Goal: Task Accomplishment & Management: Use online tool/utility

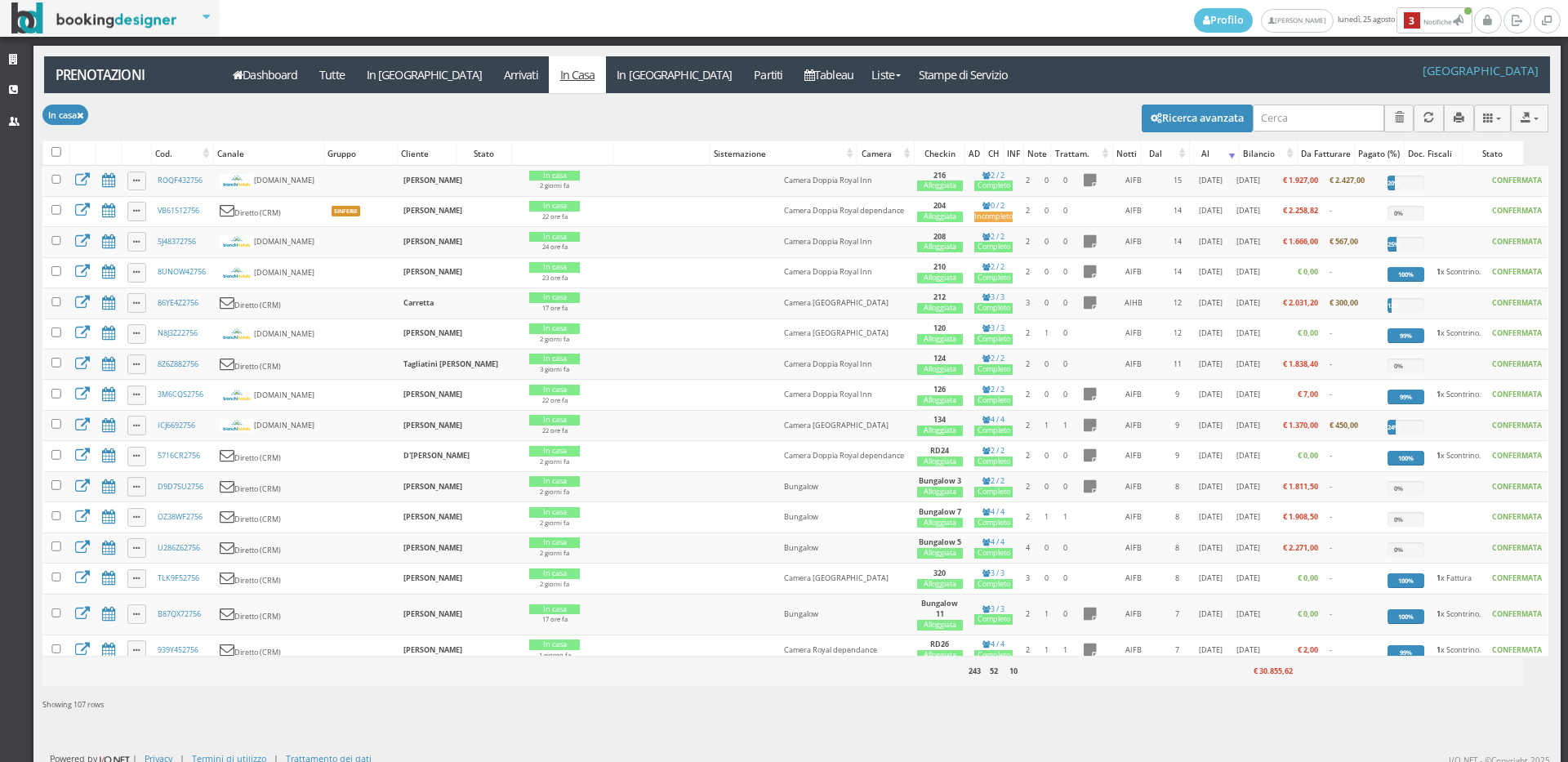
click at [15, 64] on icon at bounding box center [15, 60] width 13 height 11
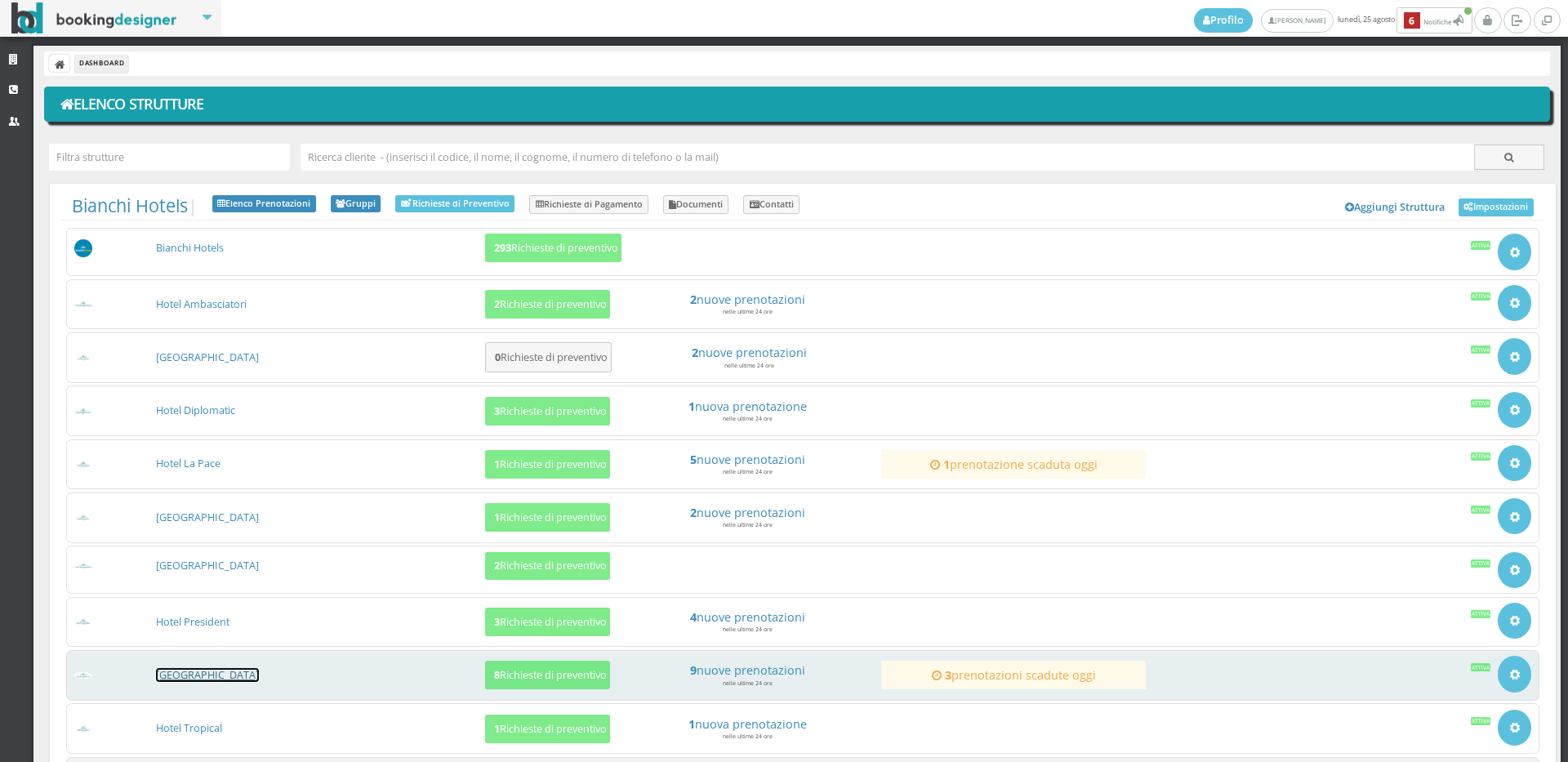
click at [199, 674] on link "[GEOGRAPHIC_DATA]" at bounding box center [207, 675] width 103 height 14
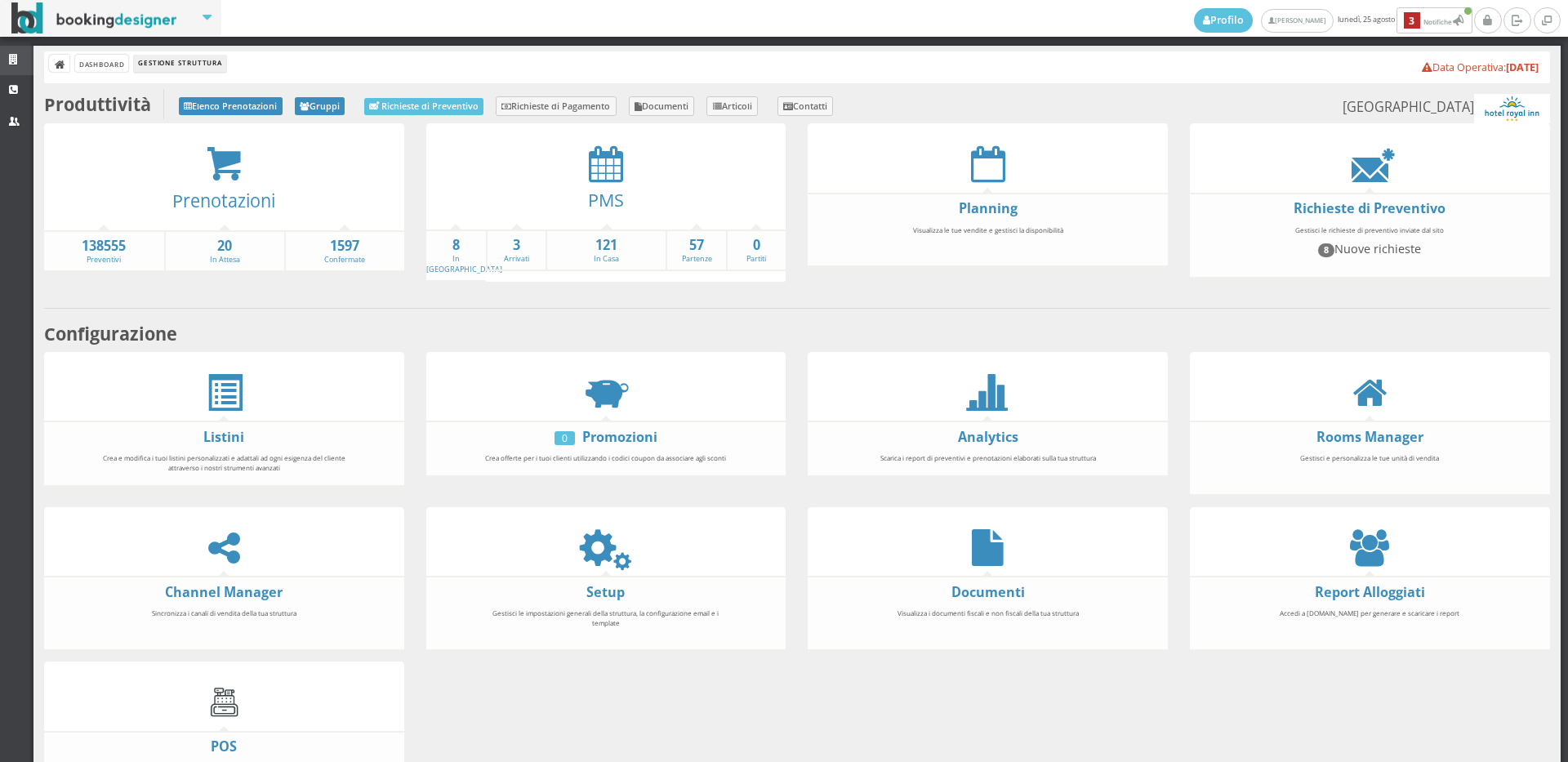
click at [4, 53] on link "Strutture" at bounding box center [17, 60] width 34 height 29
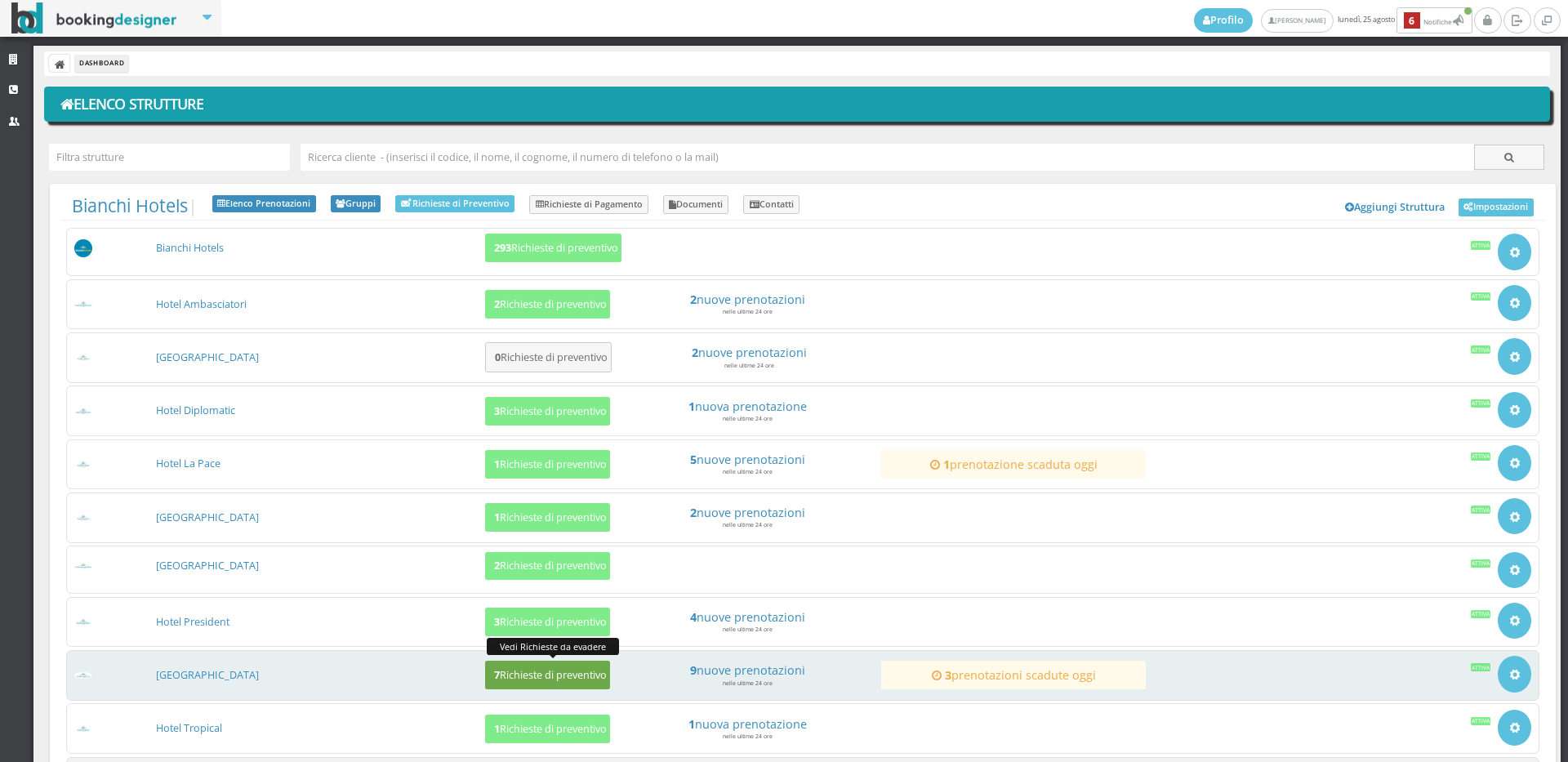
click at [540, 680] on h5 "7 Richieste di preventivo" at bounding box center [548, 675] width 118 height 12
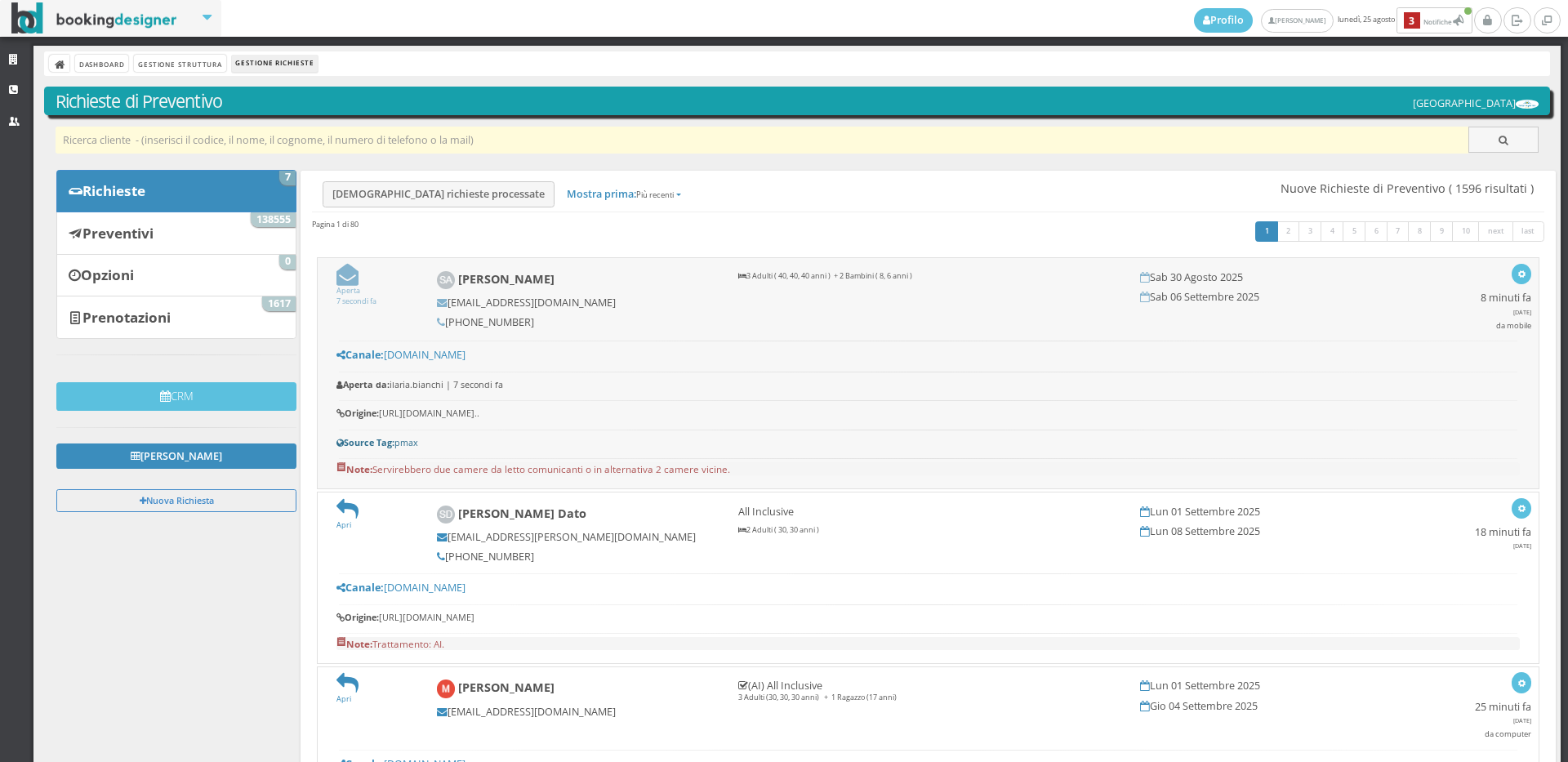
click at [248, 146] on input "text" at bounding box center [762, 140] width 1414 height 27
paste input "[EMAIL_ADDRESS][DOMAIN_NAME]"
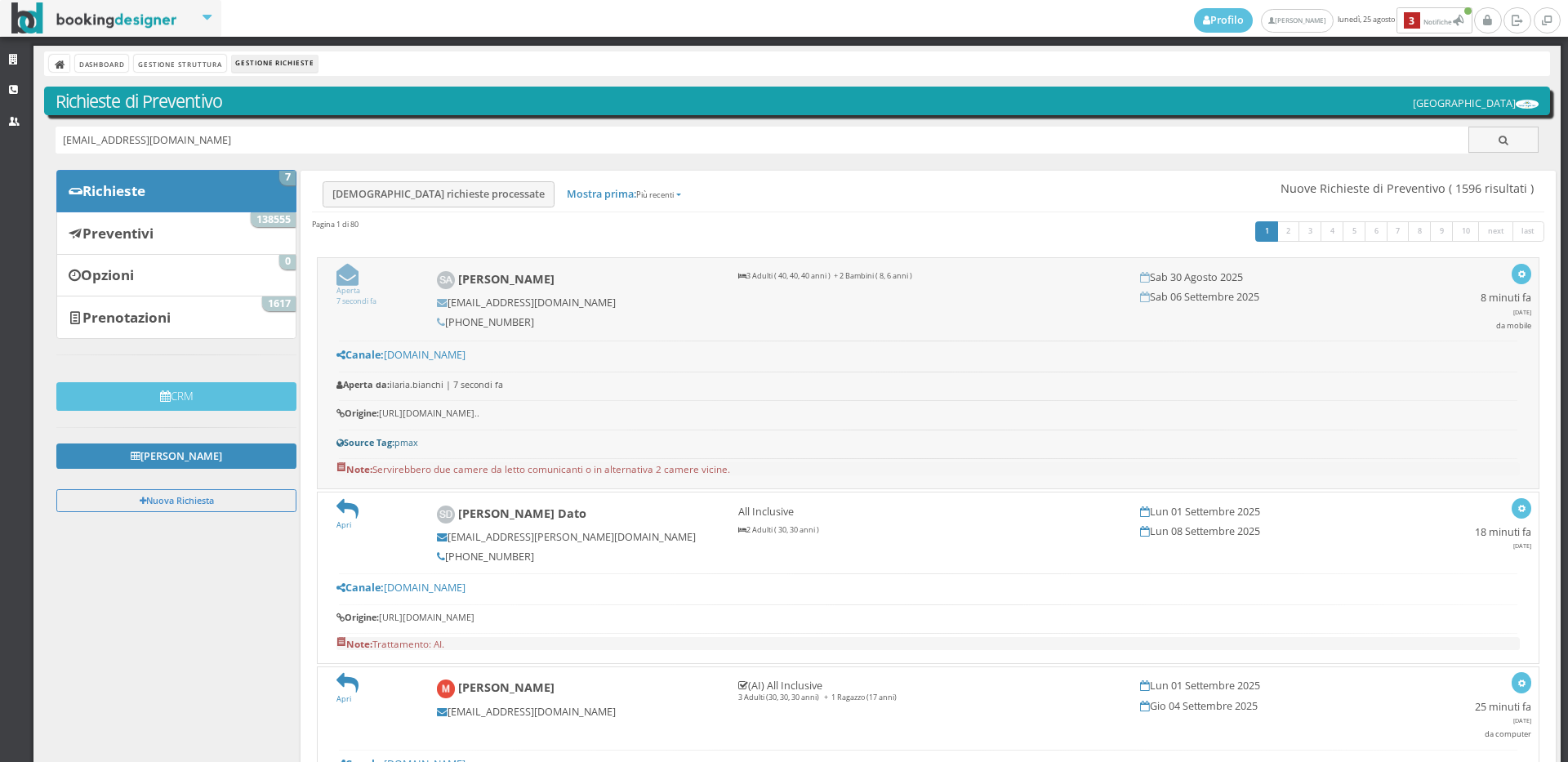
type input "[EMAIL_ADDRESS][DOMAIN_NAME]"
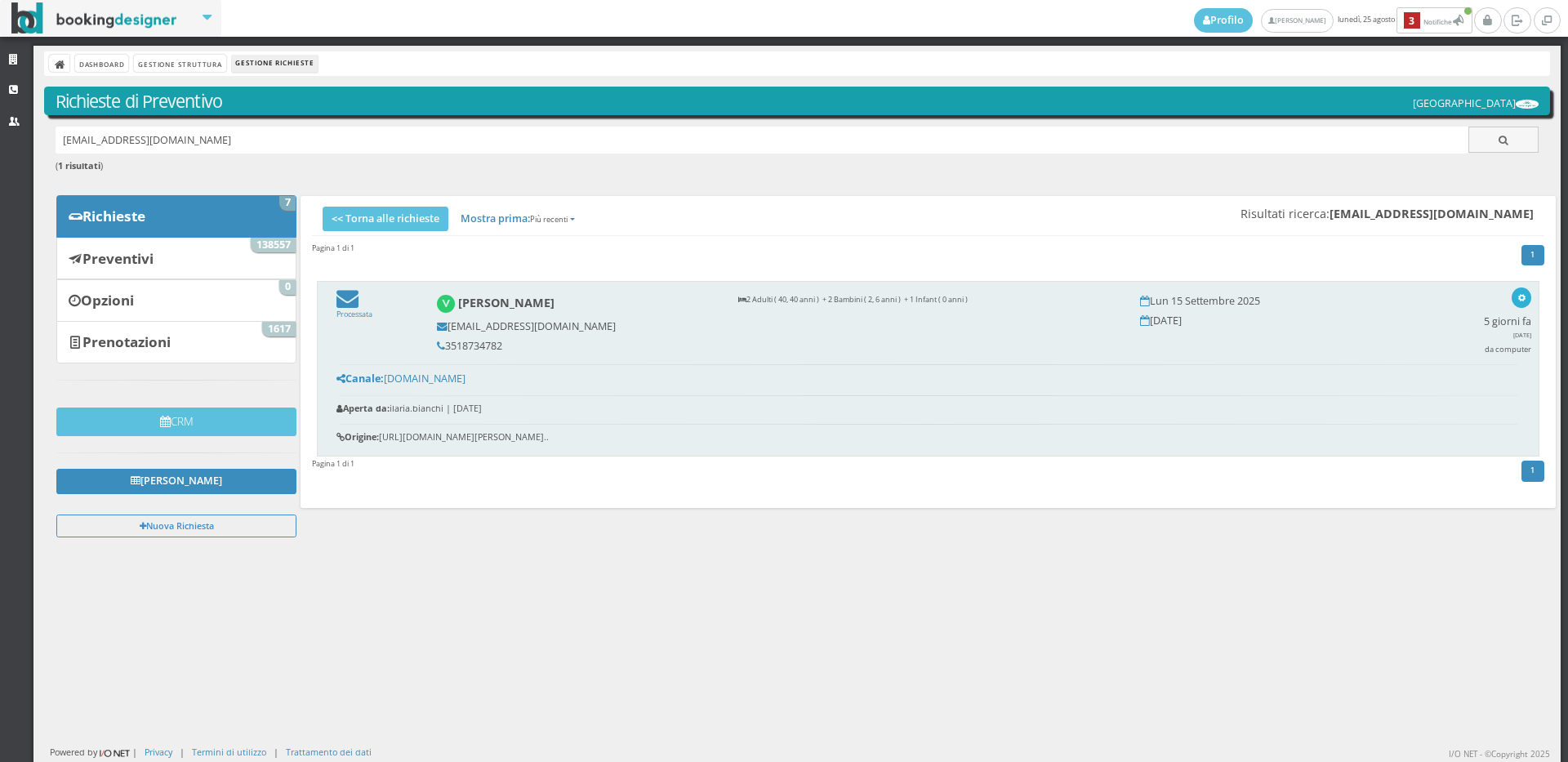
click at [1514, 294] on button "button" at bounding box center [1521, 297] width 19 height 20
click at [1445, 304] on div "Processata Artimond Jaupaj info@investigazionimaxi.it 3518734782 2 Adulti ( 40,…" at bounding box center [928, 368] width 1222 height 175
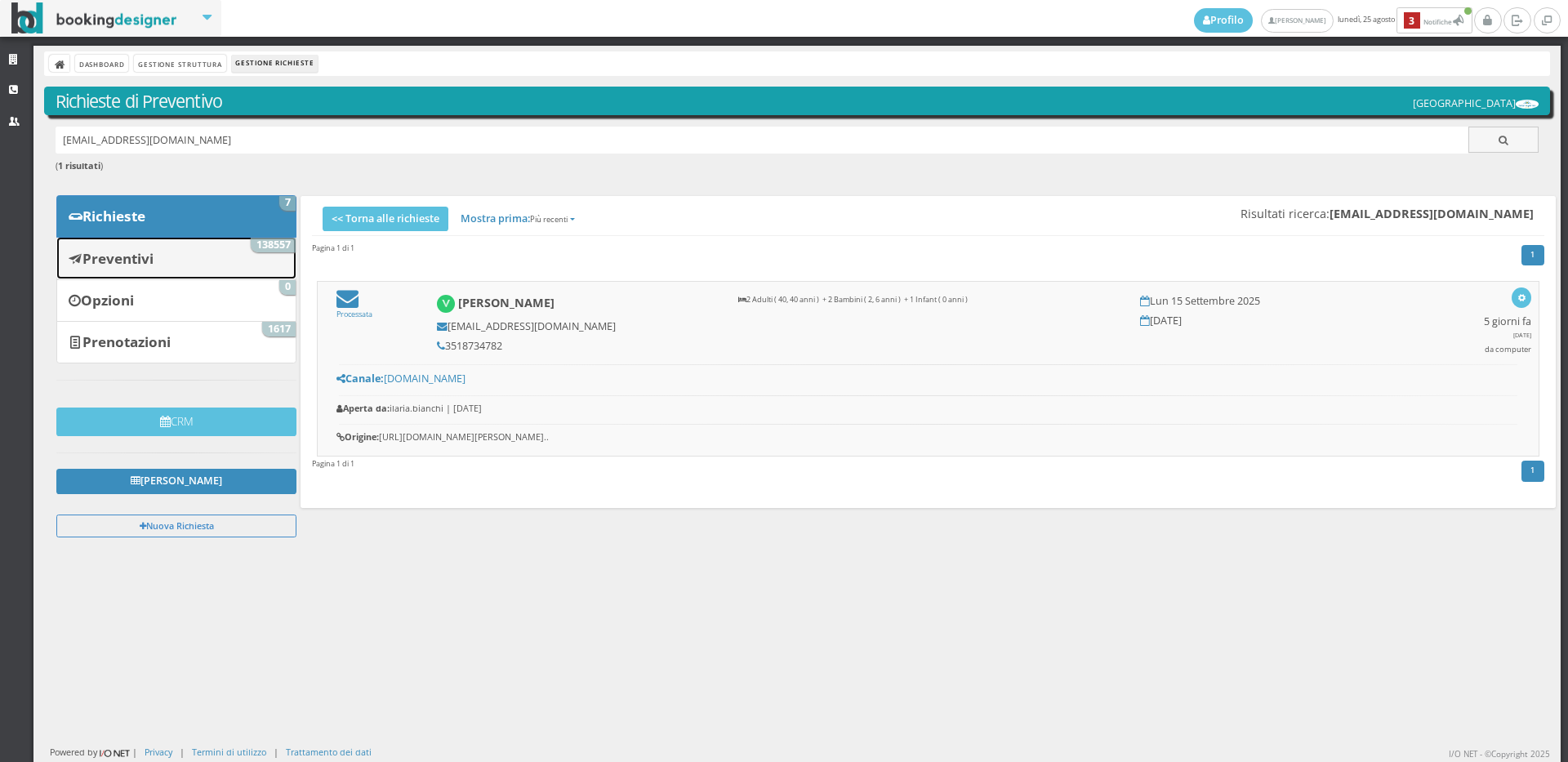
click at [153, 251] on b "Preventivi" at bounding box center [118, 258] width 71 height 19
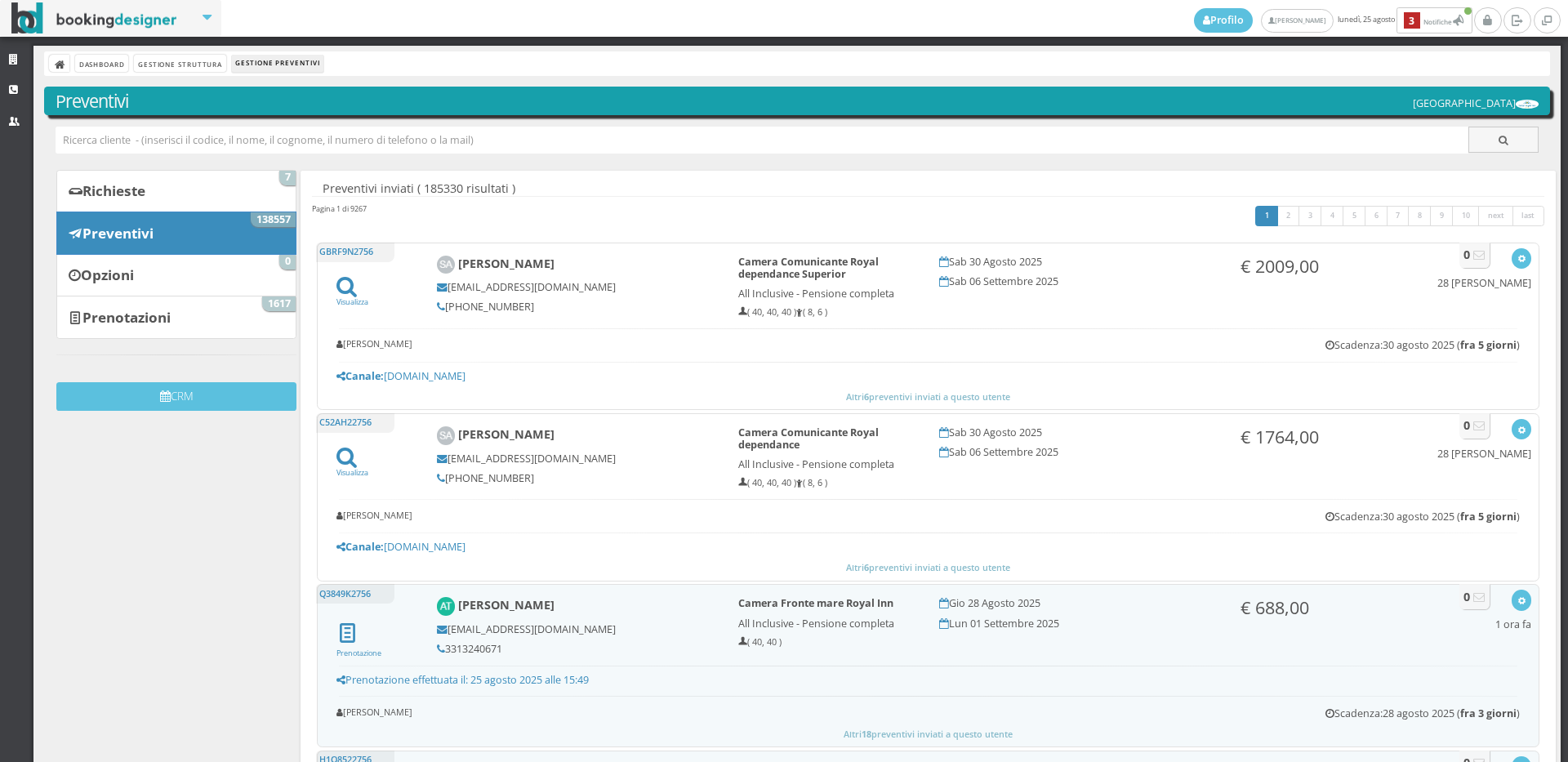
click at [241, 130] on input "text" at bounding box center [762, 140] width 1414 height 27
paste input "[EMAIL_ADDRESS][DOMAIN_NAME]"
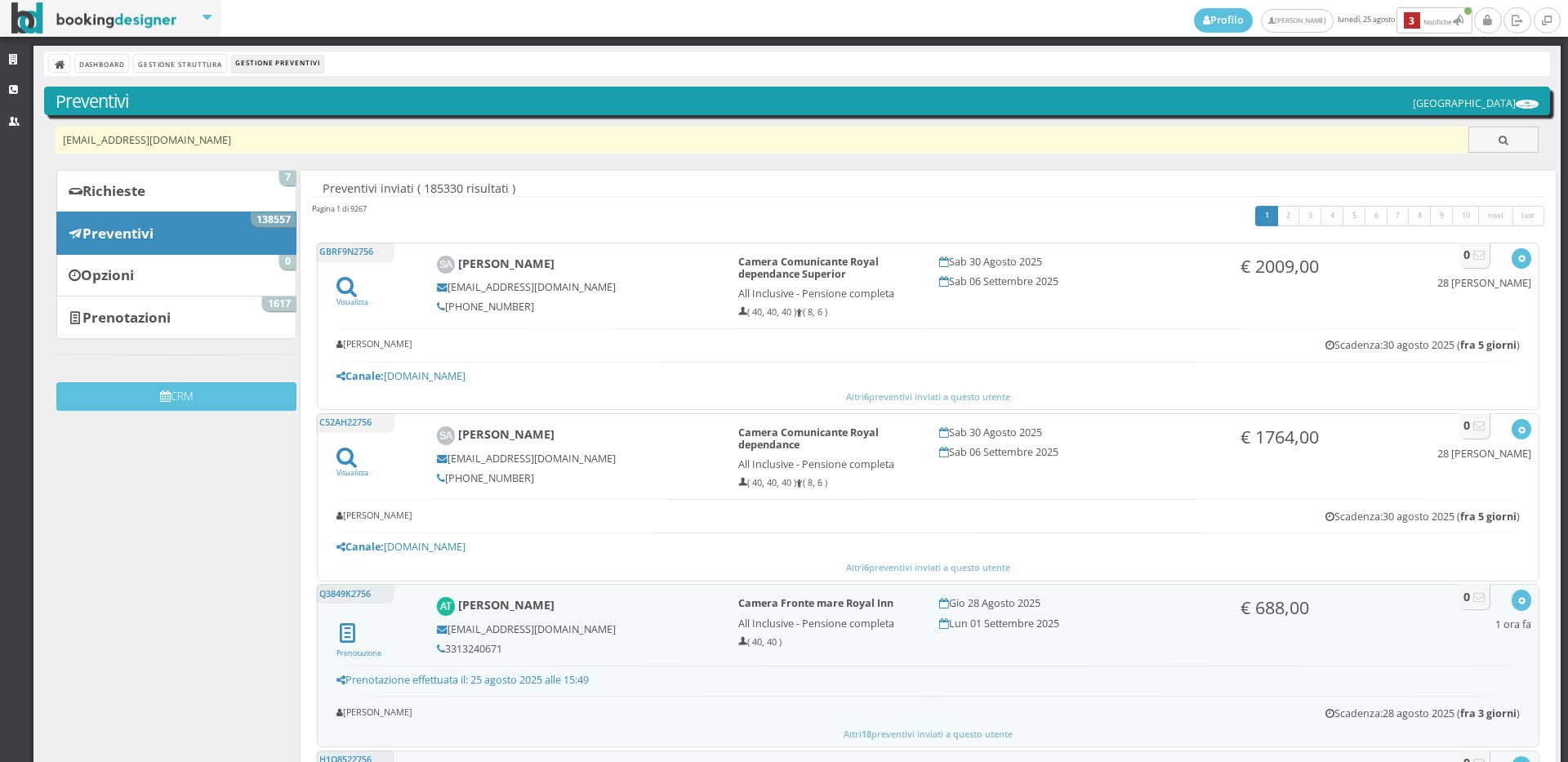
type input "[EMAIL_ADDRESS][DOMAIN_NAME]"
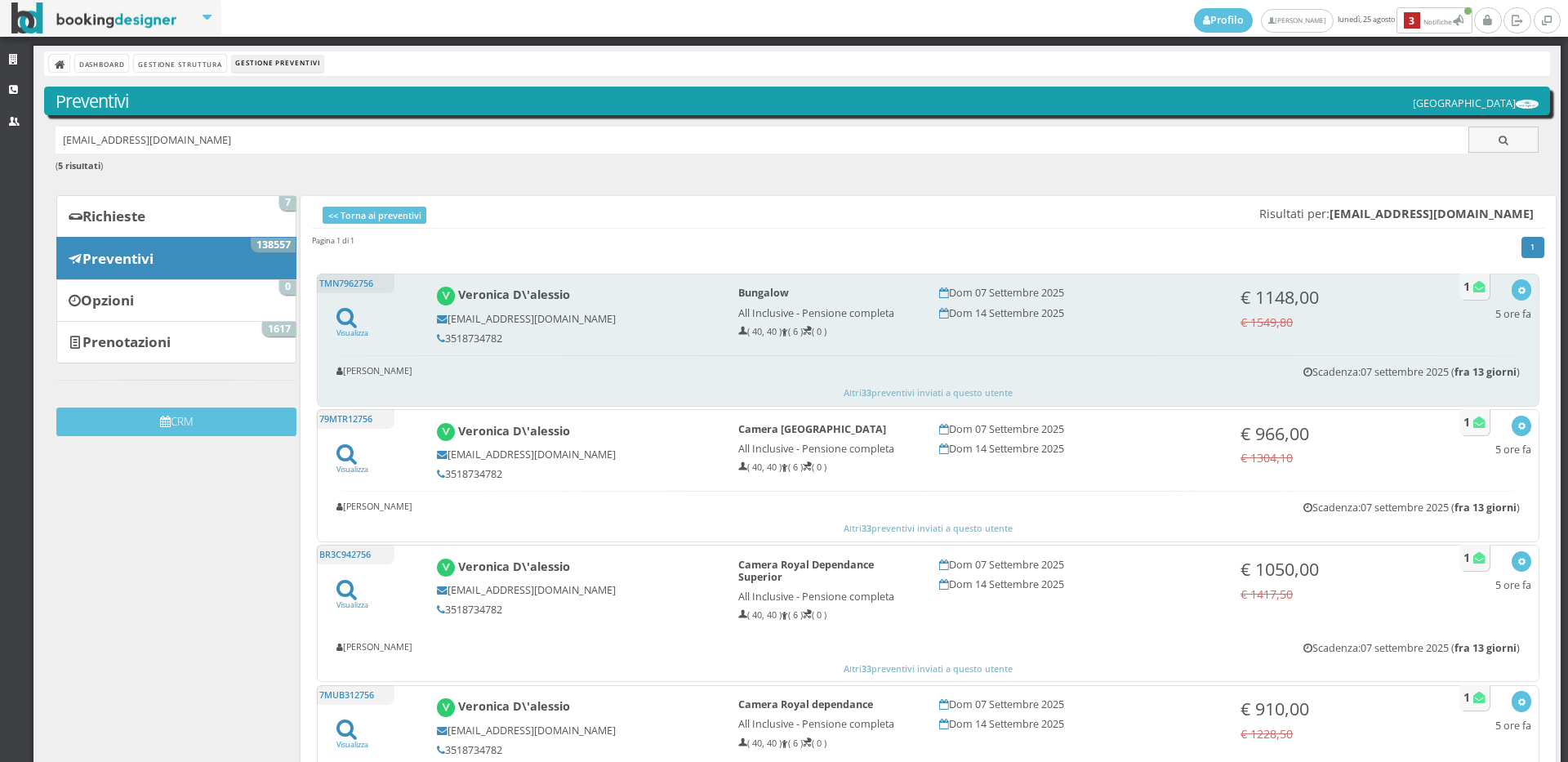
drag, startPoint x: 504, startPoint y: 338, endPoint x: 443, endPoint y: 338, distance: 61.0
click at [443, 338] on h5 "3518734782" at bounding box center [576, 338] width 279 height 12
copy h5 "3518734782"
click at [1517, 288] on button "button" at bounding box center [1521, 289] width 19 height 20
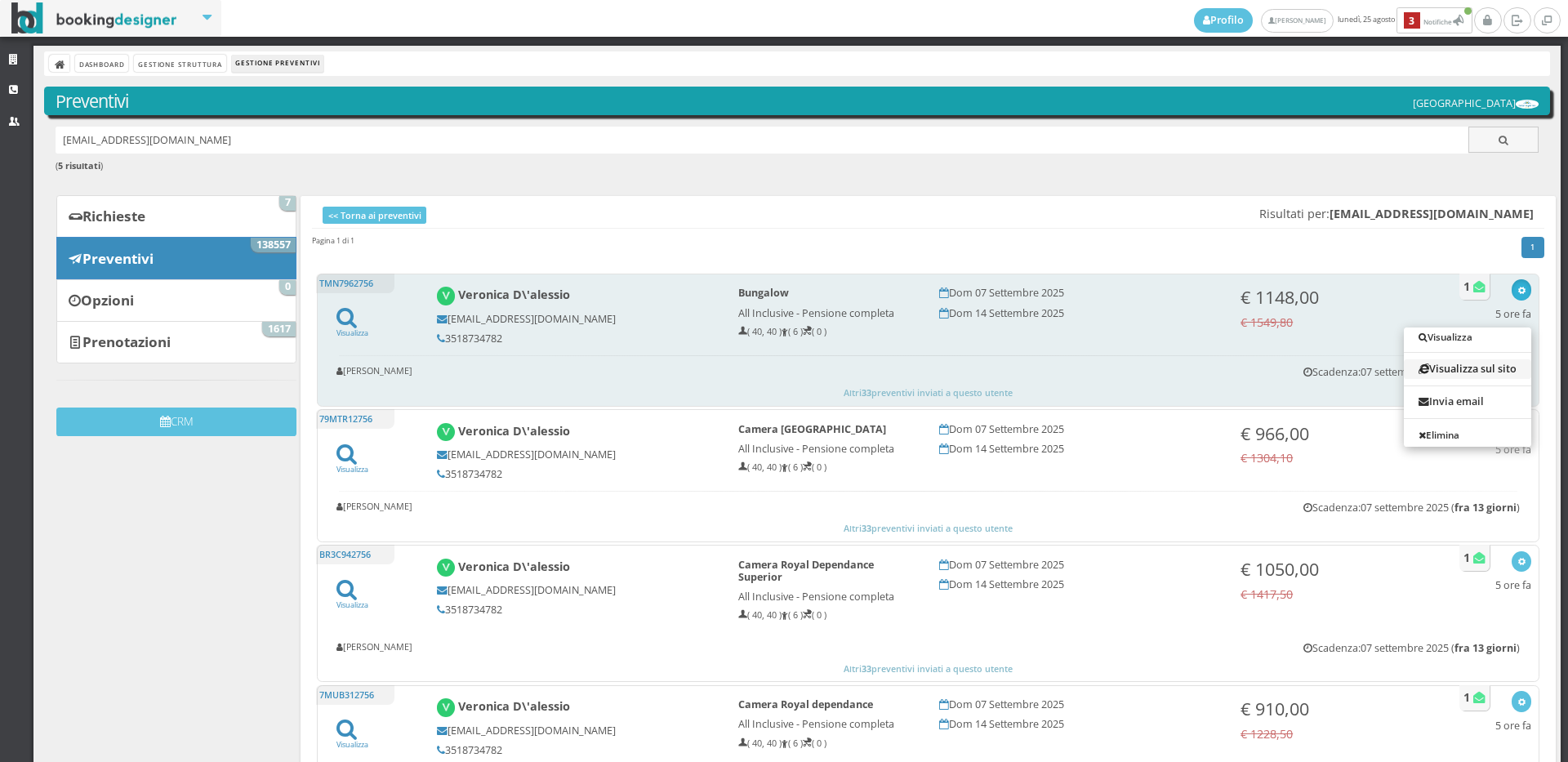
click at [1470, 369] on link "Visualizza sul sito" at bounding box center [1468, 368] width 128 height 19
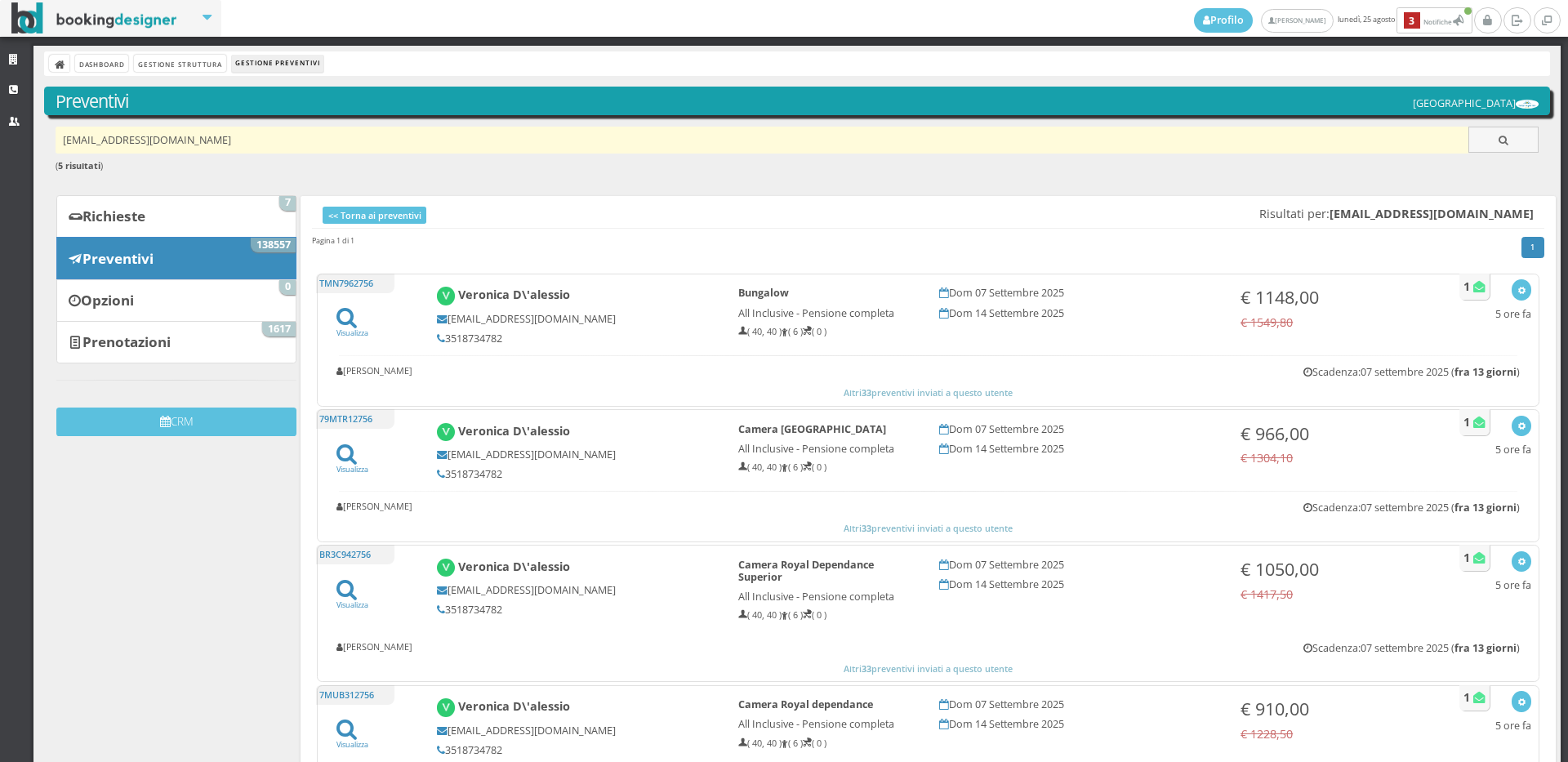
click at [300, 133] on input "info@investigazionimaxi.it" at bounding box center [762, 140] width 1414 height 27
paste input "martii.2.rossi@hotmail.com"
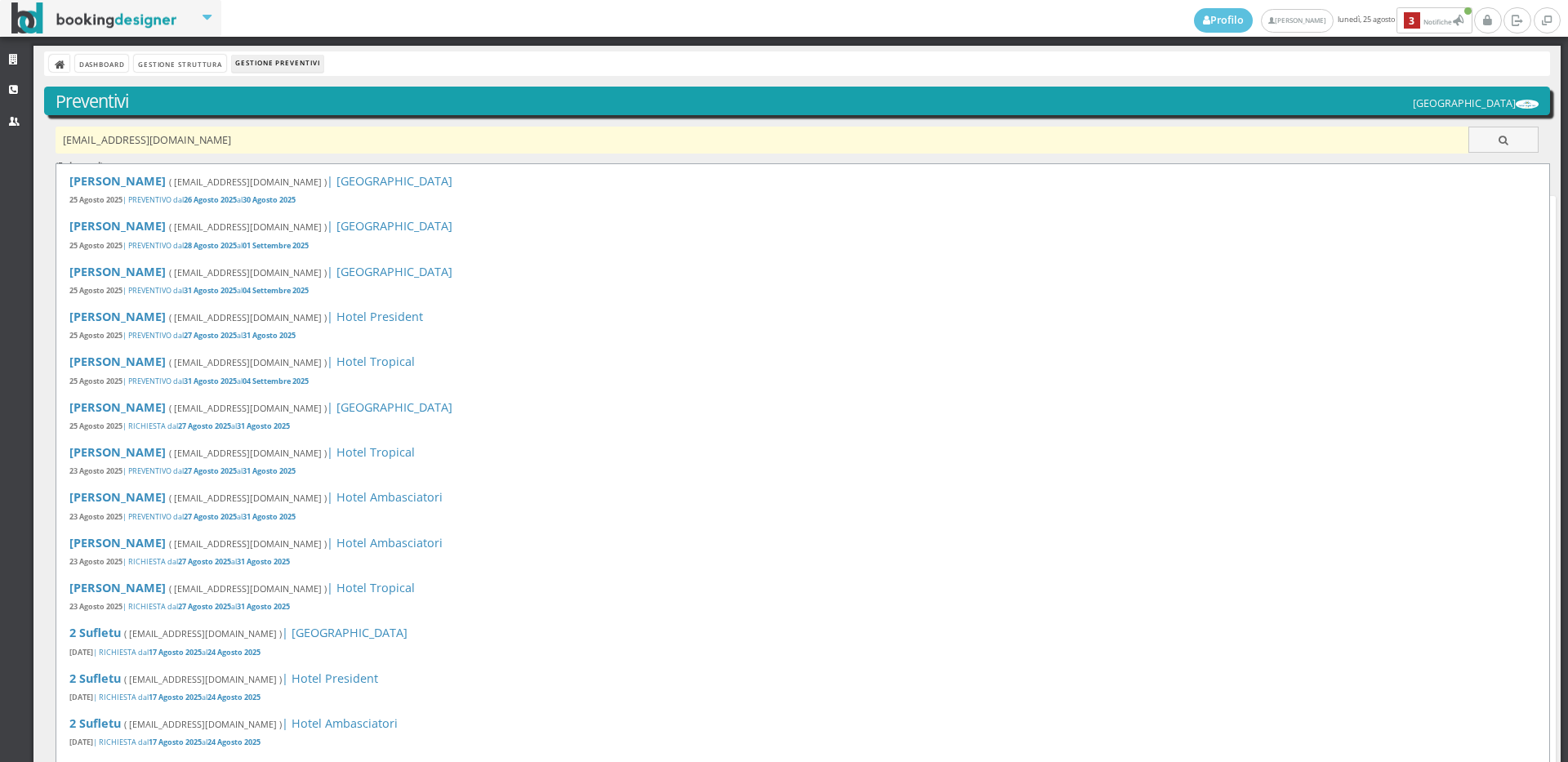
type input "martii.2.rossi@hotmail.com"
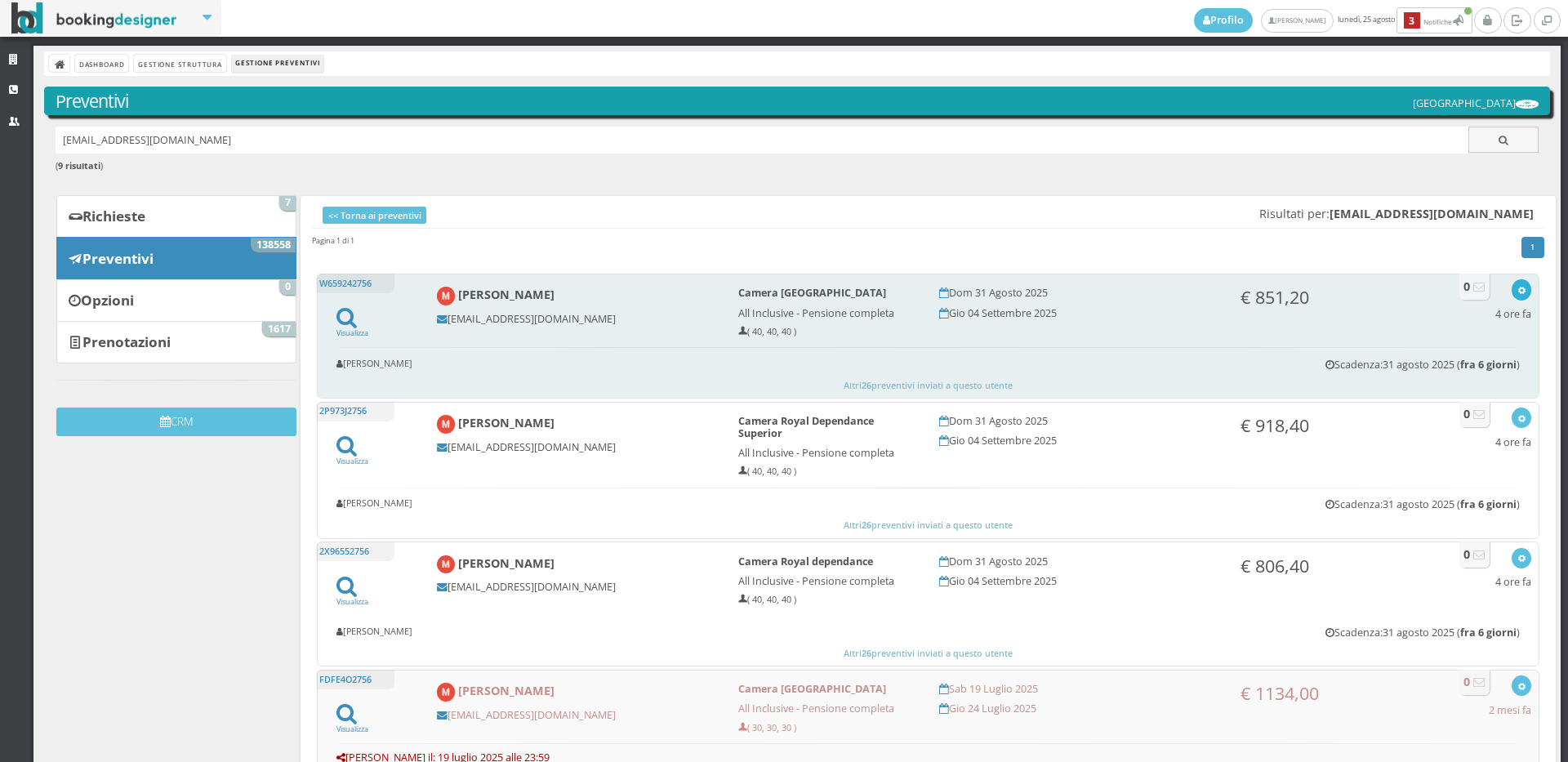
click at [1512, 297] on button "button" at bounding box center [1521, 289] width 19 height 20
click at [1459, 371] on link "Visualizza sul sito" at bounding box center [1468, 368] width 128 height 19
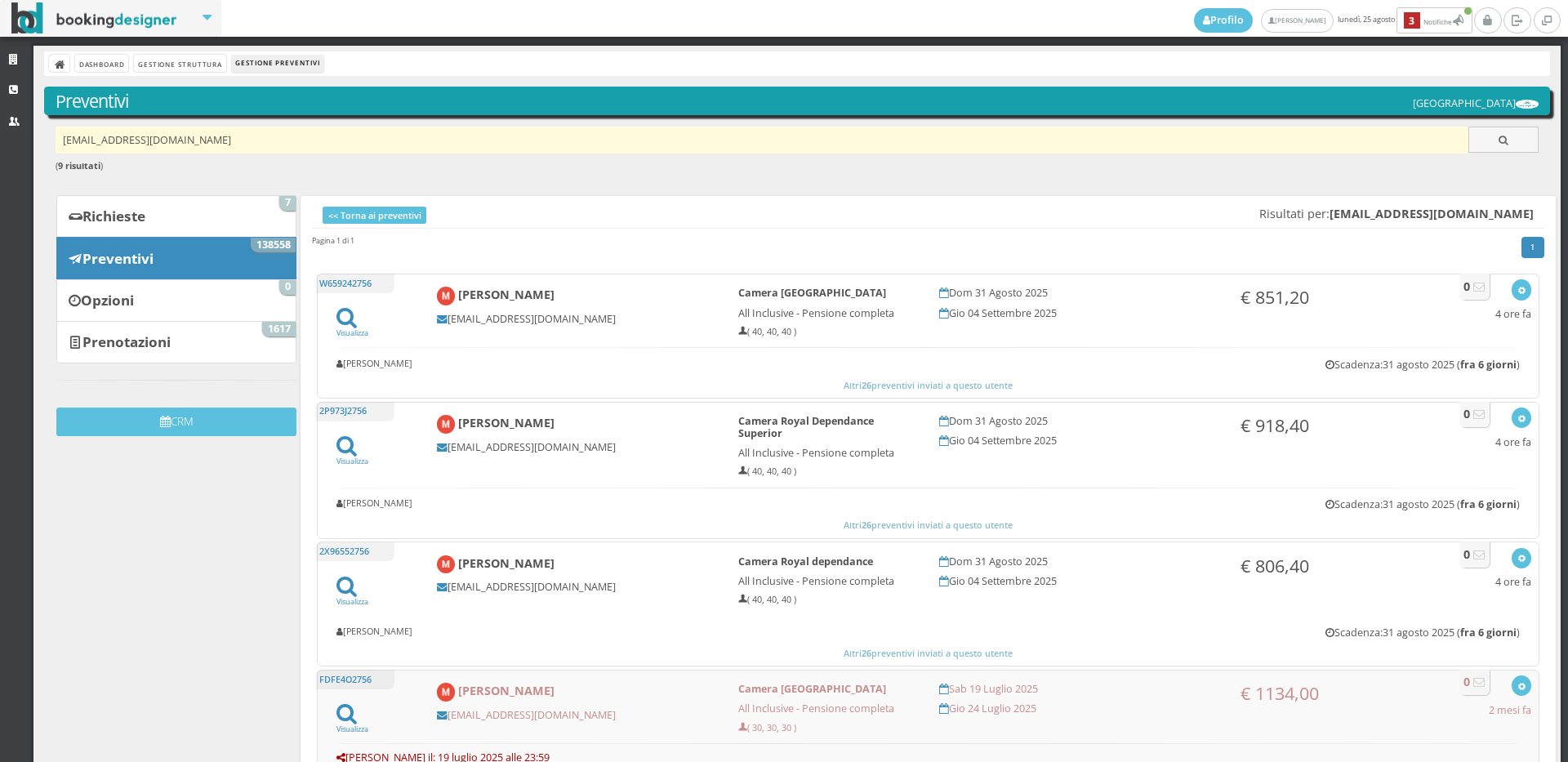
click at [259, 143] on input "[EMAIL_ADDRESS][DOMAIN_NAME]" at bounding box center [762, 140] width 1414 height 27
click at [259, 143] on input "martii.2.rossi@hotmail.com" at bounding box center [762, 140] width 1414 height 27
paste input "erricoemilio12@gmail.com"
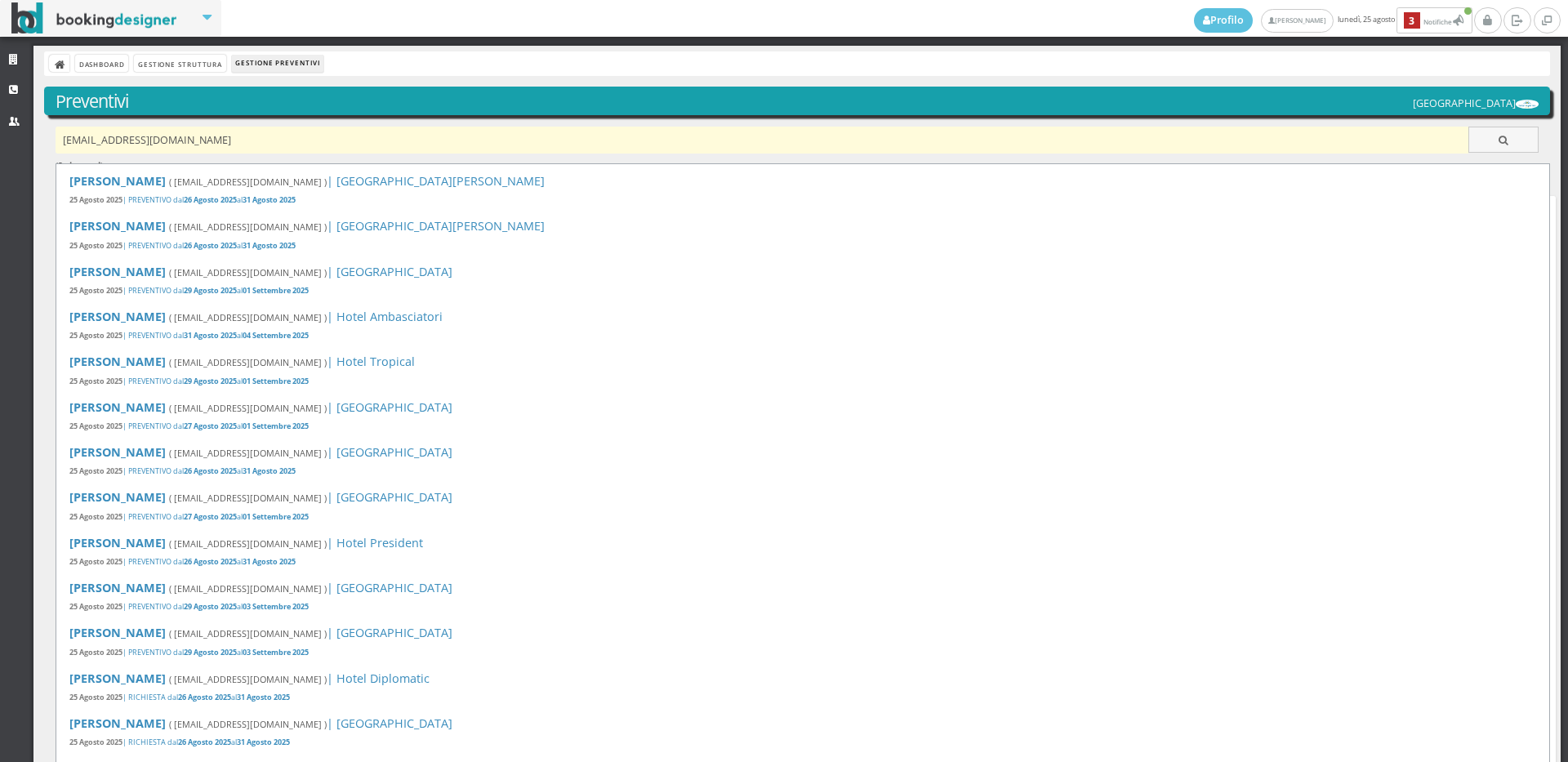
type input "erricoemilio12@gmail.com"
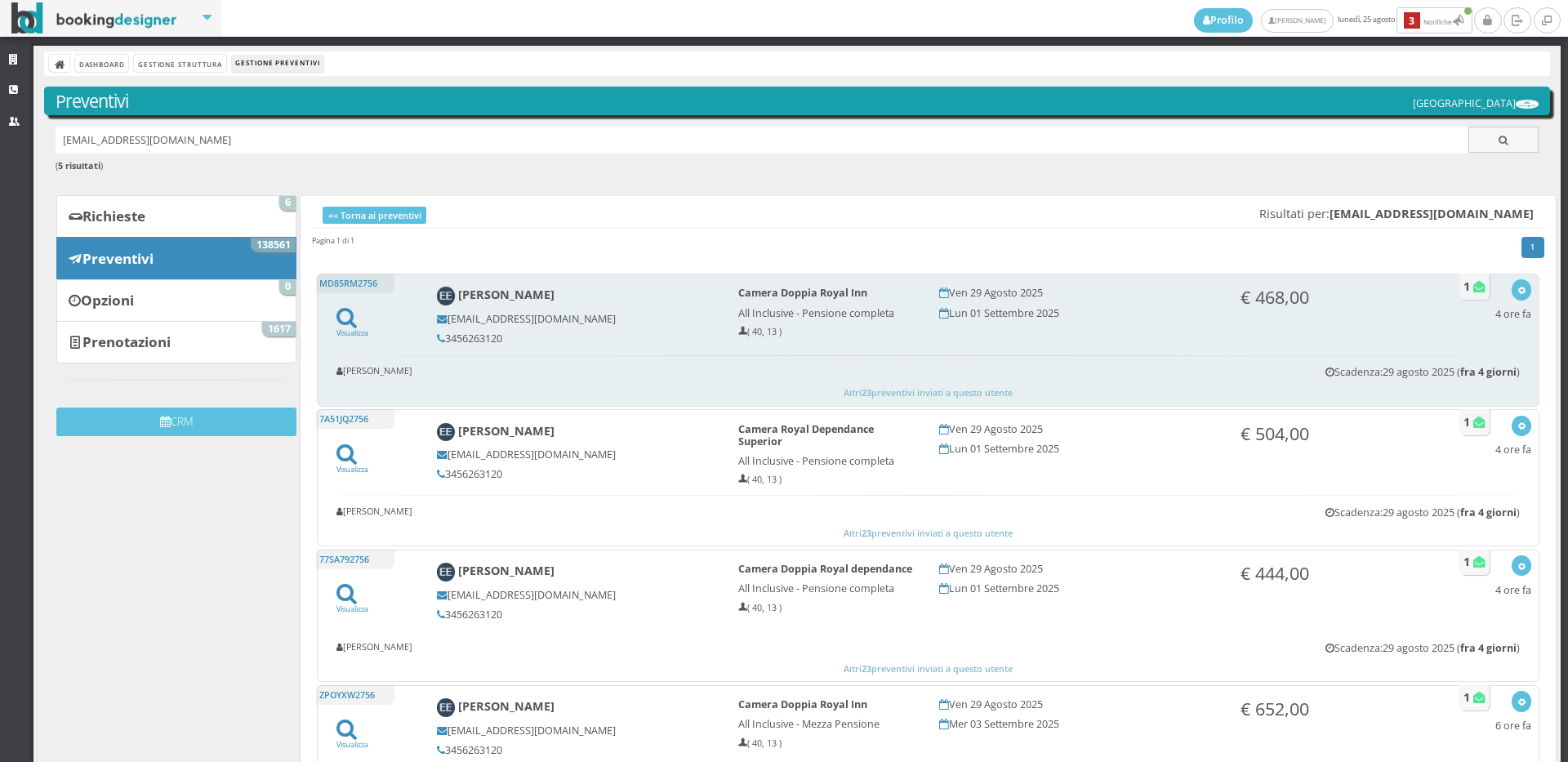
drag, startPoint x: 501, startPoint y: 339, endPoint x: 445, endPoint y: 330, distance: 56.7
click at [445, 330] on div "Emilio Errico erricoemilio12@gmail.com 3456263120" at bounding box center [576, 315] width 301 height 73
copy h5 "3456263120"
click at [1517, 286] on icon "button" at bounding box center [1522, 291] width 9 height 9
click at [1476, 370] on link "Visualizza sul sito" at bounding box center [1468, 368] width 128 height 19
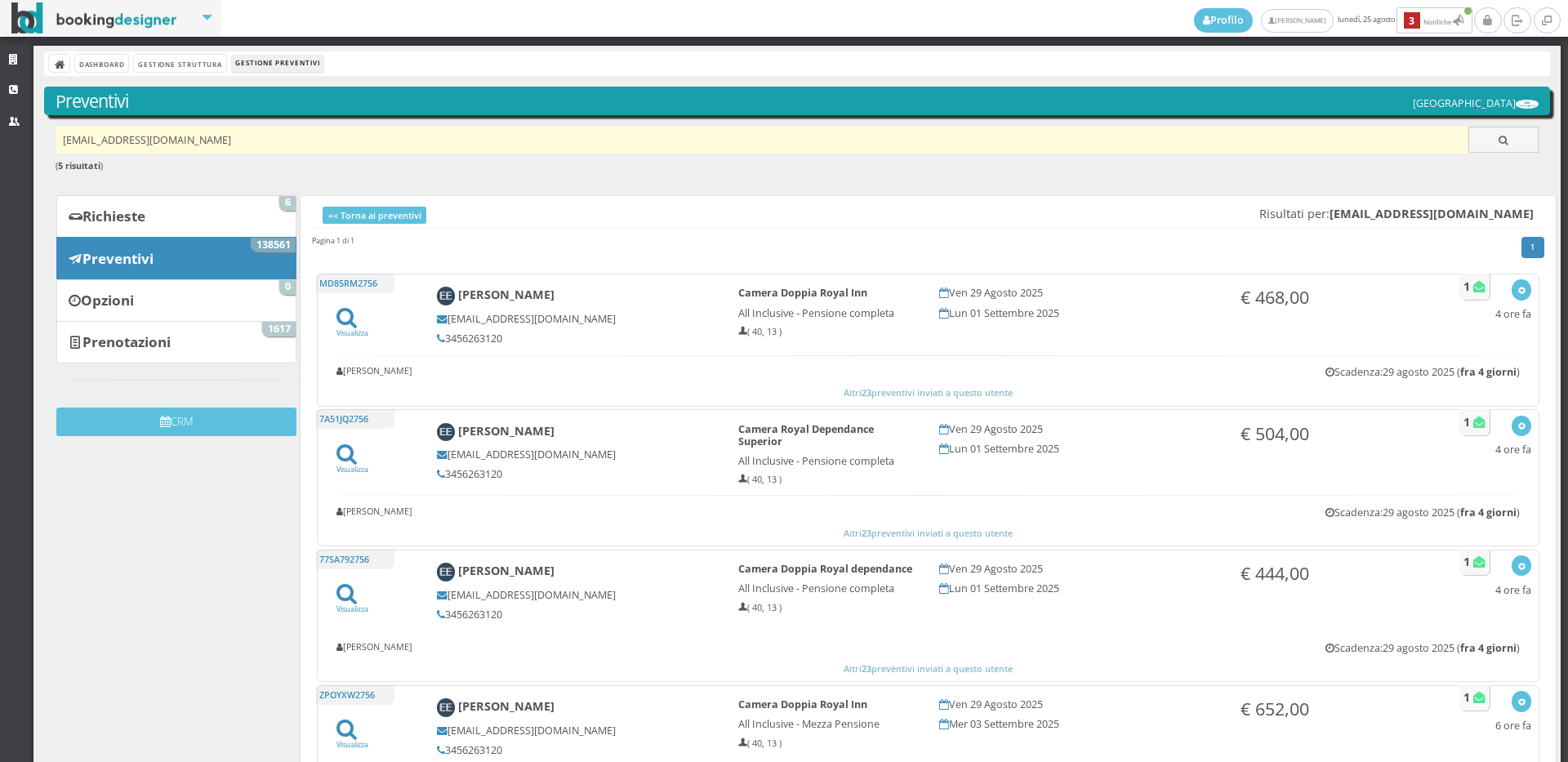
drag, startPoint x: 261, startPoint y: 124, endPoint x: 236, endPoint y: 139, distance: 29.2
click at [236, 139] on input "erricoemilio12@gmail.com" at bounding box center [762, 140] width 1414 height 27
type input "erricoemilio12@Gmail"
drag, startPoint x: 375, startPoint y: 142, endPoint x: 327, endPoint y: 142, distance: 48.0
drag, startPoint x: 327, startPoint y: 142, endPoint x: 277, endPoint y: 132, distance: 51.0
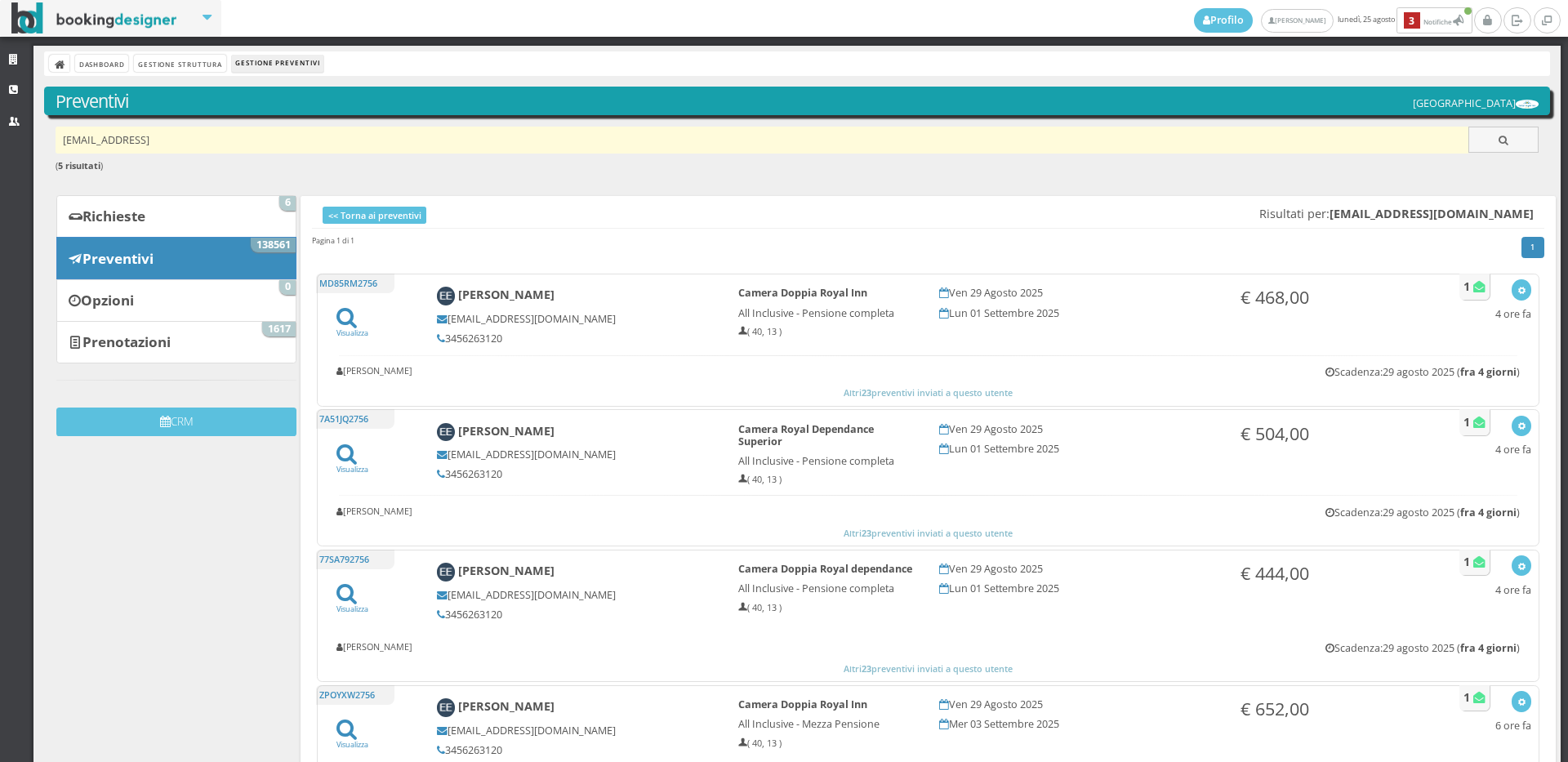
click at [277, 132] on input "erricoemilio12@Gmail" at bounding box center [762, 140] width 1414 height 27
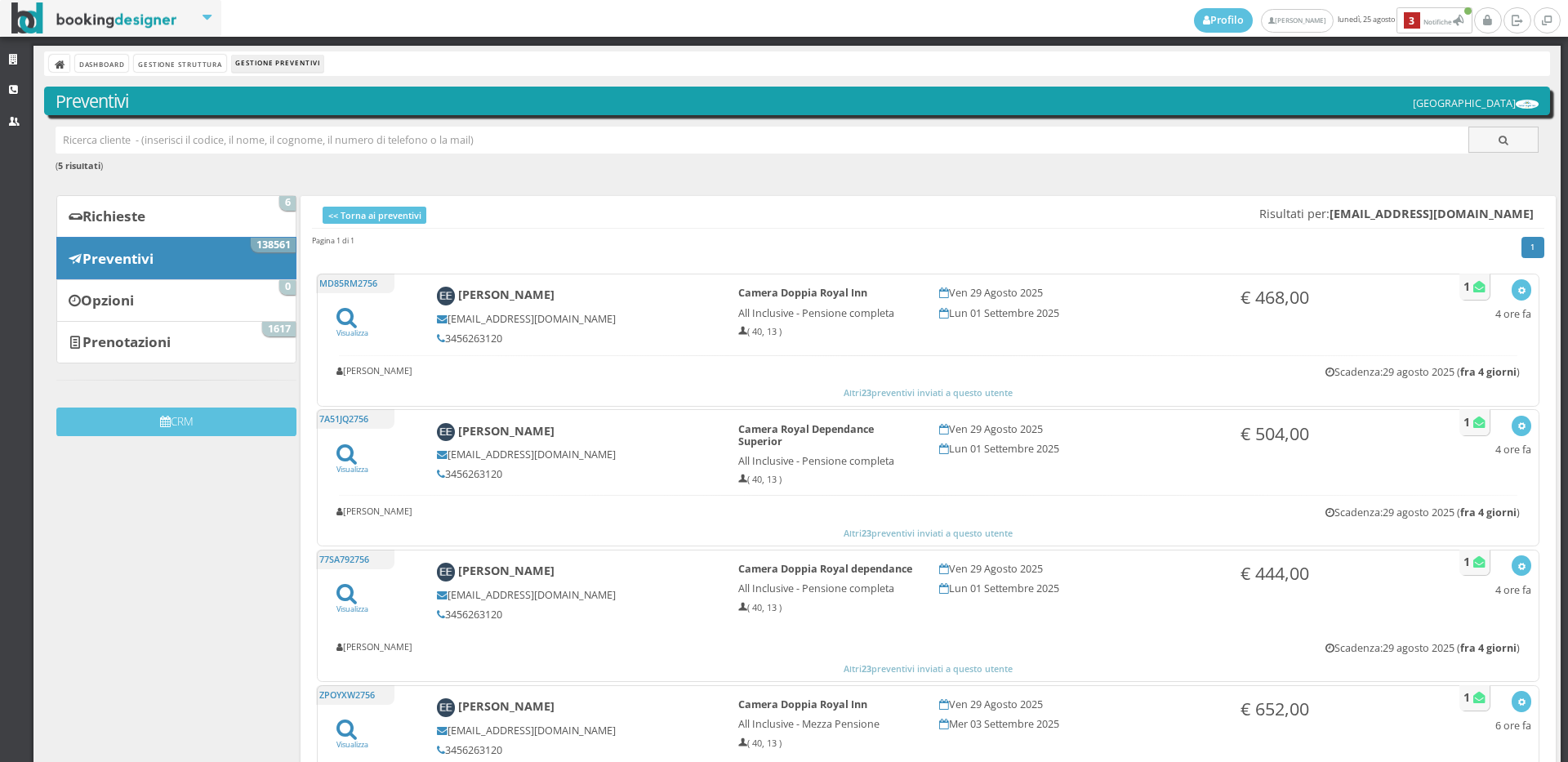
paste input "gusminimichela@gmail.com"
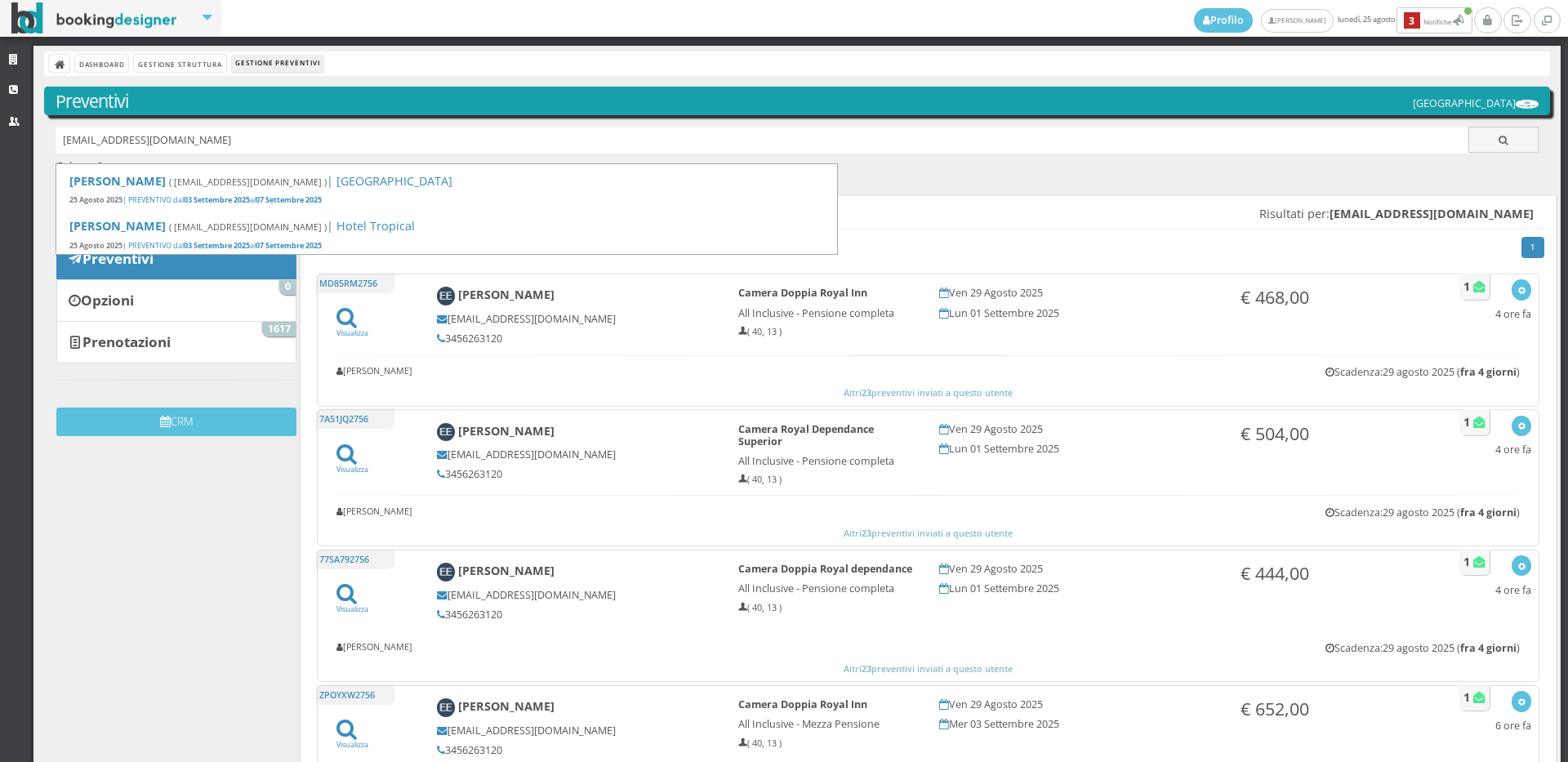
type input "gusminimichela@gmail.com"
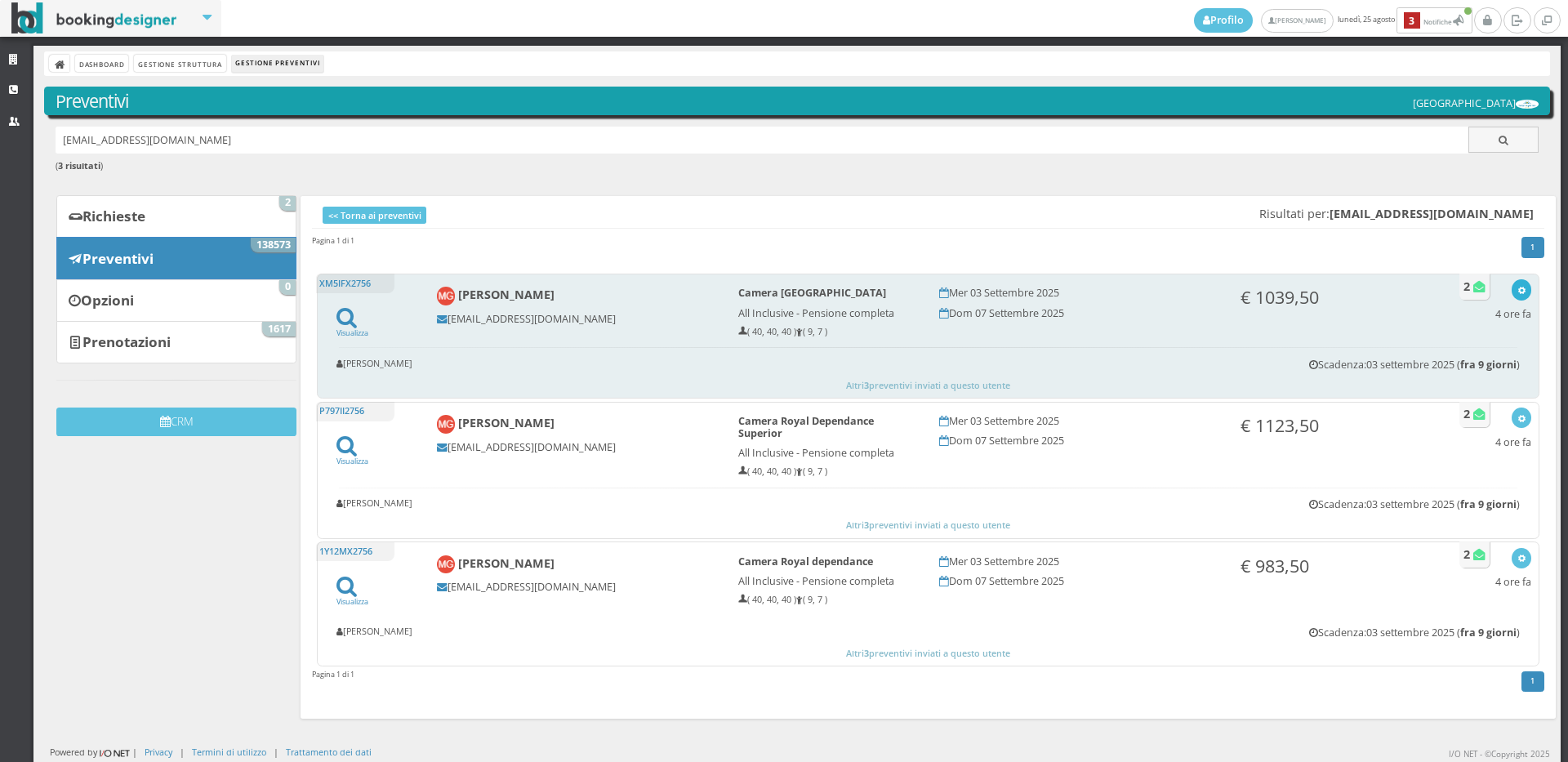
click at [1517, 287] on icon "button" at bounding box center [1522, 291] width 9 height 9
click at [1435, 369] on link "Visualizza sul sito" at bounding box center [1468, 368] width 128 height 19
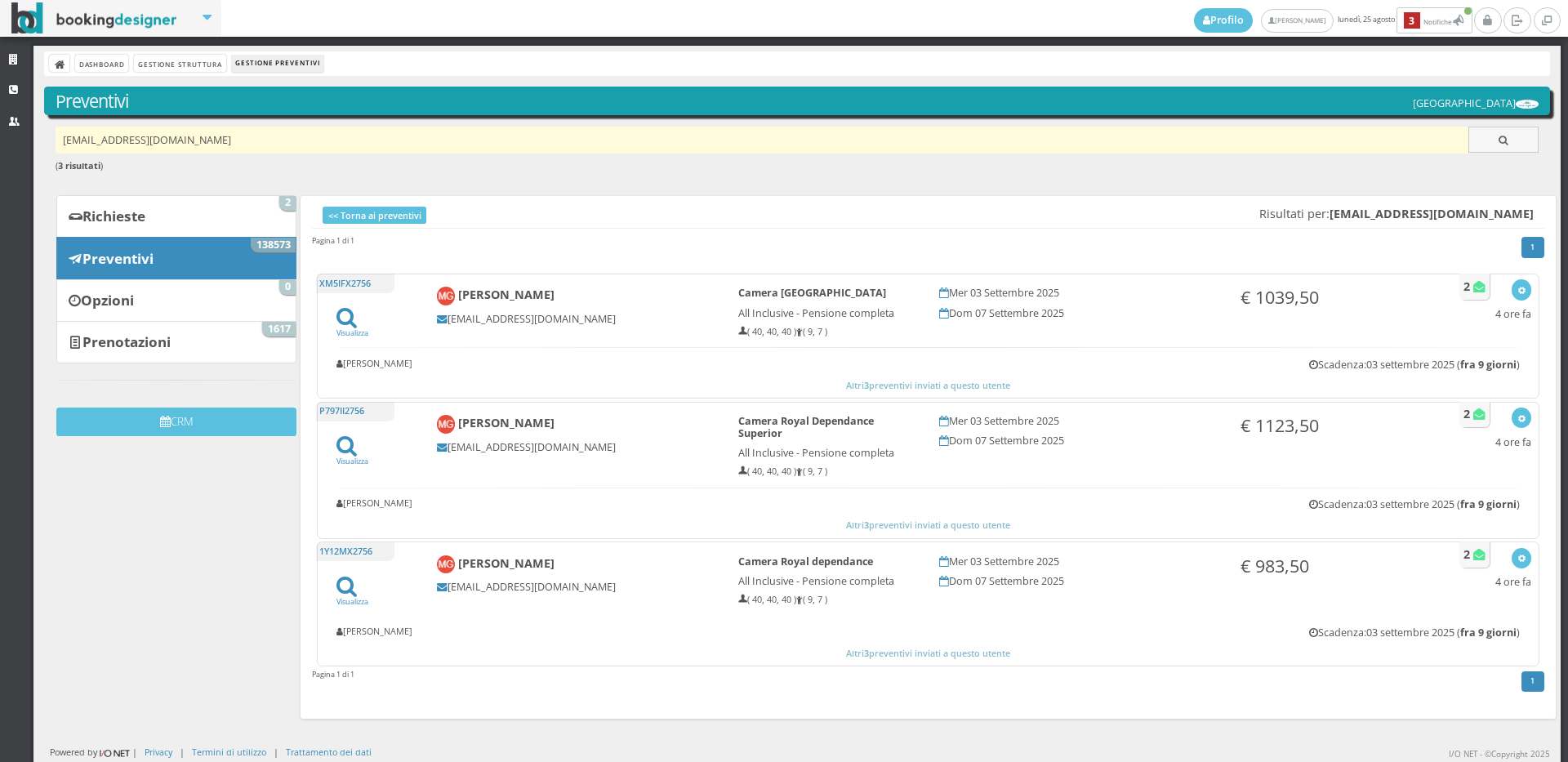
click at [231, 144] on input "gusminimichela@gmail.com" at bounding box center [762, 140] width 1414 height 27
paste input "[EMAIL_ADDRESS][DOMAIN_NAME]"
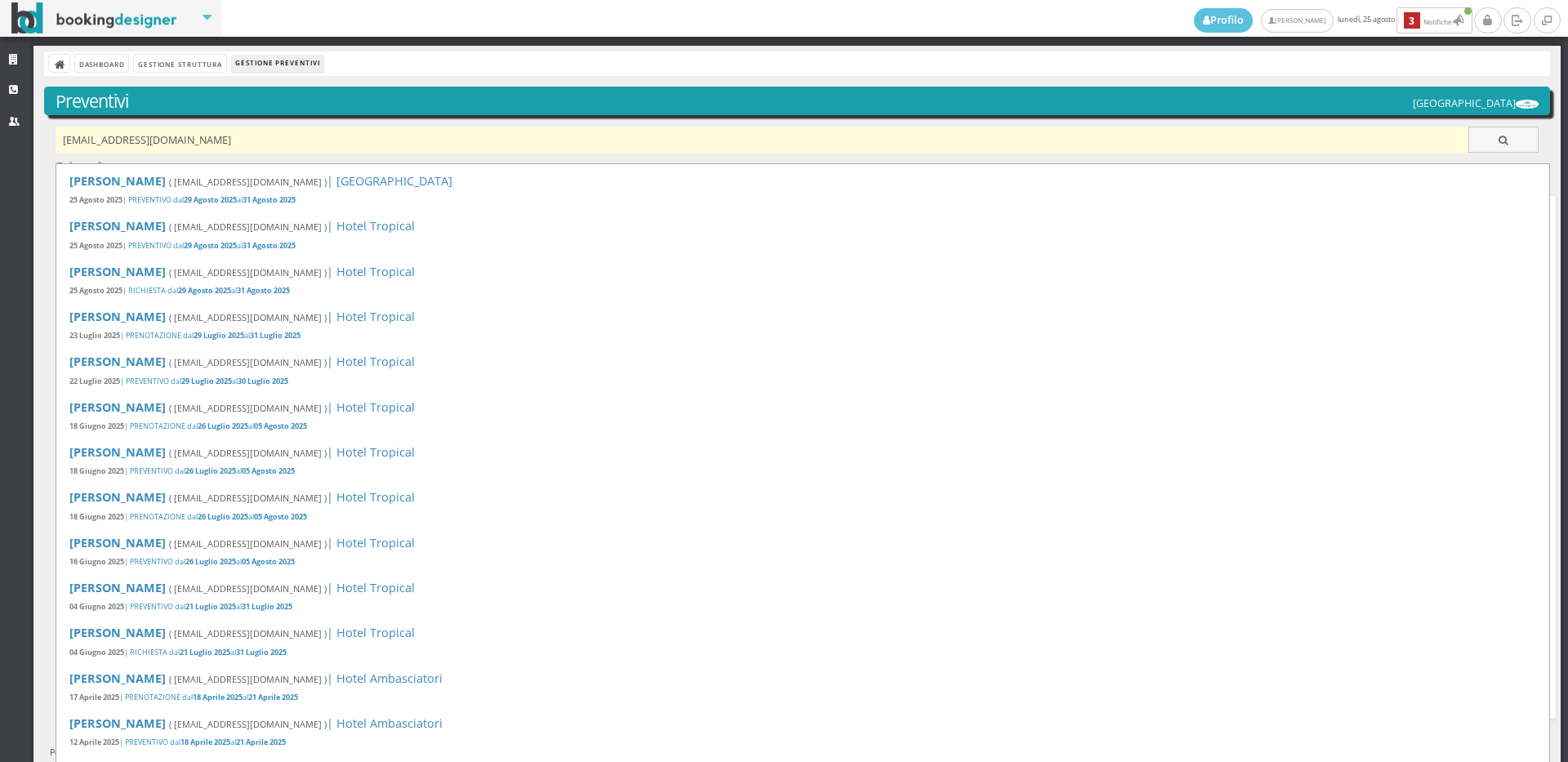
type input "[EMAIL_ADDRESS][DOMAIN_NAME]"
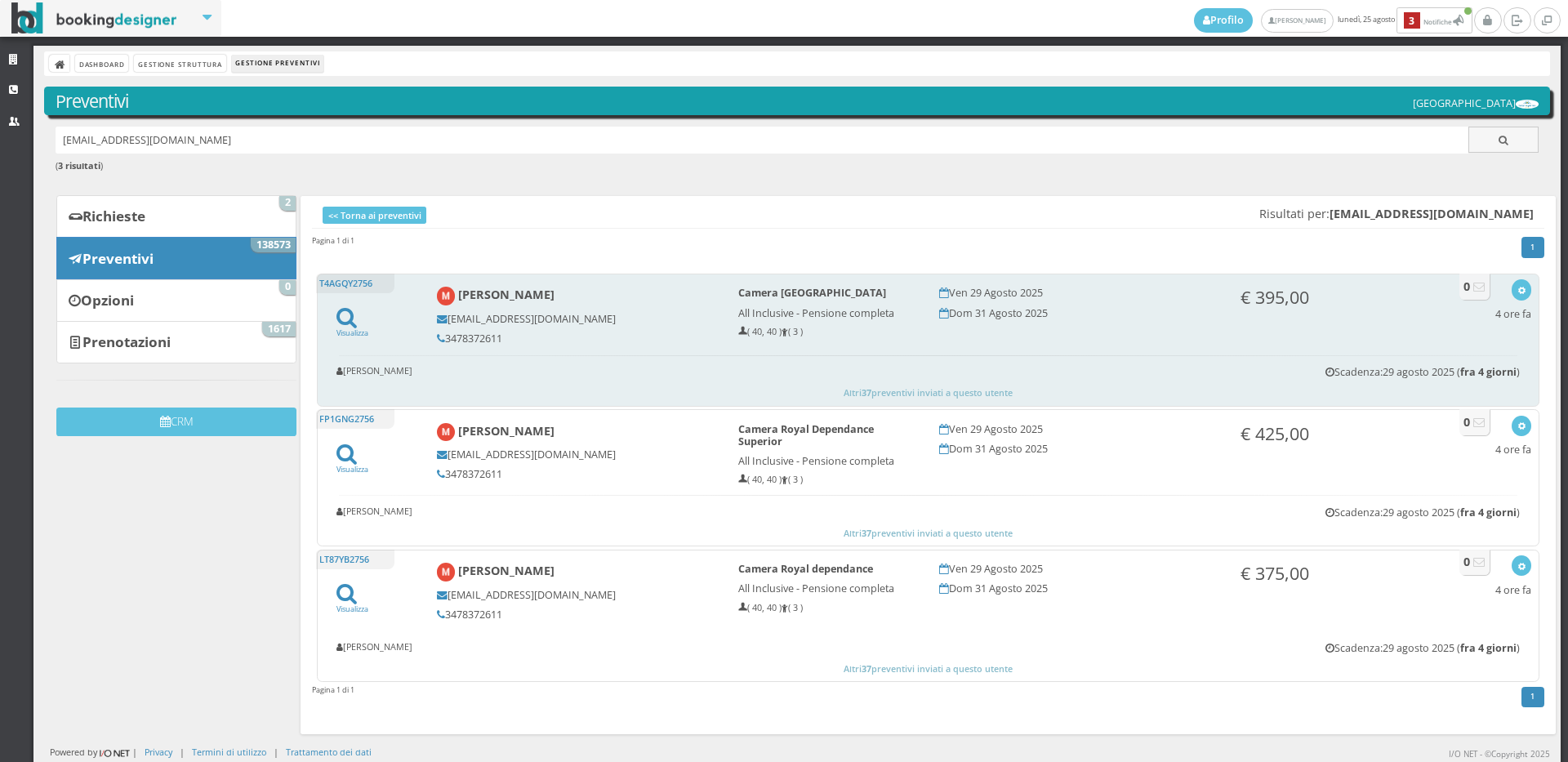
click at [505, 338] on h5 "3478372611" at bounding box center [576, 338] width 279 height 12
copy div "3478372611"
click at [1517, 294] on icon "button" at bounding box center [1522, 291] width 9 height 9
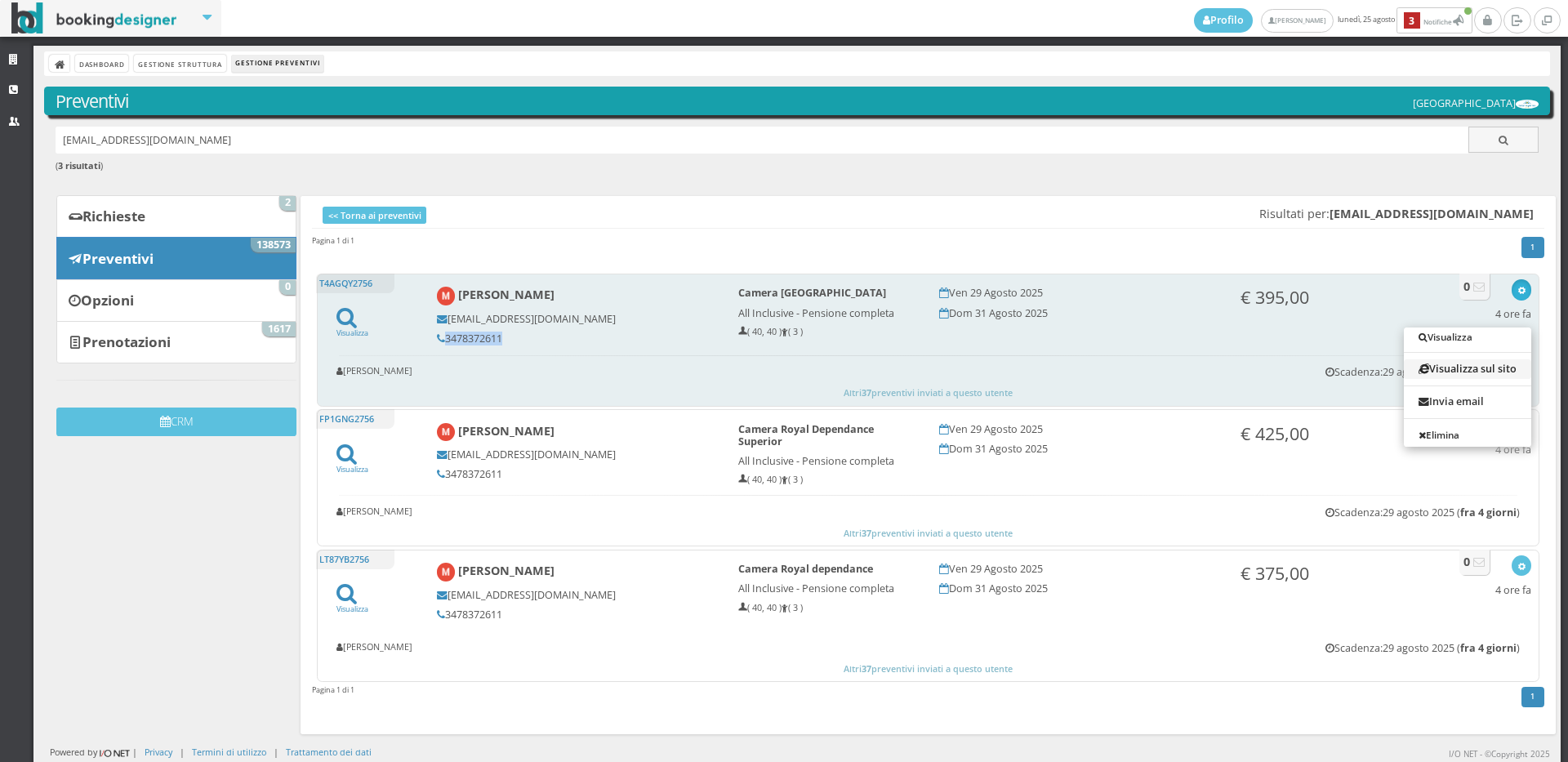
click at [1470, 364] on link "Visualizza sul sito" at bounding box center [1468, 368] width 128 height 19
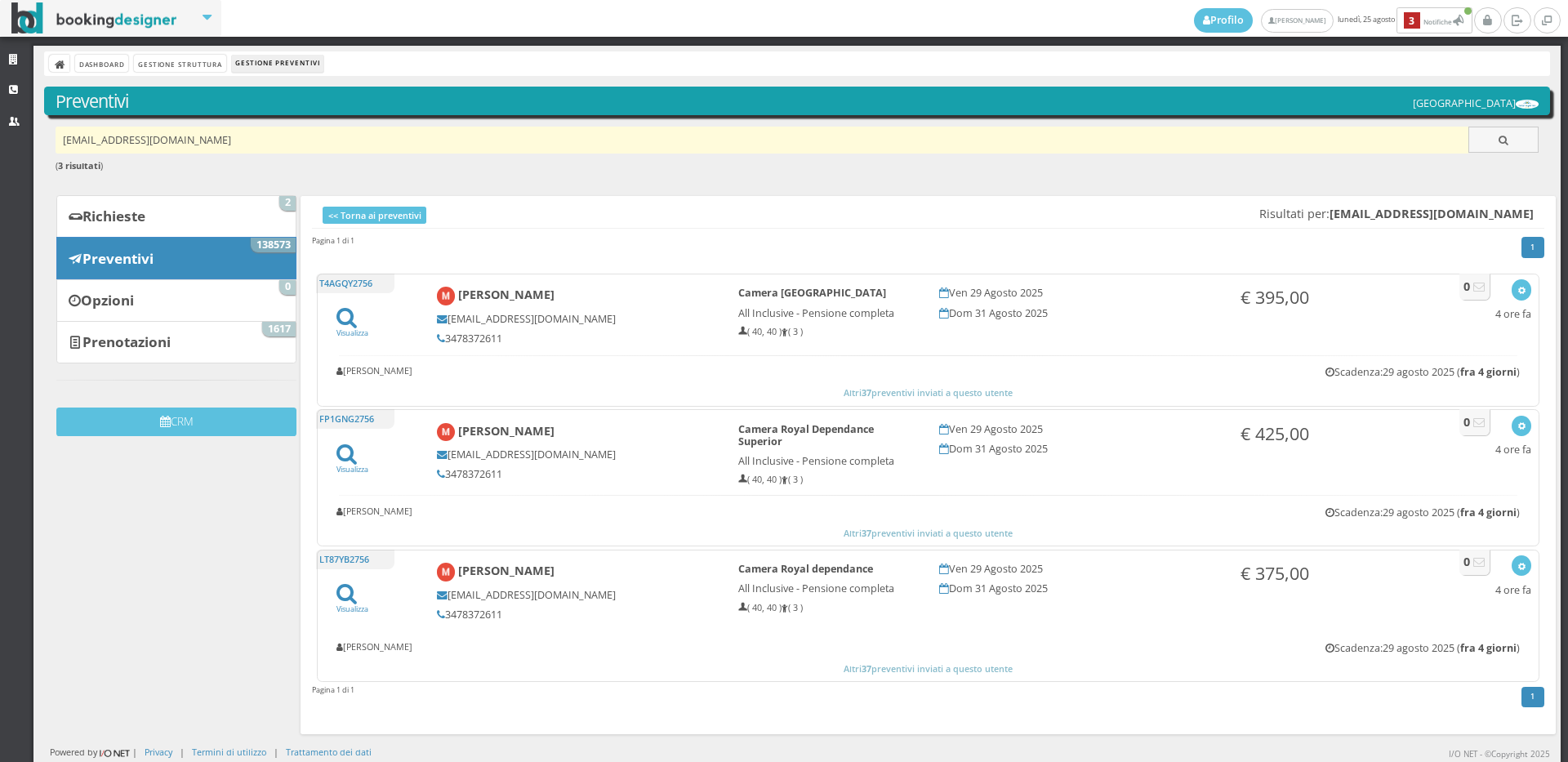
click at [271, 138] on input "[EMAIL_ADDRESS][DOMAIN_NAME]" at bounding box center [762, 140] width 1414 height 27
click at [271, 138] on input "bertasinimonica@gmail.com" at bounding box center [762, 140] width 1414 height 27
paste input "[EMAIL_ADDRESS][DOMAIN_NAME]"
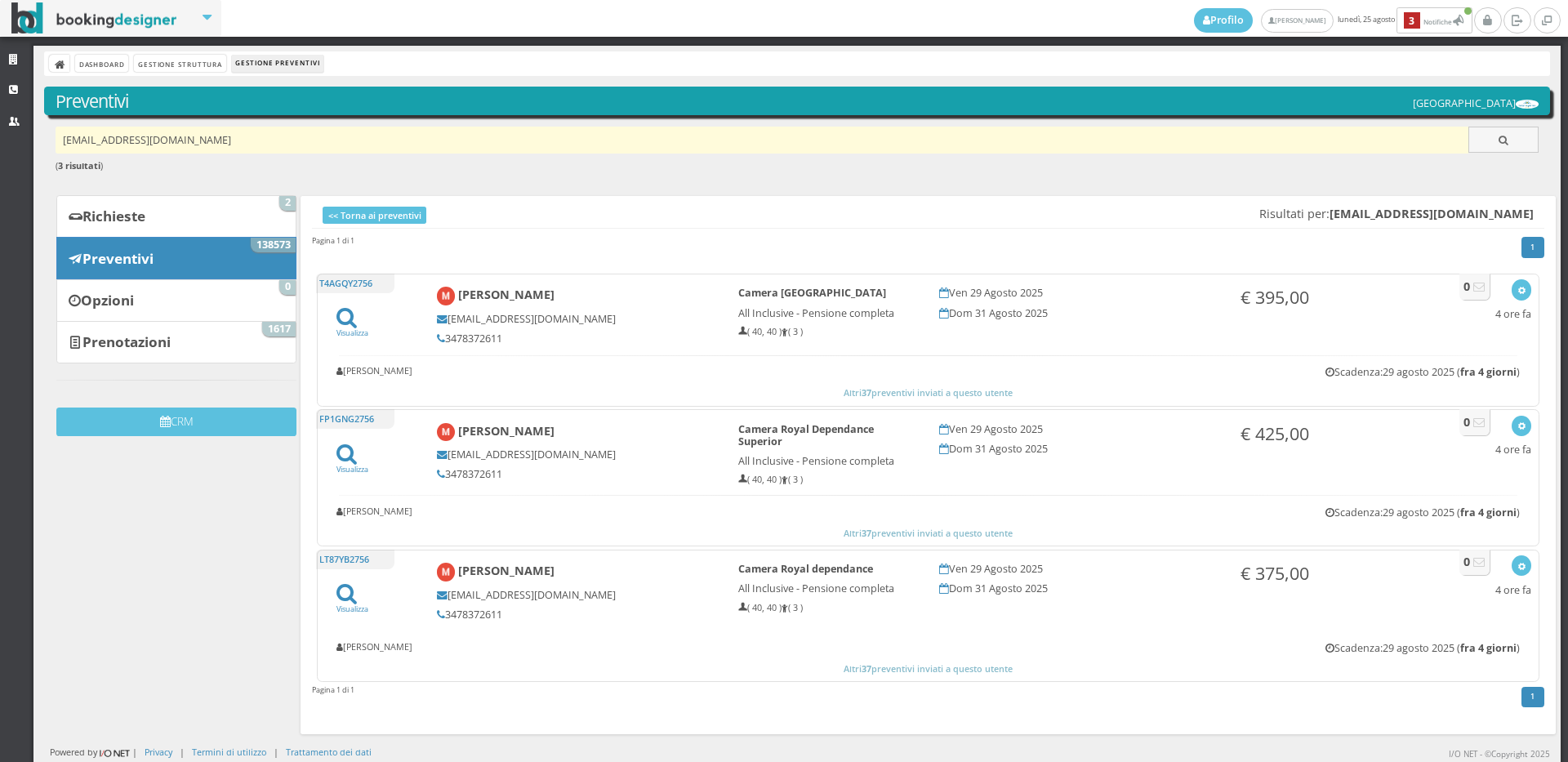
type input "[EMAIL_ADDRESS][DOMAIN_NAME]"
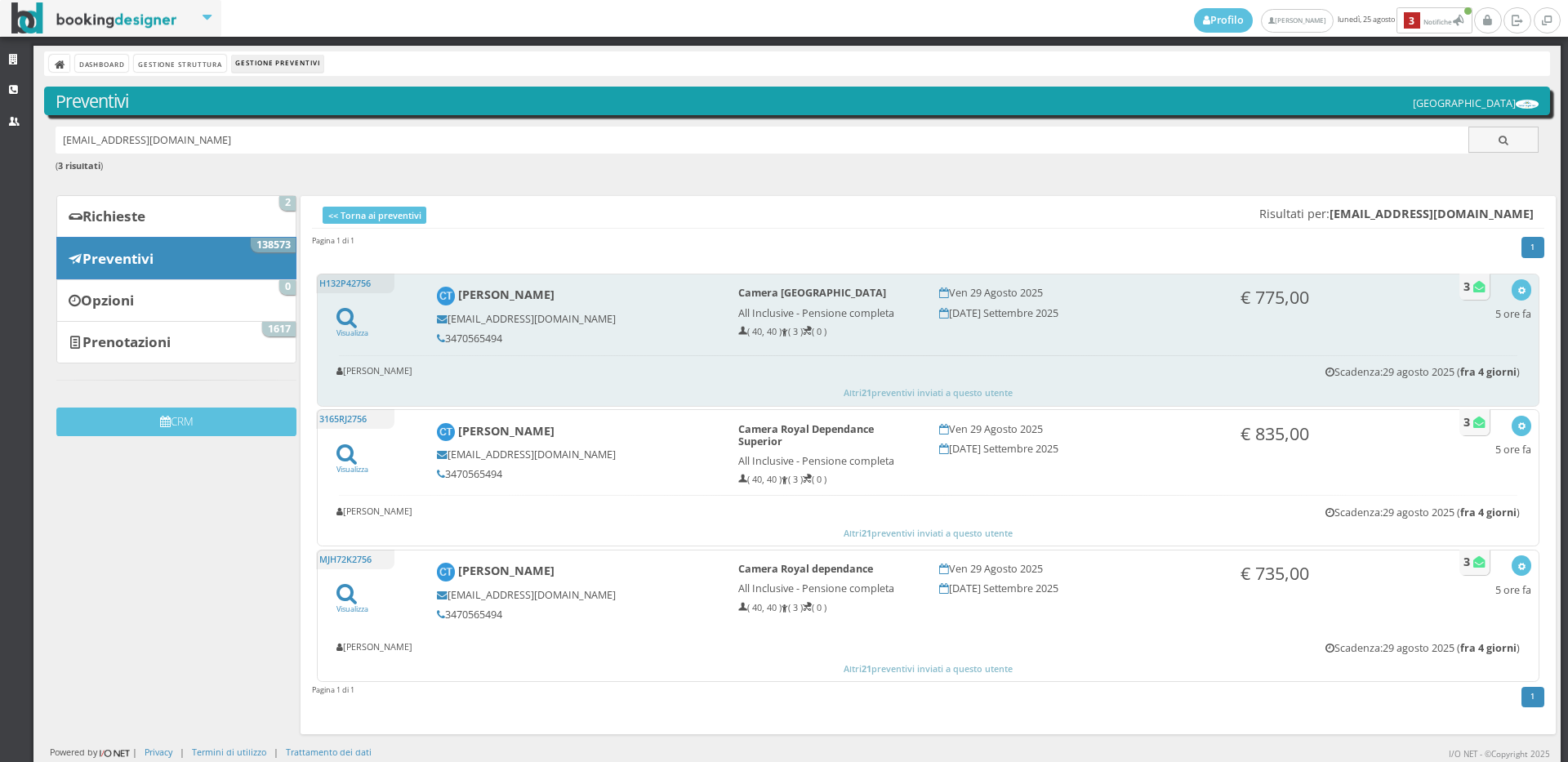
click at [505, 335] on h5 "3470565494" at bounding box center [576, 338] width 279 height 12
copy div "3470565494"
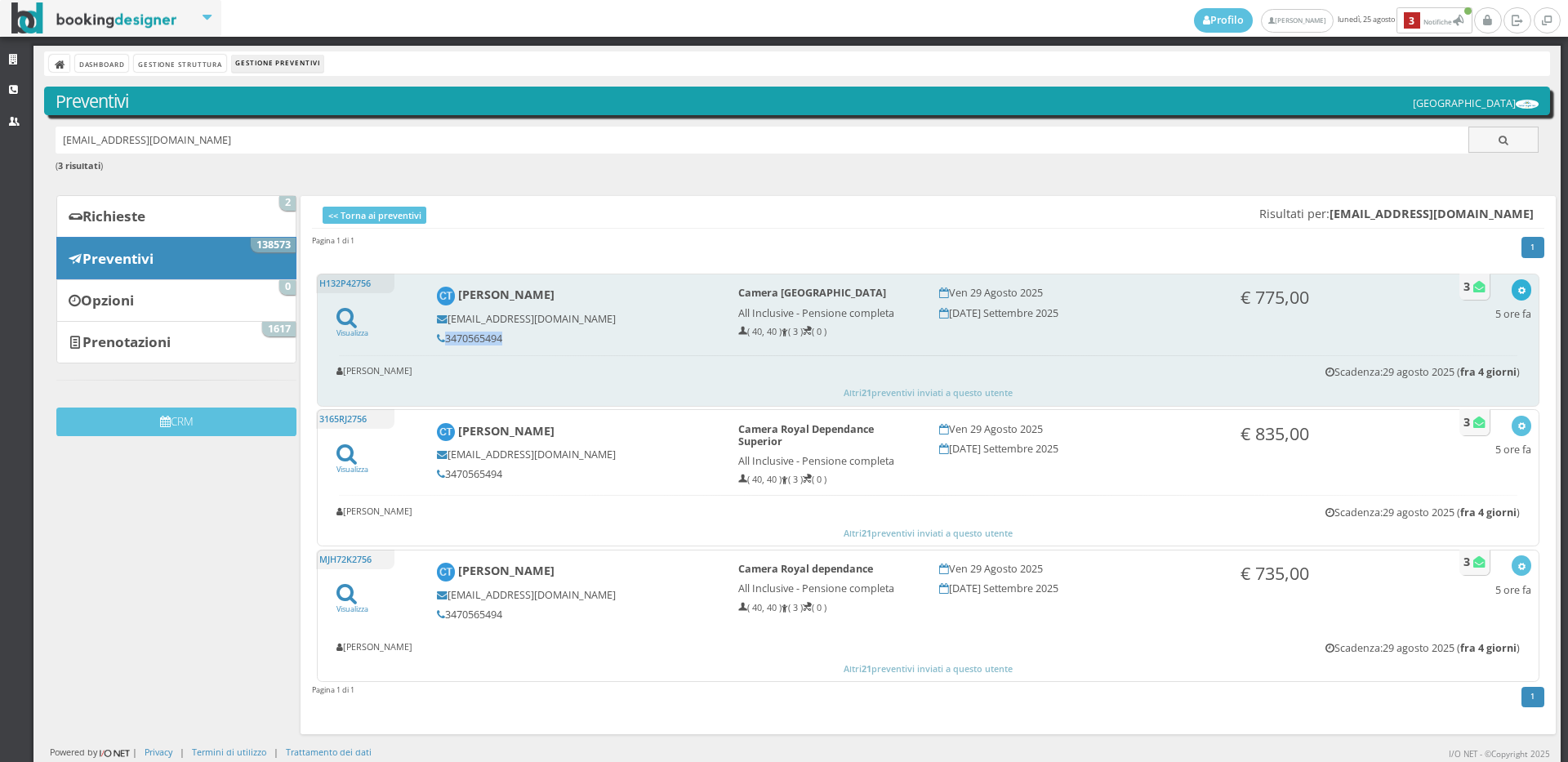
click at [1517, 291] on icon "button" at bounding box center [1522, 291] width 9 height 9
click at [1447, 369] on link "Visualizza sul sito" at bounding box center [1468, 368] width 128 height 19
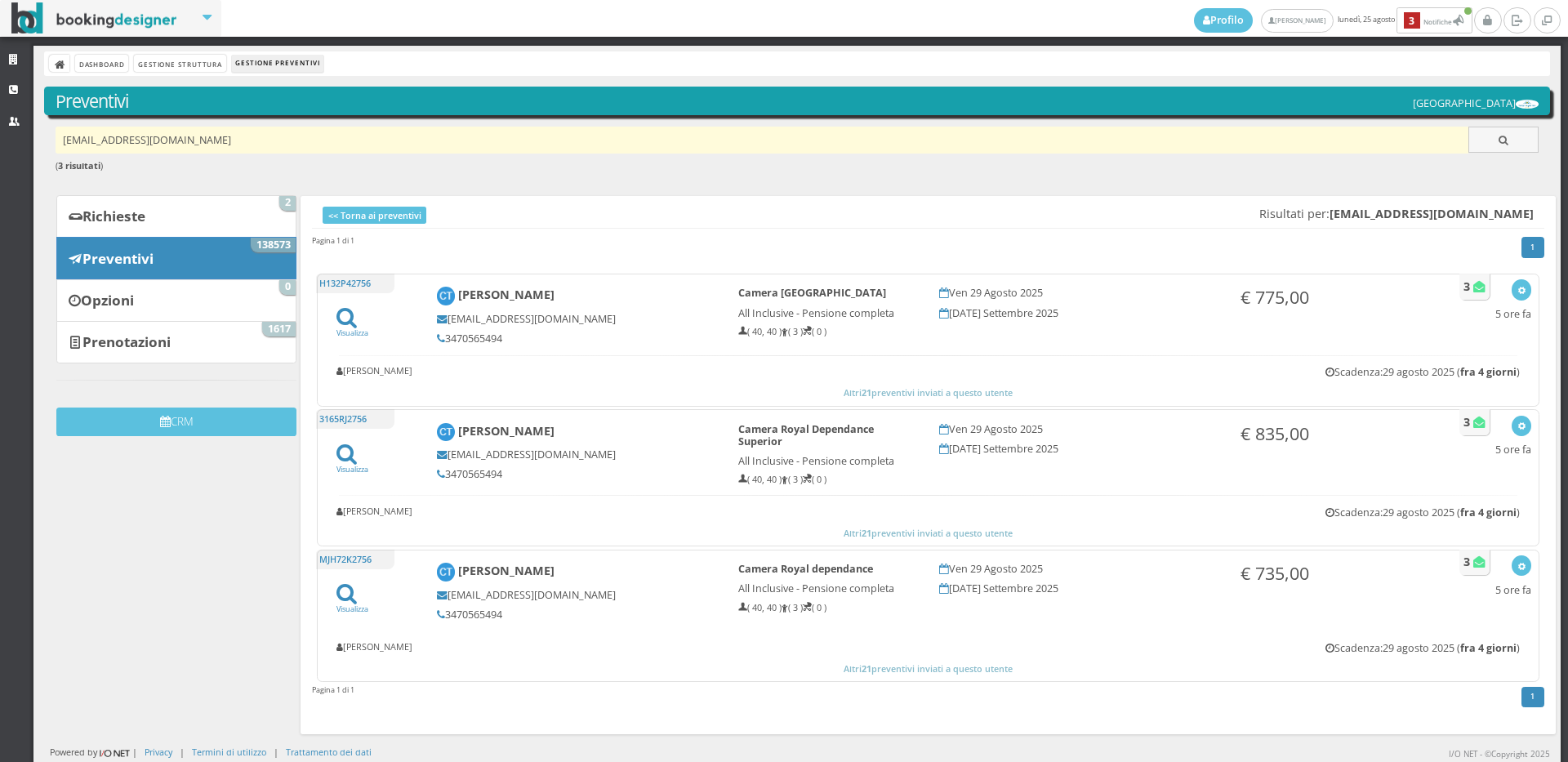
click at [223, 150] on input "thachr6@gmail.com" at bounding box center [762, 140] width 1414 height 27
paste input "chiafusi@gmail.com"
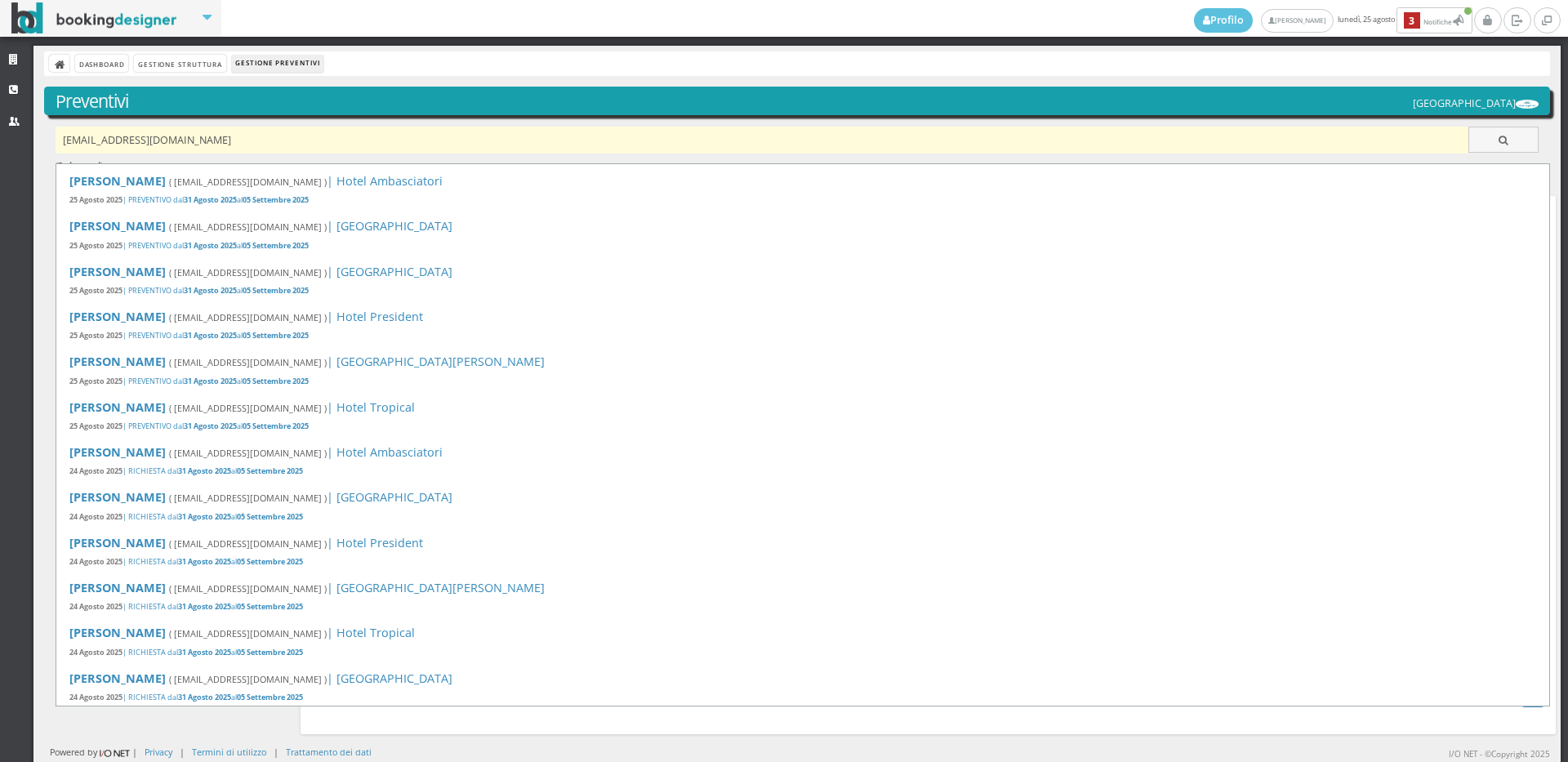
type input "chiafusi@gmail.com"
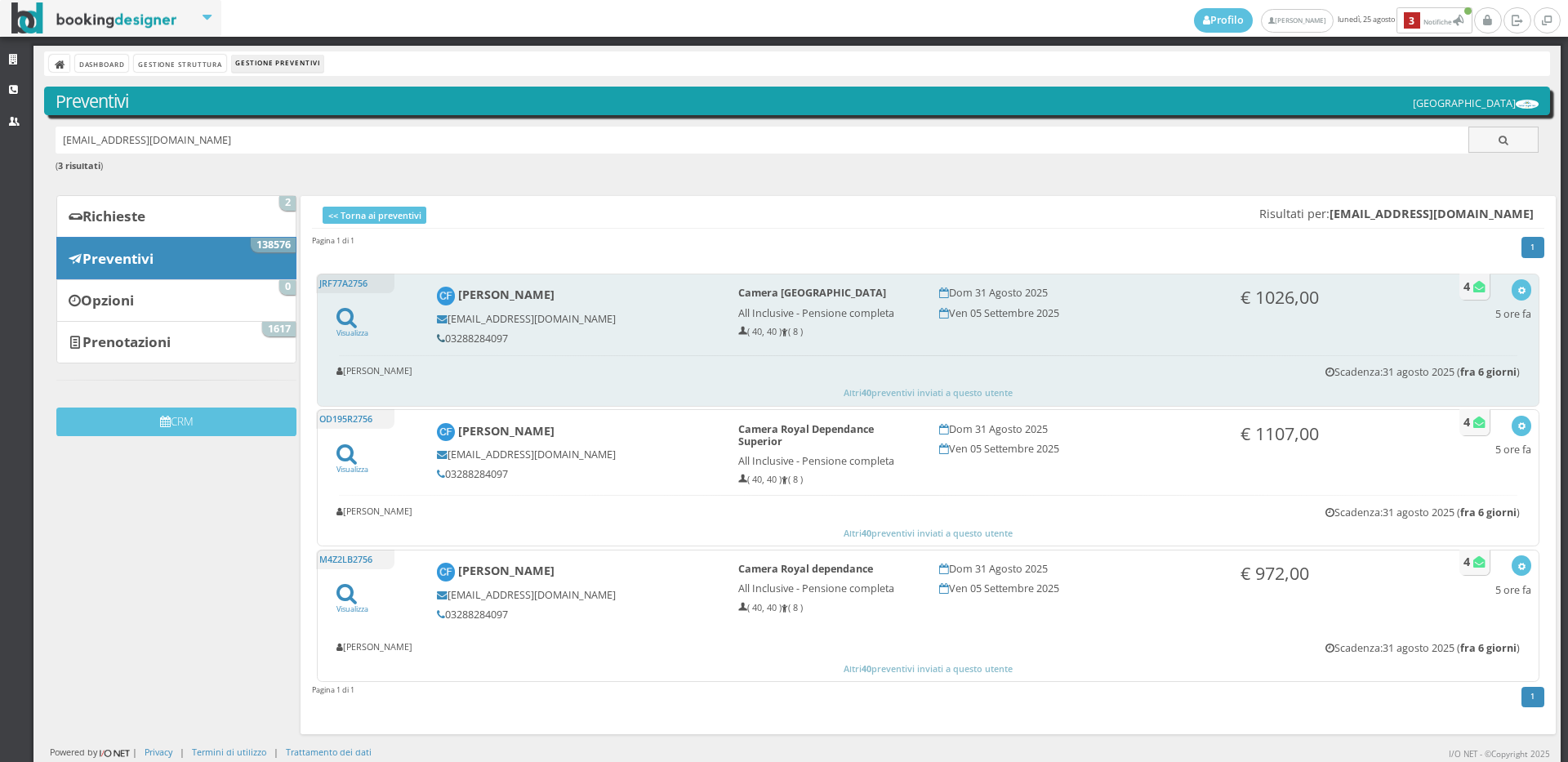
drag, startPoint x: 508, startPoint y: 338, endPoint x: 441, endPoint y: 338, distance: 67.0
click at [441, 338] on h5 "03288284097" at bounding box center [576, 338] width 279 height 12
copy h5 "03288284097"
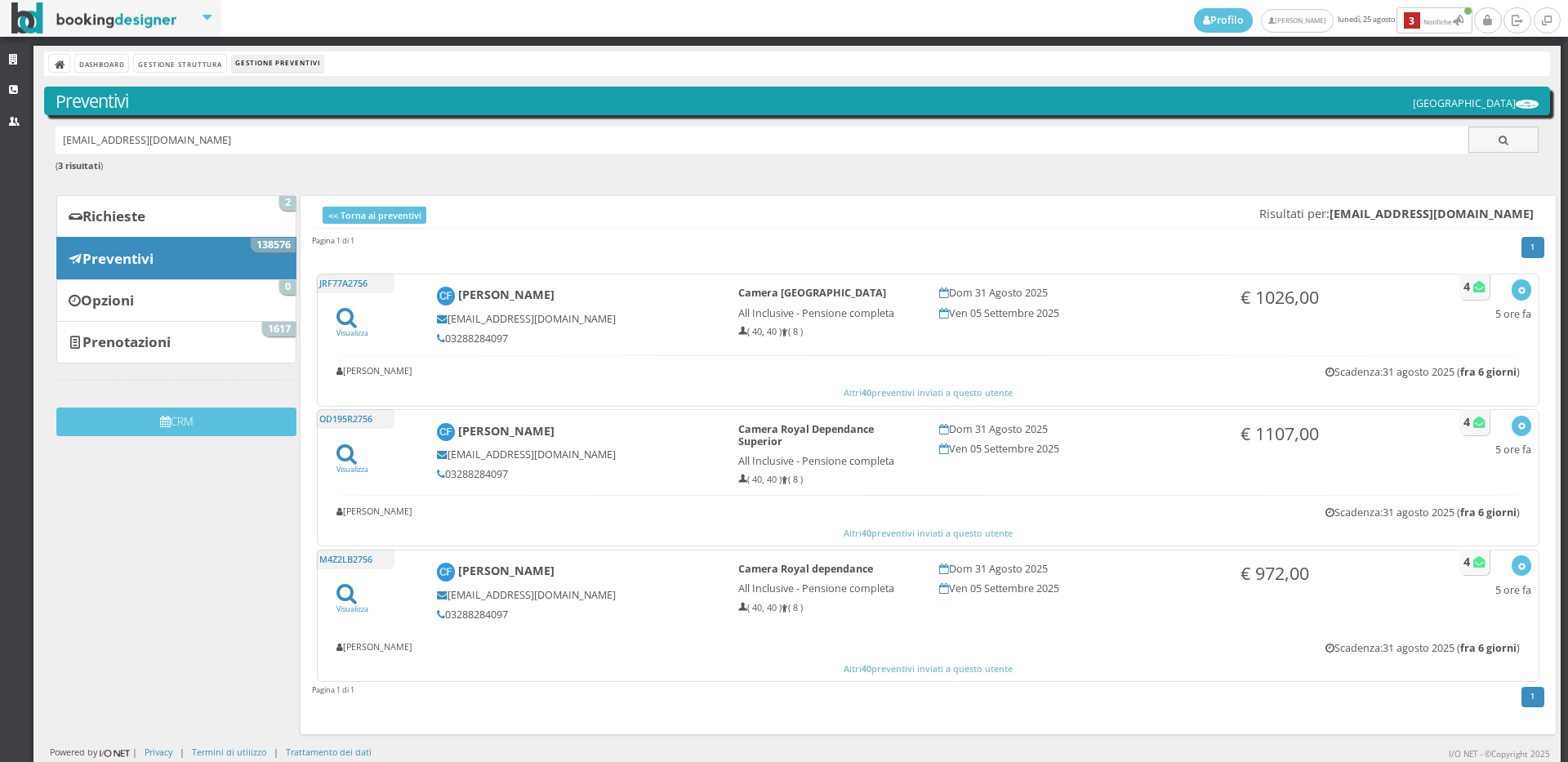
click at [598, 203] on h4 "<< Torna ai preventivi Risultati per: chiafusi@gmail.com" at bounding box center [928, 215] width 1232 height 26
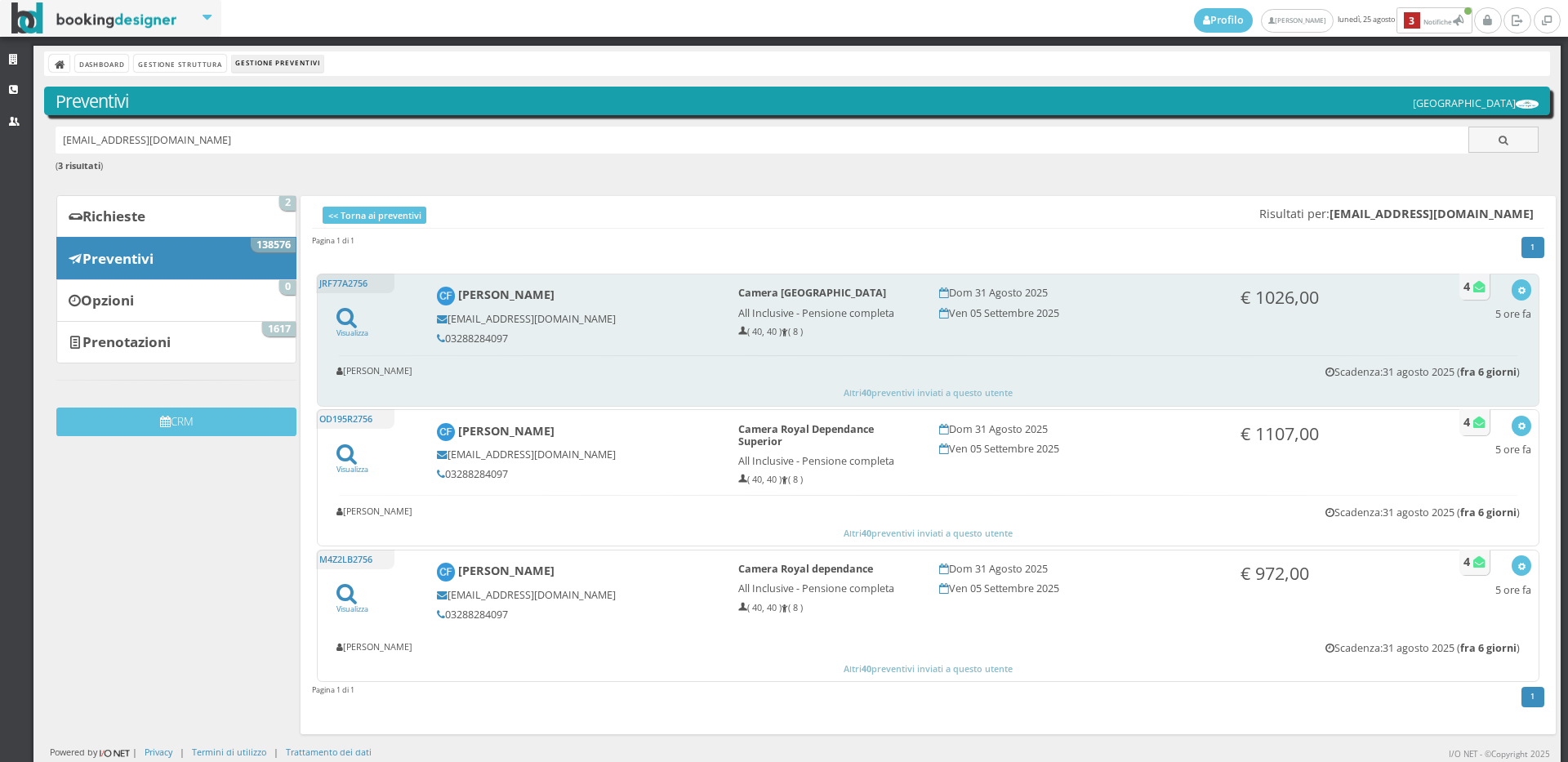
drag, startPoint x: 509, startPoint y: 338, endPoint x: 449, endPoint y: 338, distance: 60.0
click at [449, 338] on h5 "03288284097" at bounding box center [576, 338] width 279 height 12
copy h5 "3288284097"
click at [1517, 296] on div "button" at bounding box center [1522, 290] width 9 height 13
click at [1471, 369] on link "Visualizza sul sito" at bounding box center [1468, 368] width 128 height 19
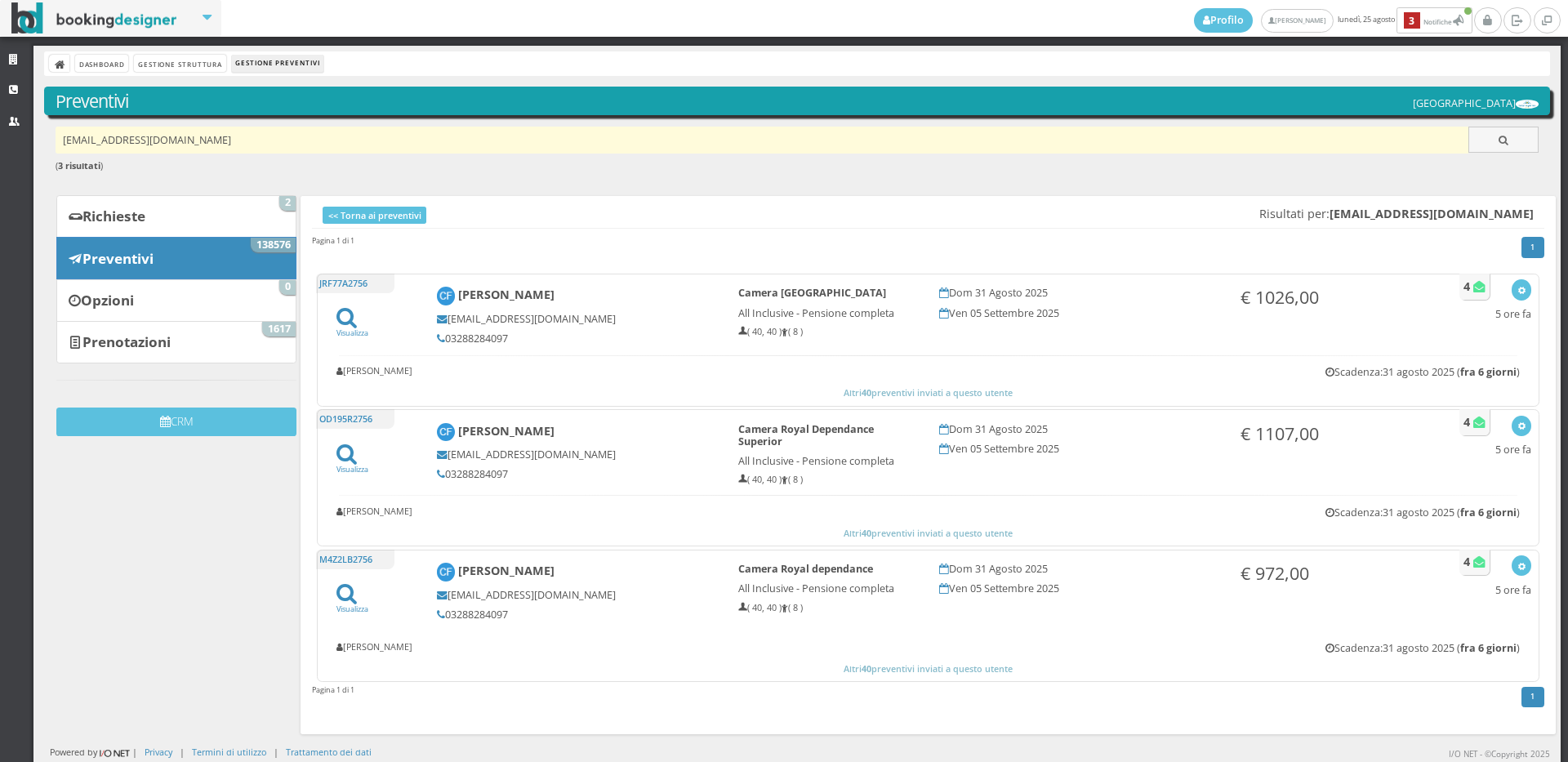
click at [196, 147] on input "chiafusi@gmail.com" at bounding box center [762, 140] width 1414 height 27
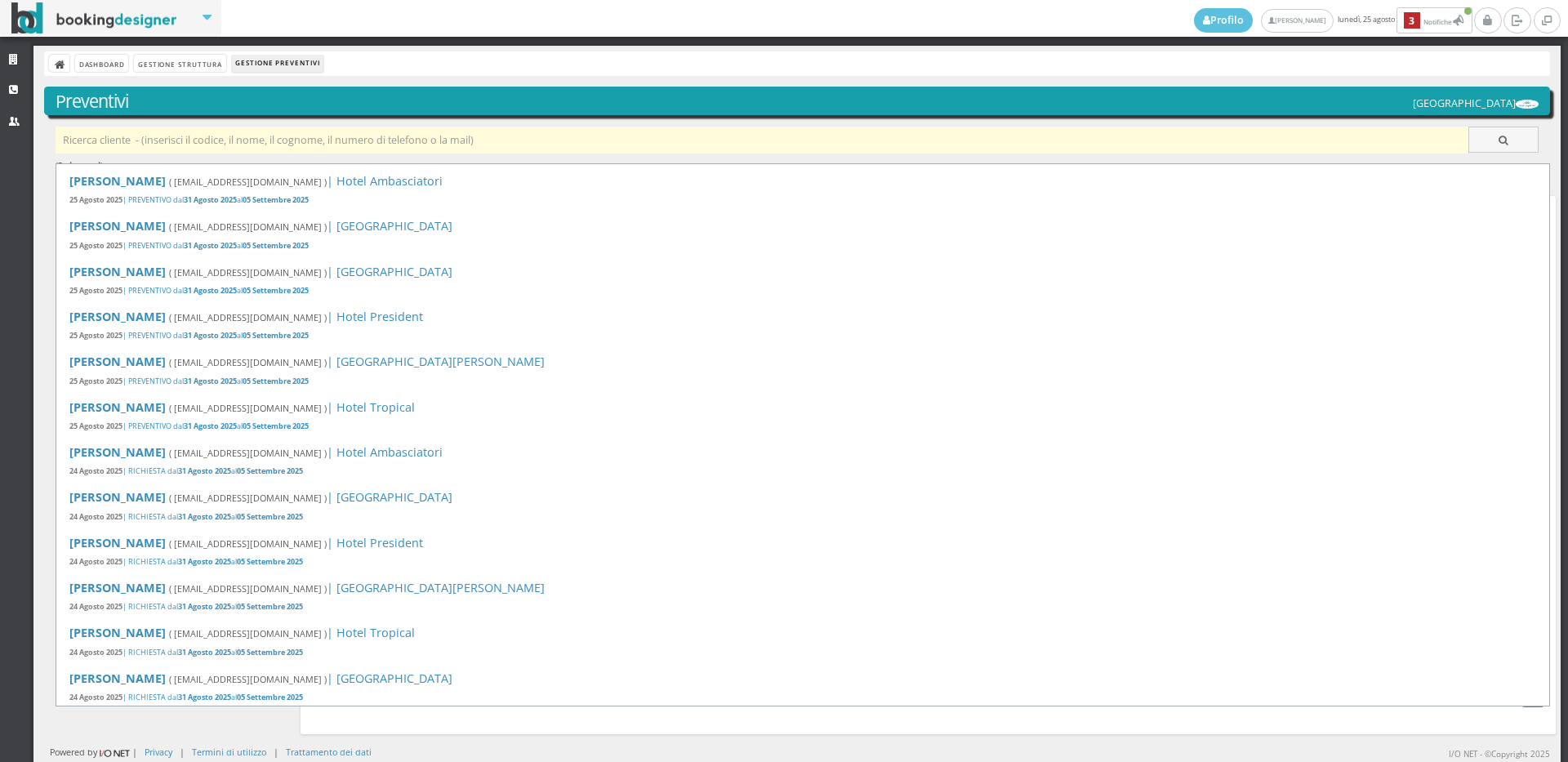
paste input "silviaromegialli@gmail.com"
type input "silviaromegialli@gmail.com"
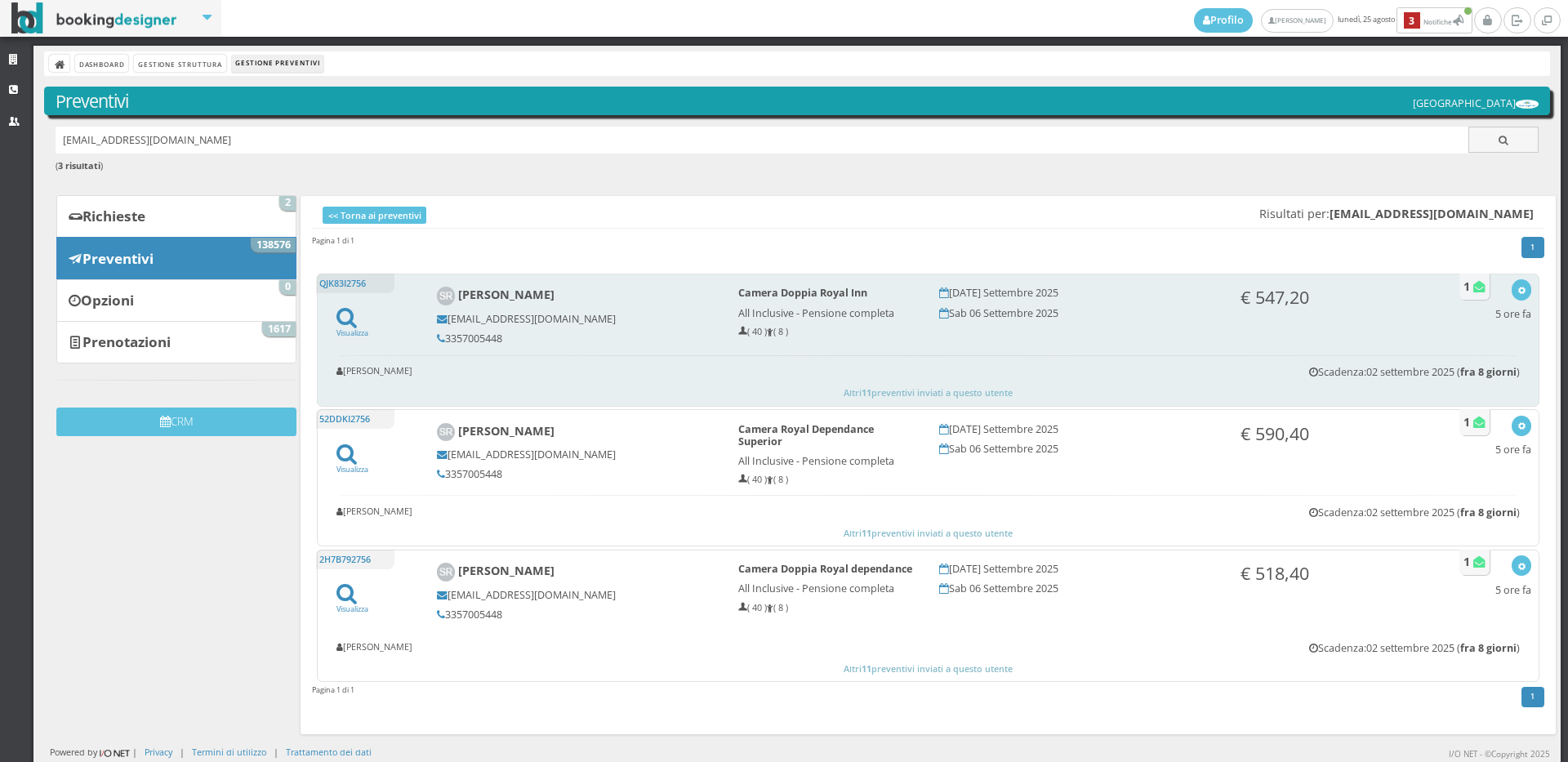
drag, startPoint x: 502, startPoint y: 338, endPoint x: 443, endPoint y: 335, distance: 59.1
click at [443, 335] on h5 "3357005448" at bounding box center [576, 338] width 279 height 12
copy h5 "3357005448"
click at [1517, 290] on icon "button" at bounding box center [1522, 291] width 9 height 9
click at [1471, 369] on link "Visualizza sul sito" at bounding box center [1468, 368] width 128 height 19
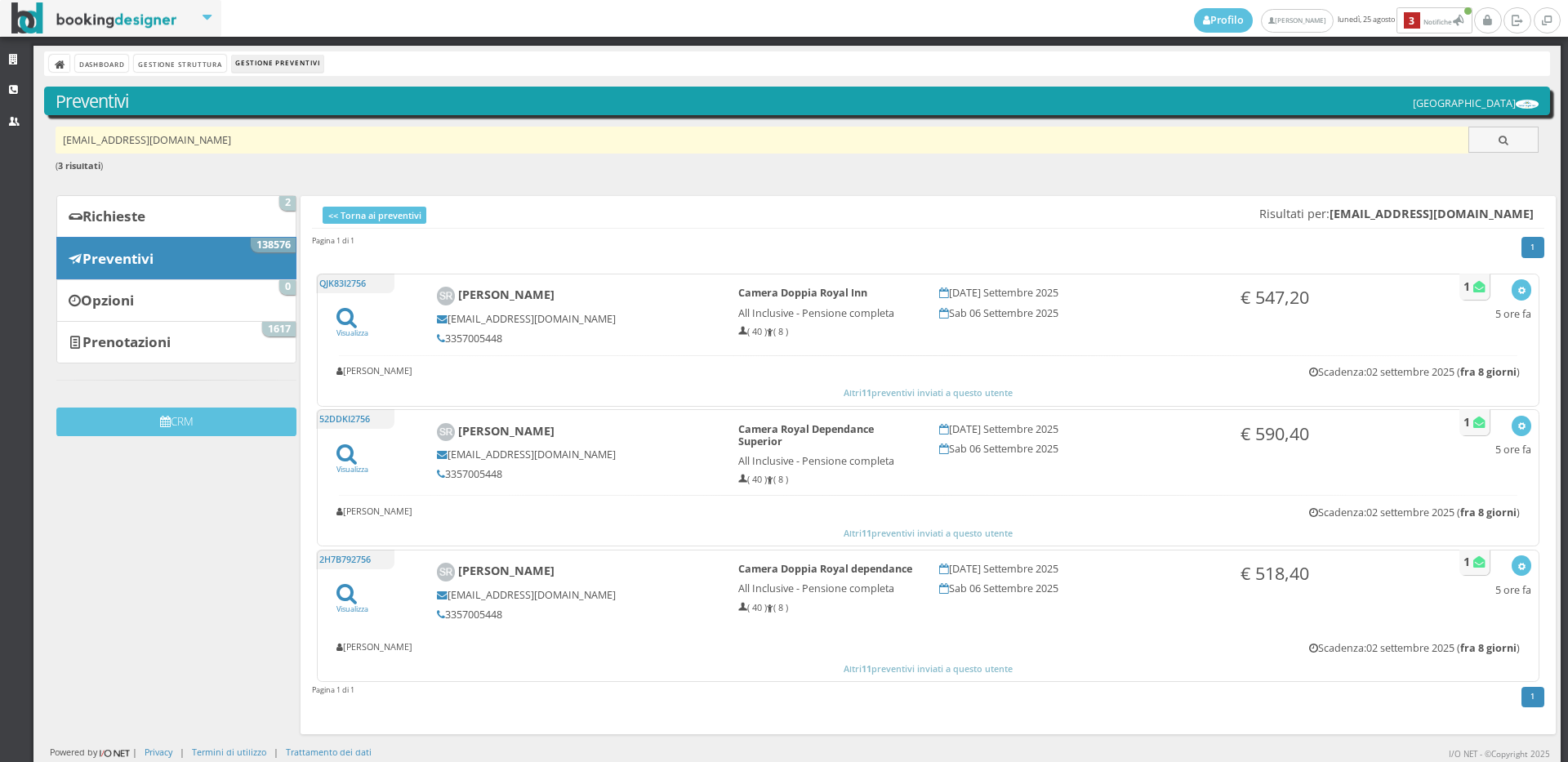
click at [307, 140] on input "[EMAIL_ADDRESS][DOMAIN_NAME]" at bounding box center [762, 140] width 1414 height 27
paste input "[EMAIL_ADDRESS][DOMAIN_NAME]"
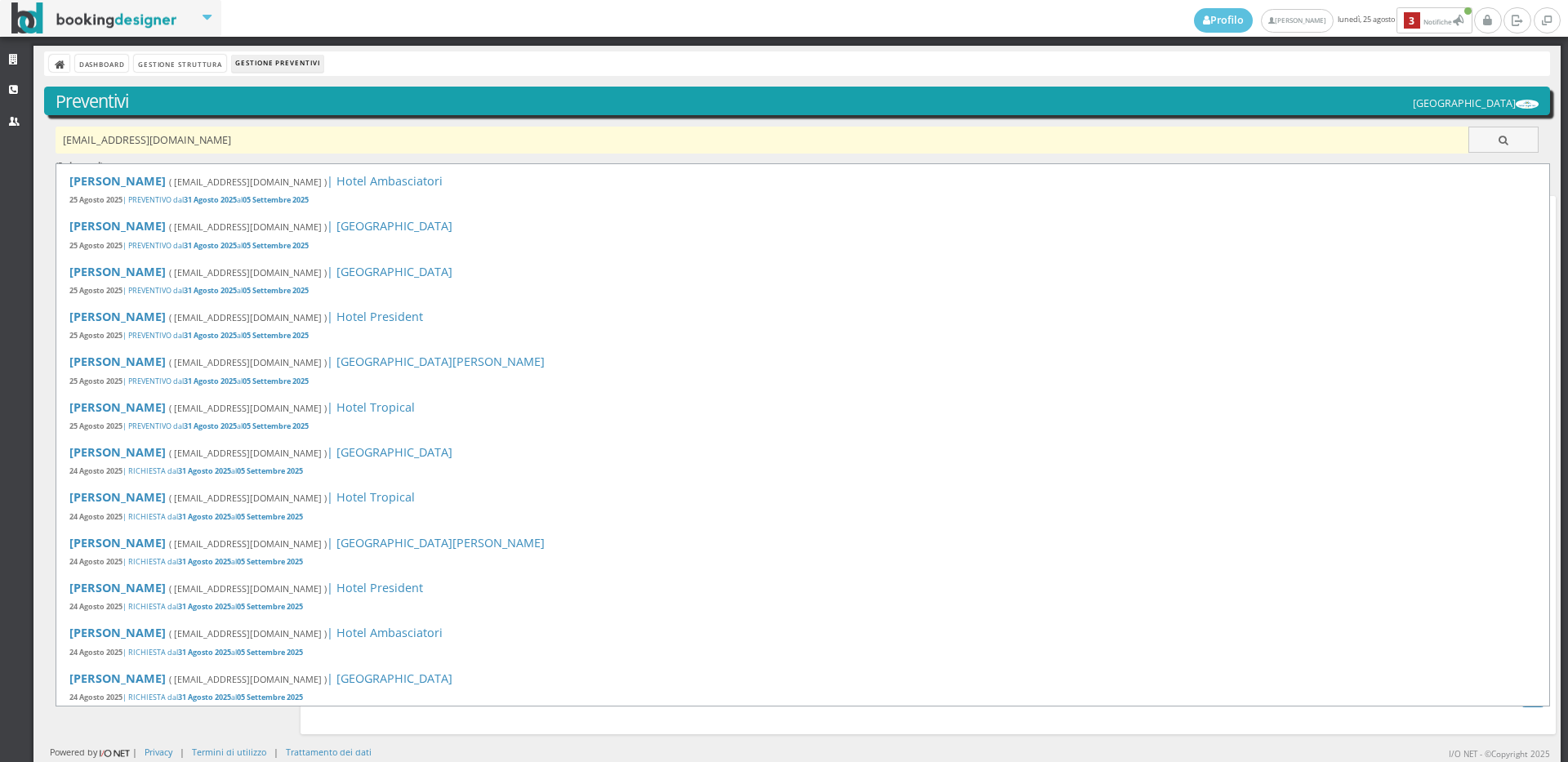
type input "[EMAIL_ADDRESS][DOMAIN_NAME]"
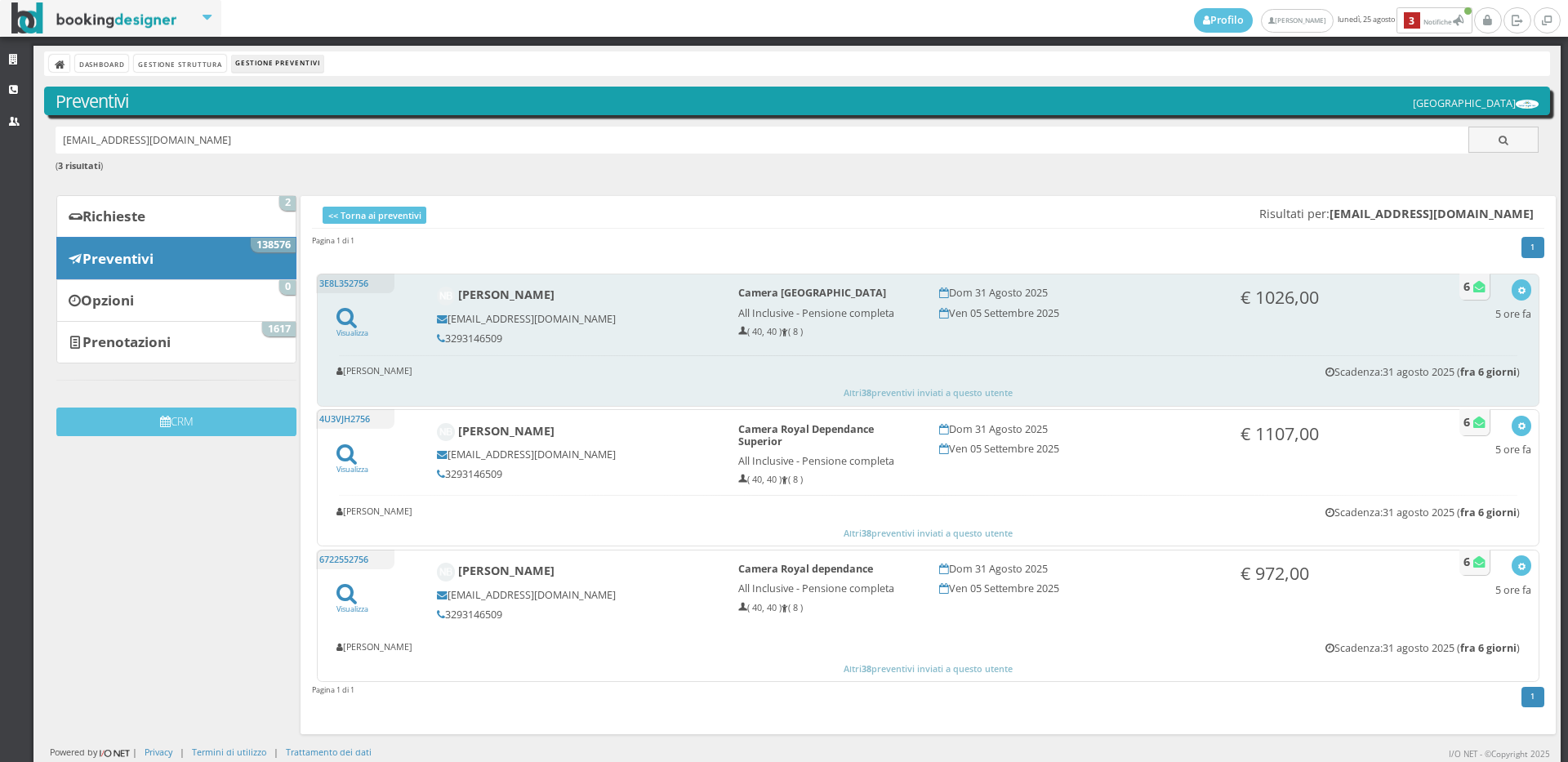
drag, startPoint x: 510, startPoint y: 336, endPoint x: 444, endPoint y: 342, distance: 66.3
click at [444, 342] on h5 "3293146509" at bounding box center [576, 338] width 279 height 12
copy h5 "3293146509"
click at [1517, 287] on icon "button" at bounding box center [1522, 291] width 9 height 9
click at [1488, 364] on link "Visualizza sul sito" at bounding box center [1468, 368] width 128 height 19
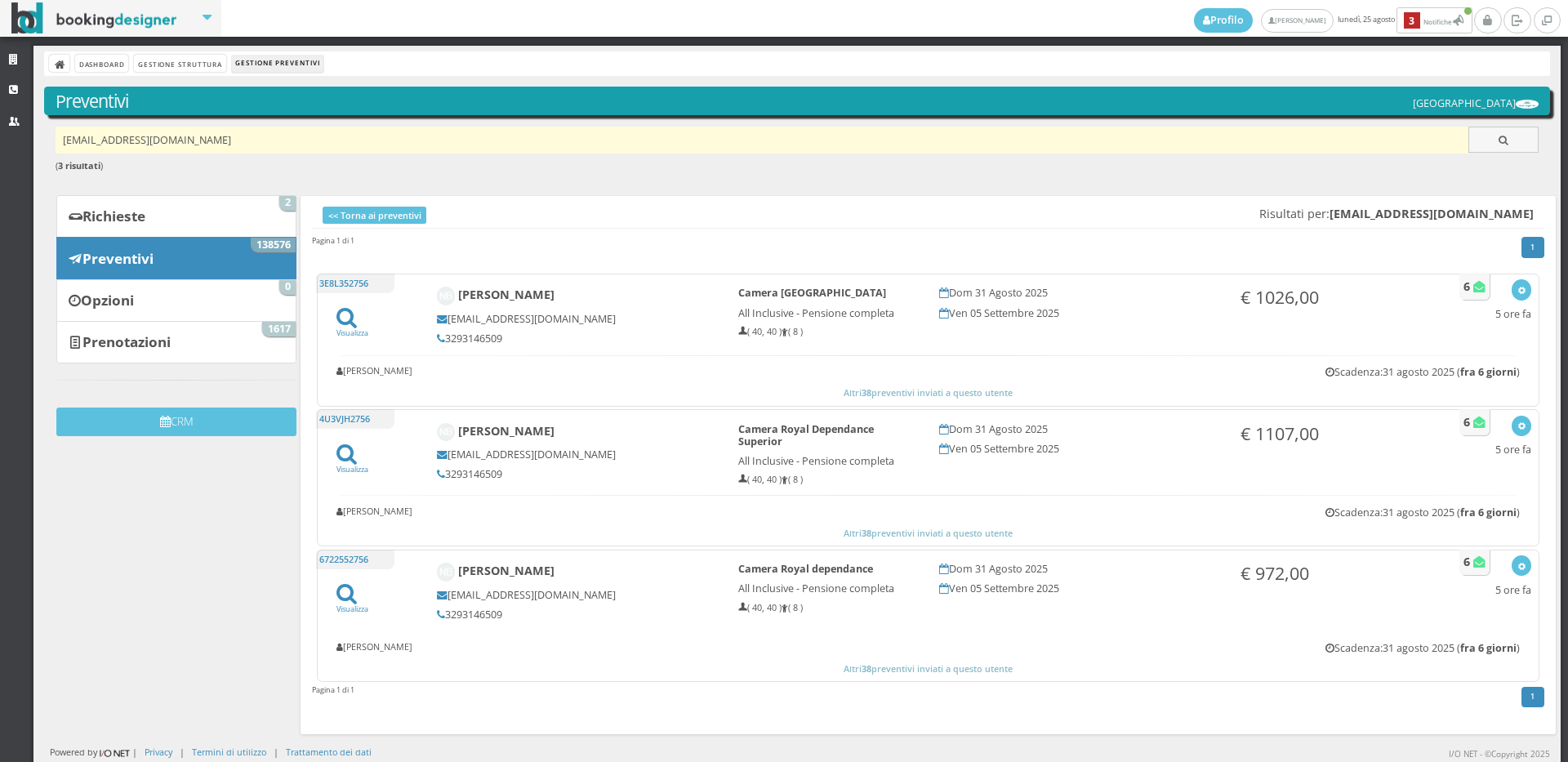
click at [236, 135] on input "nicola.braga1974@gmail.com" at bounding box center [762, 140] width 1414 height 27
paste input "angelina.bonofiglio@gmail.com"
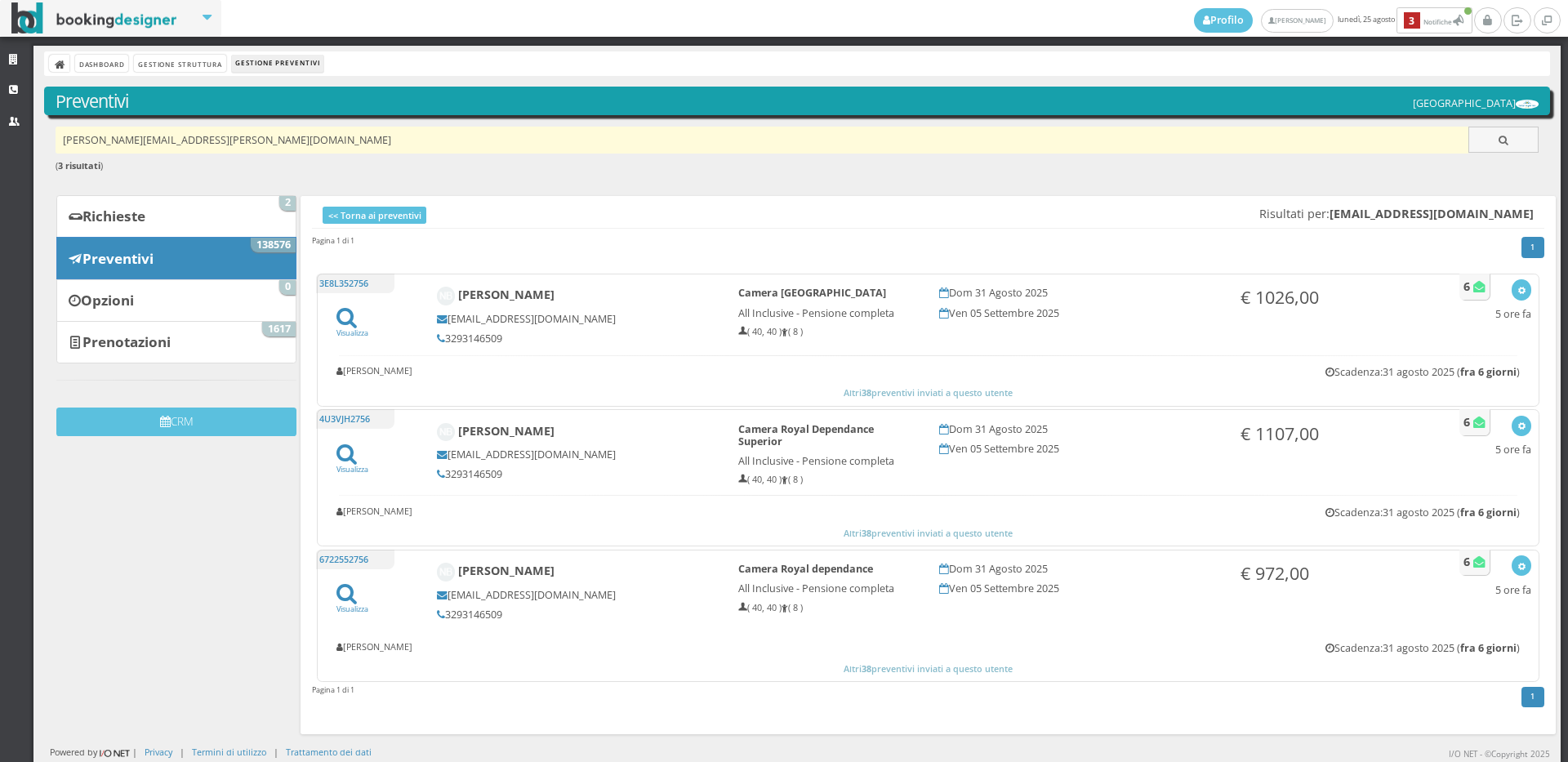
type input "angelina.bonofiglio@gmail.com"
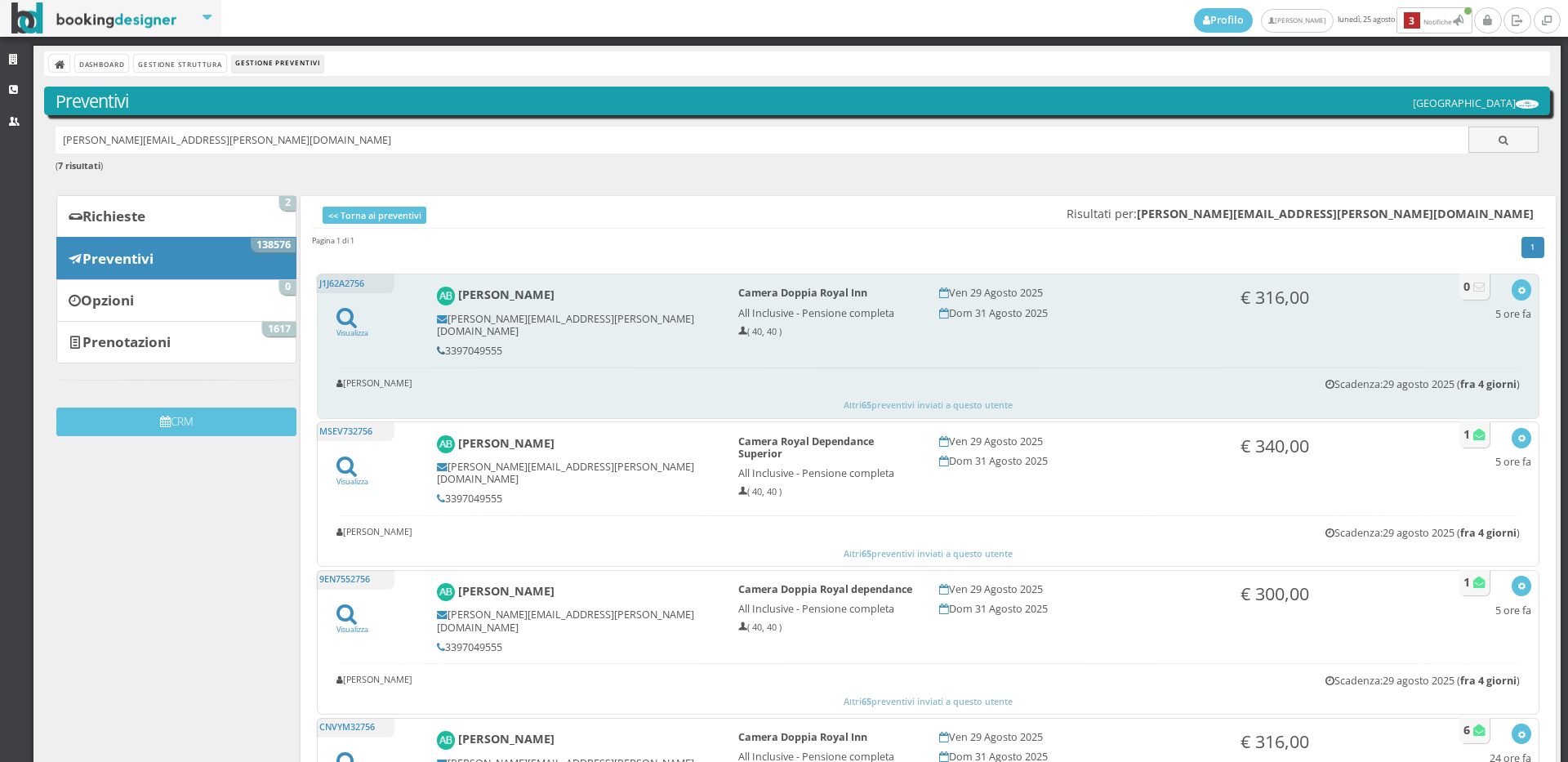
drag, startPoint x: 505, startPoint y: 338, endPoint x: 440, endPoint y: 338, distance: 65.0
click at [440, 345] on h5 "3397049555" at bounding box center [576, 351] width 279 height 12
copy h5 "3397049555"
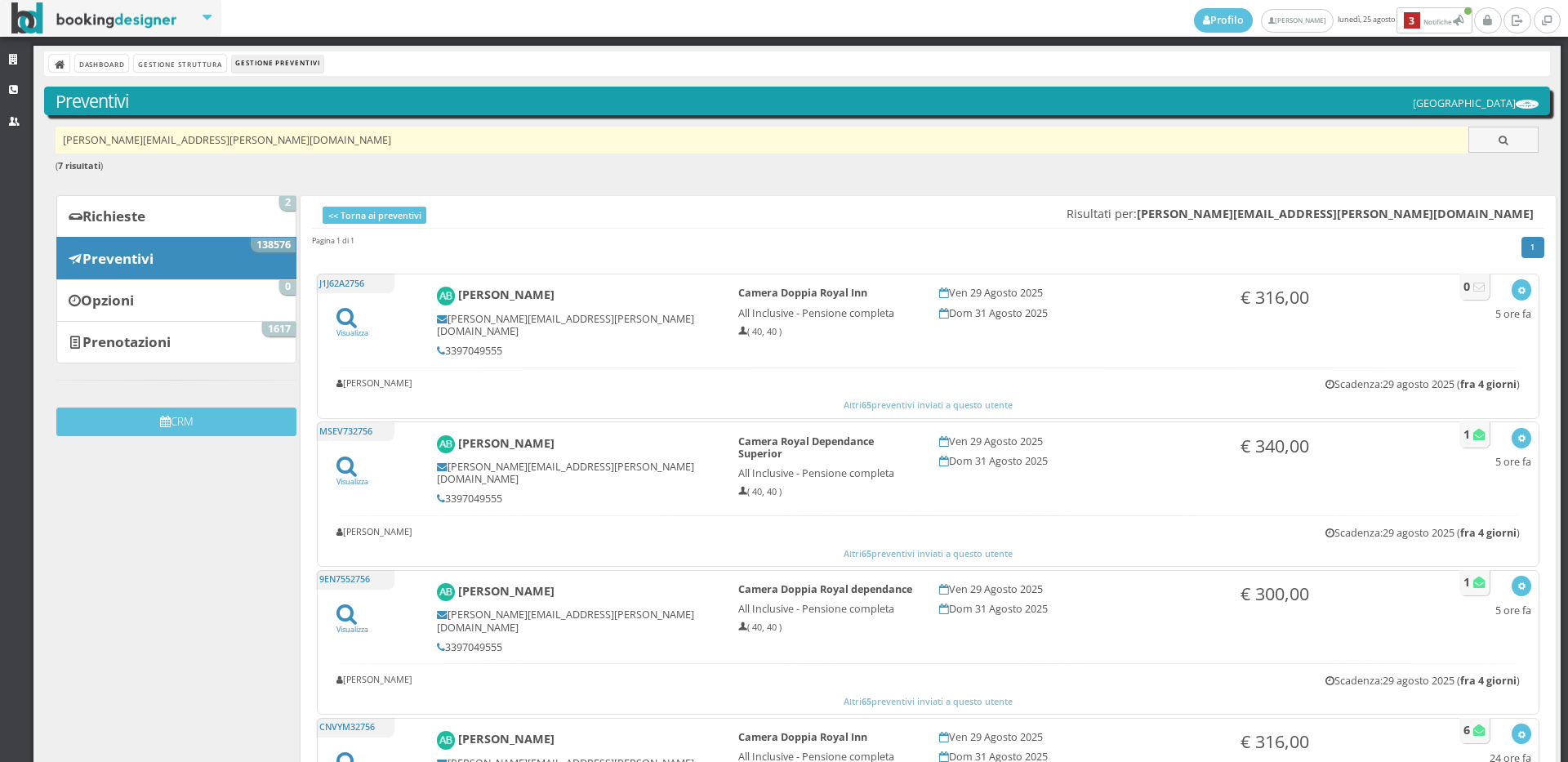
click at [304, 144] on input "angelina.bonofiglio@gmail.com" at bounding box center [762, 140] width 1414 height 27
paste input "[EMAIL_ADDRESS][DOMAIN_NAME]"
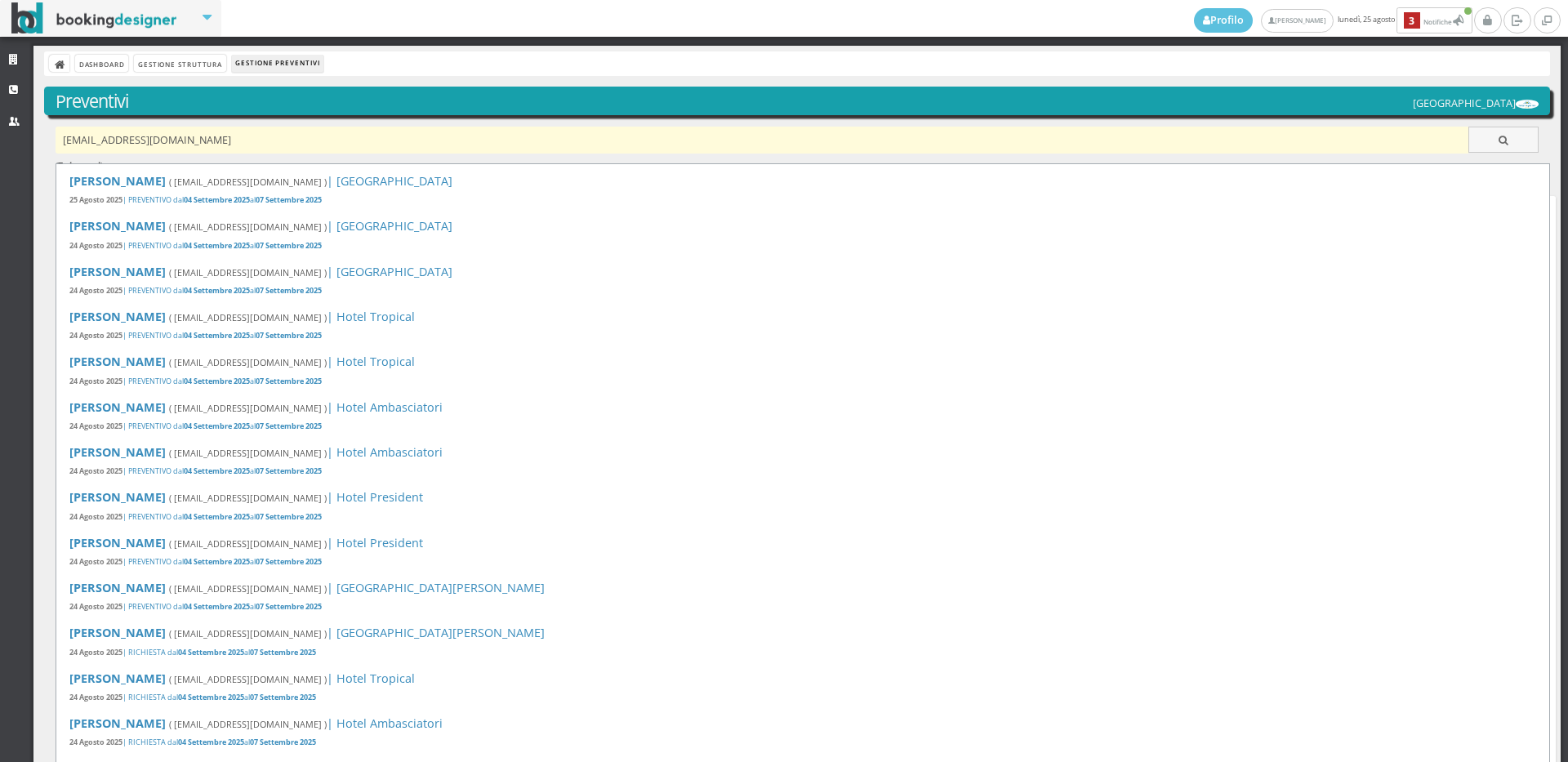
type input "[EMAIL_ADDRESS][DOMAIN_NAME]"
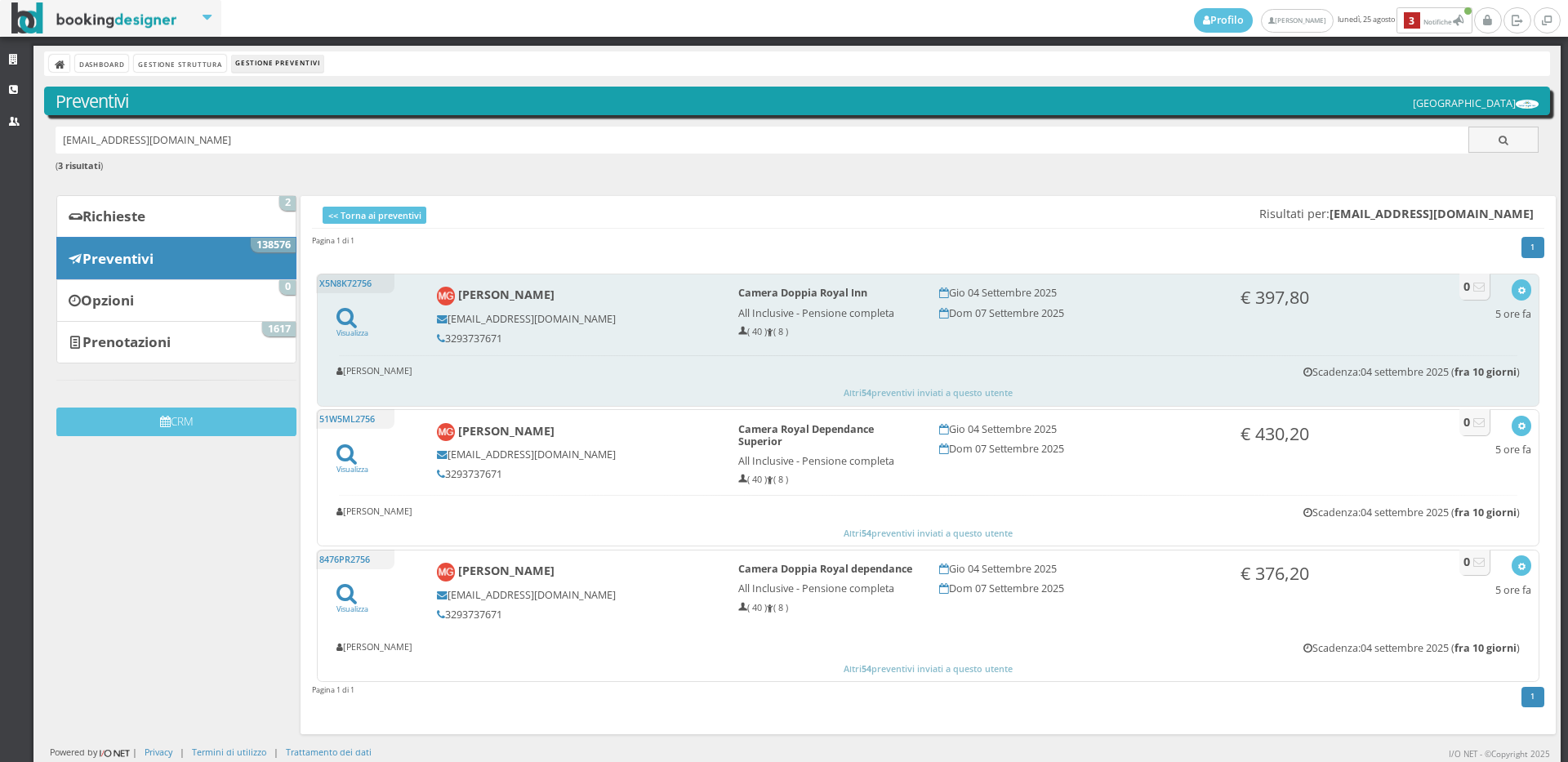
drag, startPoint x: 500, startPoint y: 335, endPoint x: 444, endPoint y: 335, distance: 56.0
click at [444, 335] on h5 "3293737671" at bounding box center [576, 338] width 279 height 12
copy h5 "3293737671"
click at [1513, 291] on button "button" at bounding box center [1521, 289] width 19 height 20
click at [1477, 373] on link "Visualizza sul sito" at bounding box center [1468, 368] width 128 height 19
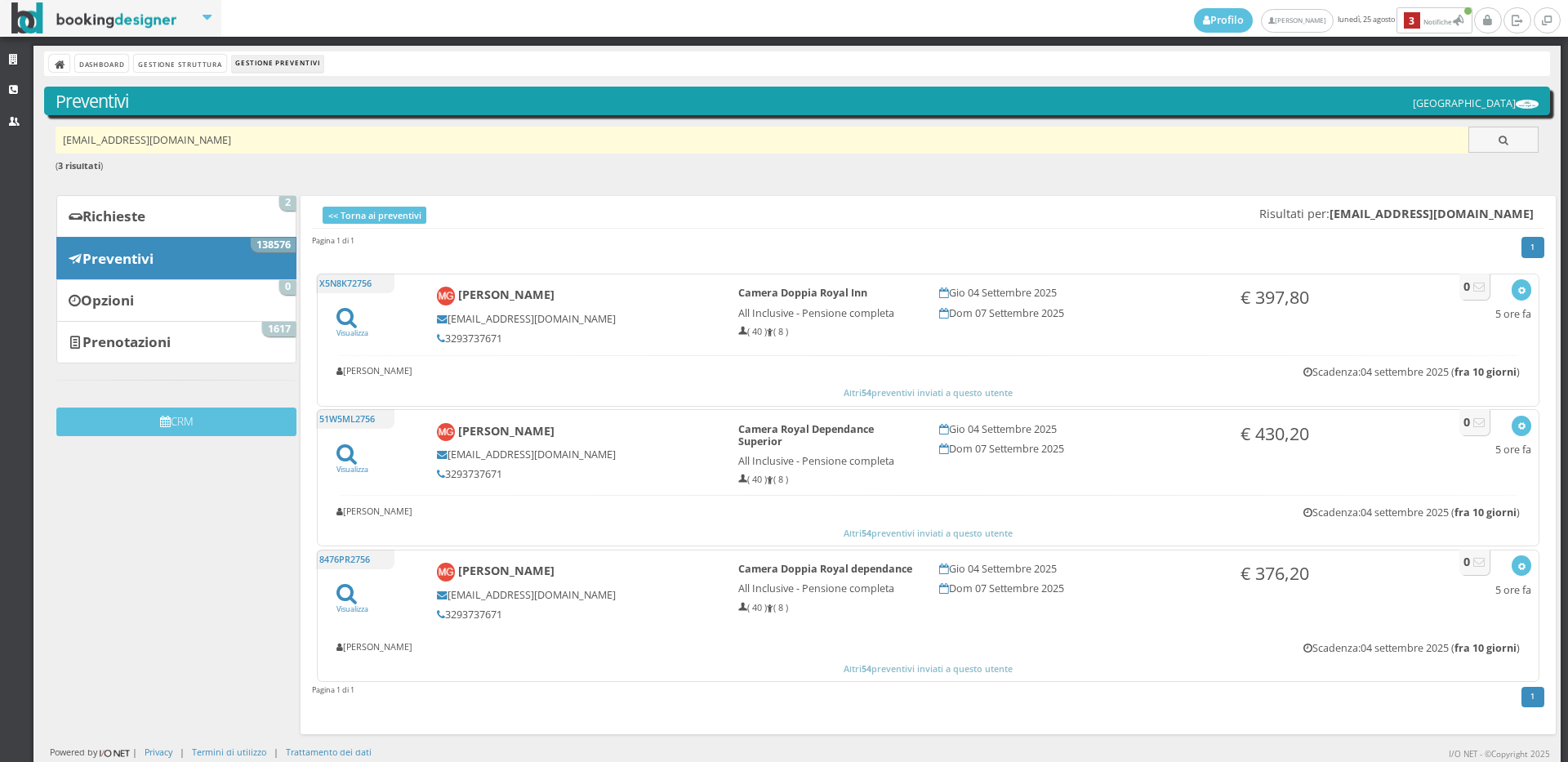
click at [235, 138] on input "[EMAIL_ADDRESS][DOMAIN_NAME]" at bounding box center [762, 140] width 1414 height 27
paste input "[EMAIL_ADDRESS][DOMAIN_NAME]"
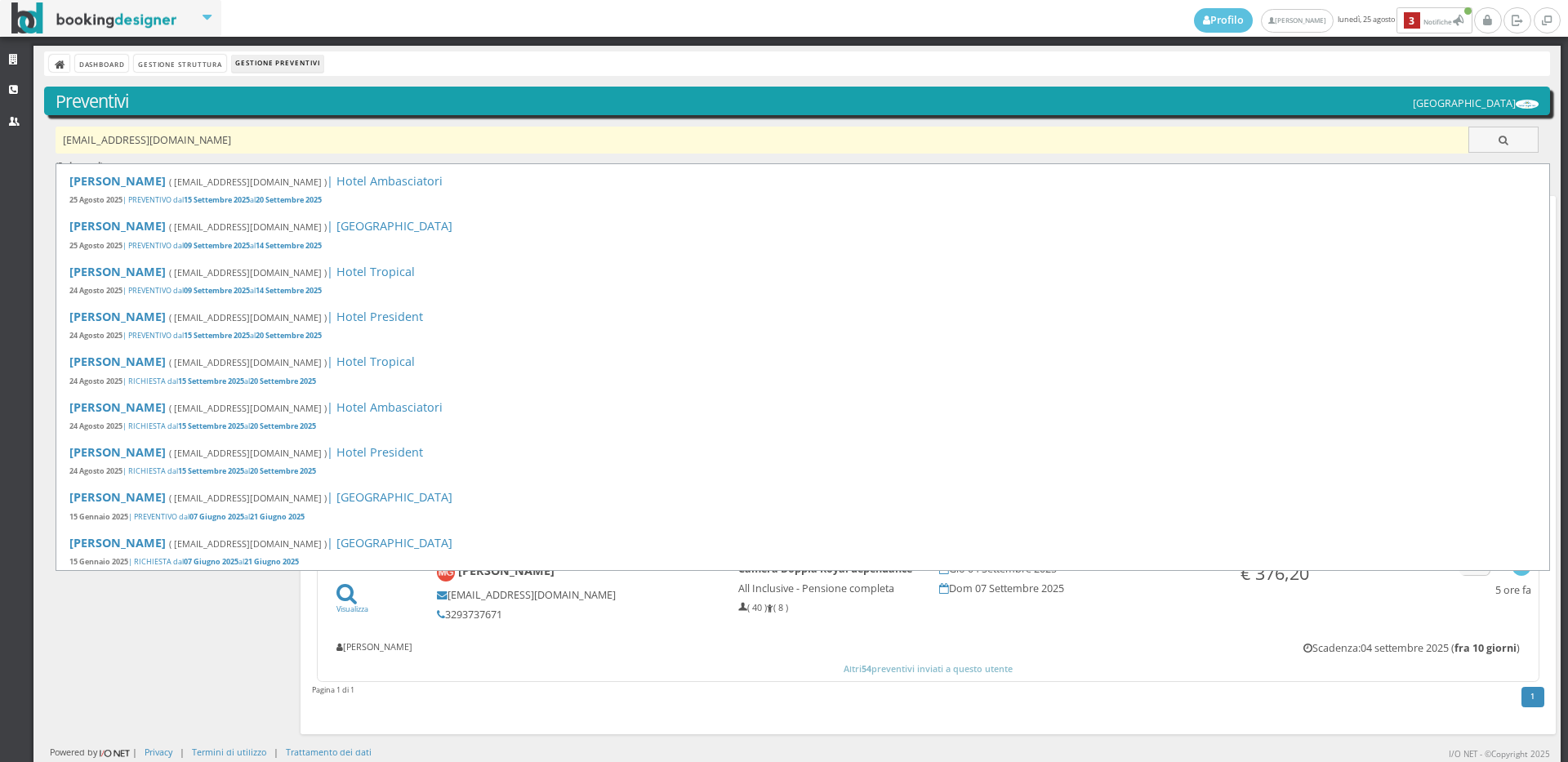
type input "[EMAIL_ADDRESS][DOMAIN_NAME]"
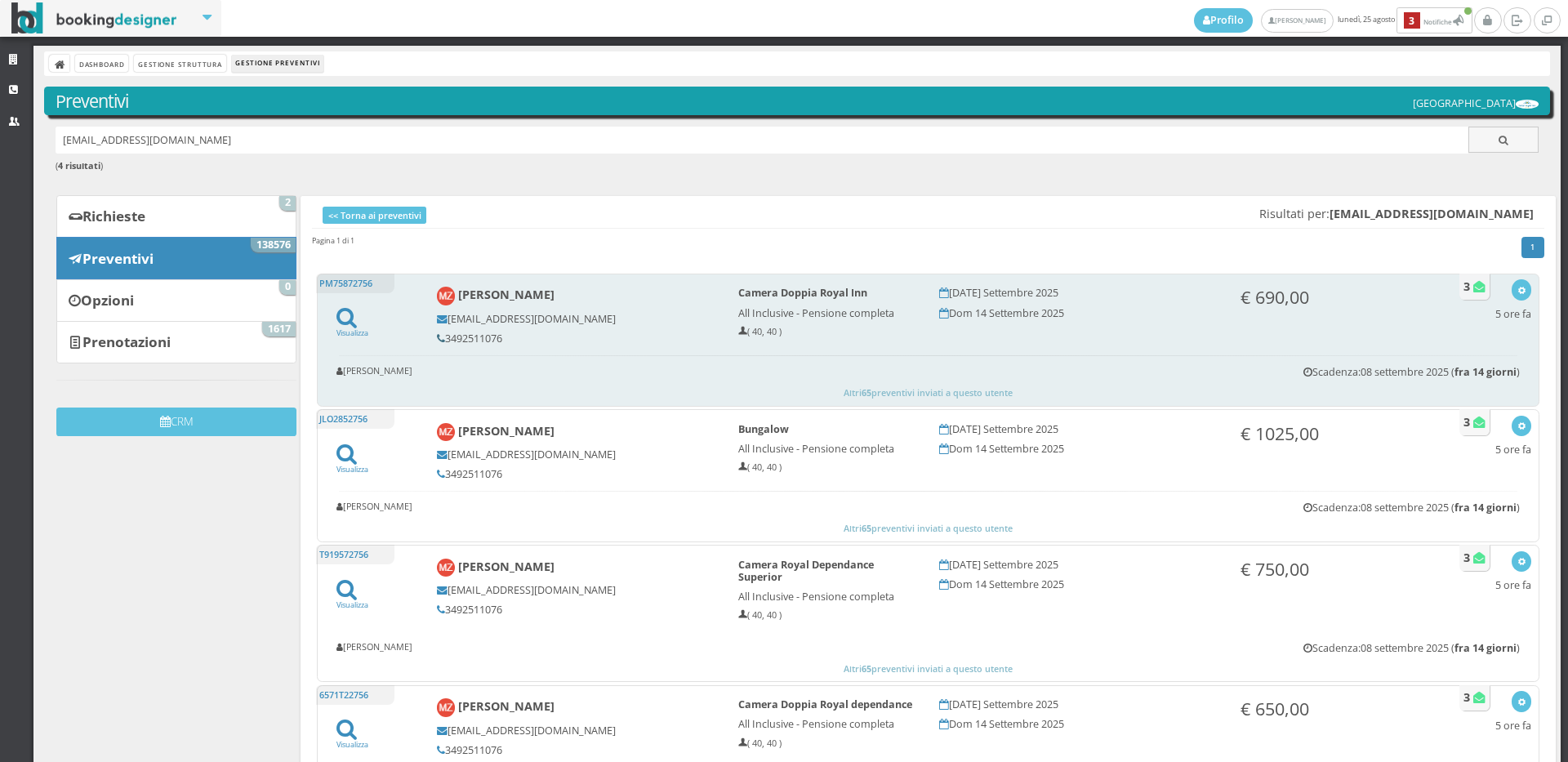
drag, startPoint x: 499, startPoint y: 334, endPoint x: 441, endPoint y: 338, distance: 58.1
click at [441, 338] on h5 "3492511076" at bounding box center [576, 338] width 279 height 12
copy h5 "3492511076"
click at [1517, 286] on icon "button" at bounding box center [1522, 291] width 9 height 9
click at [1470, 368] on link "Visualizza sul sito" at bounding box center [1468, 368] width 128 height 19
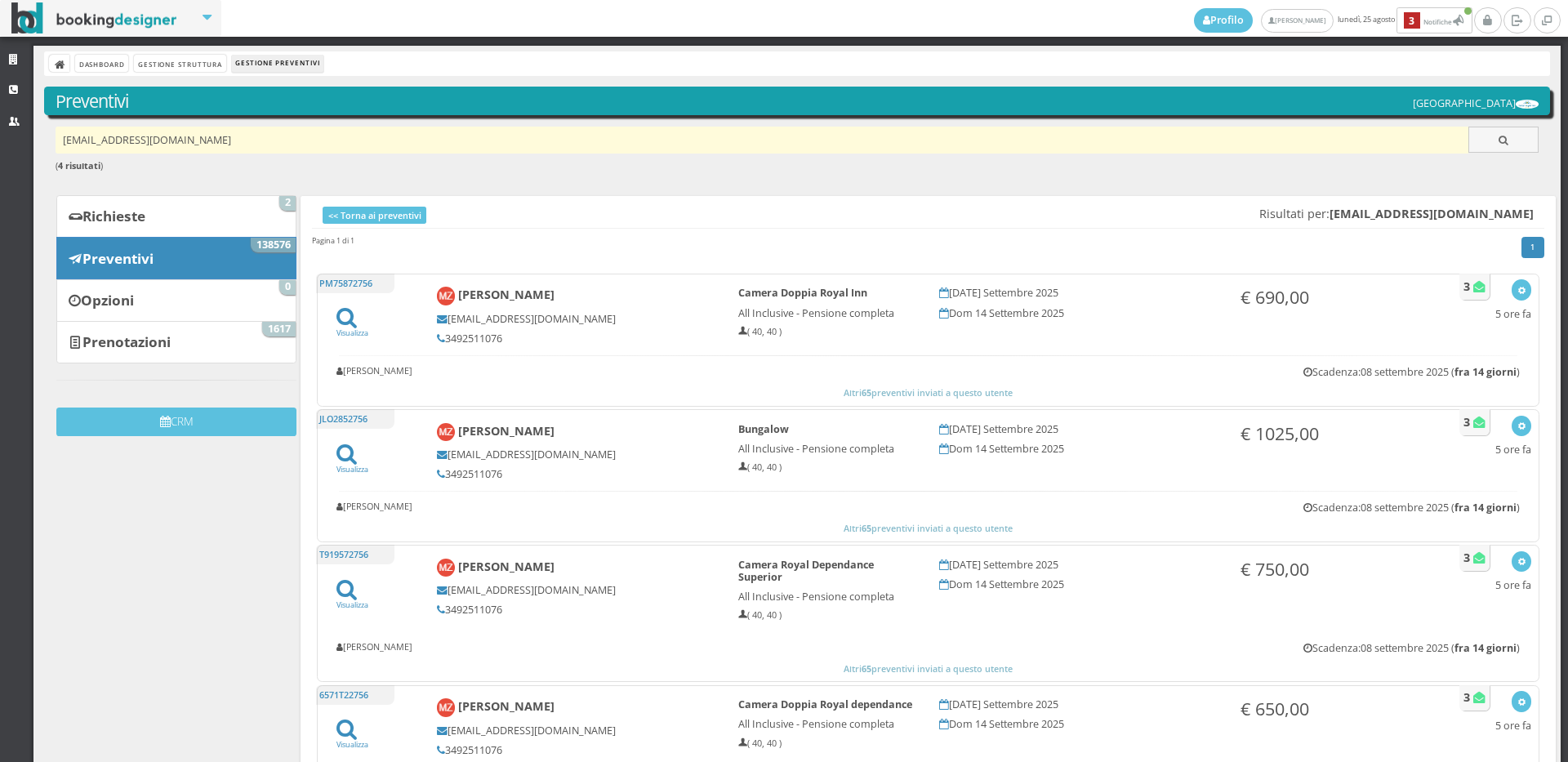
click at [262, 143] on input "monicazanaboni@gmail.com" at bounding box center [762, 140] width 1414 height 27
paste input "gabettir@gmail.com"
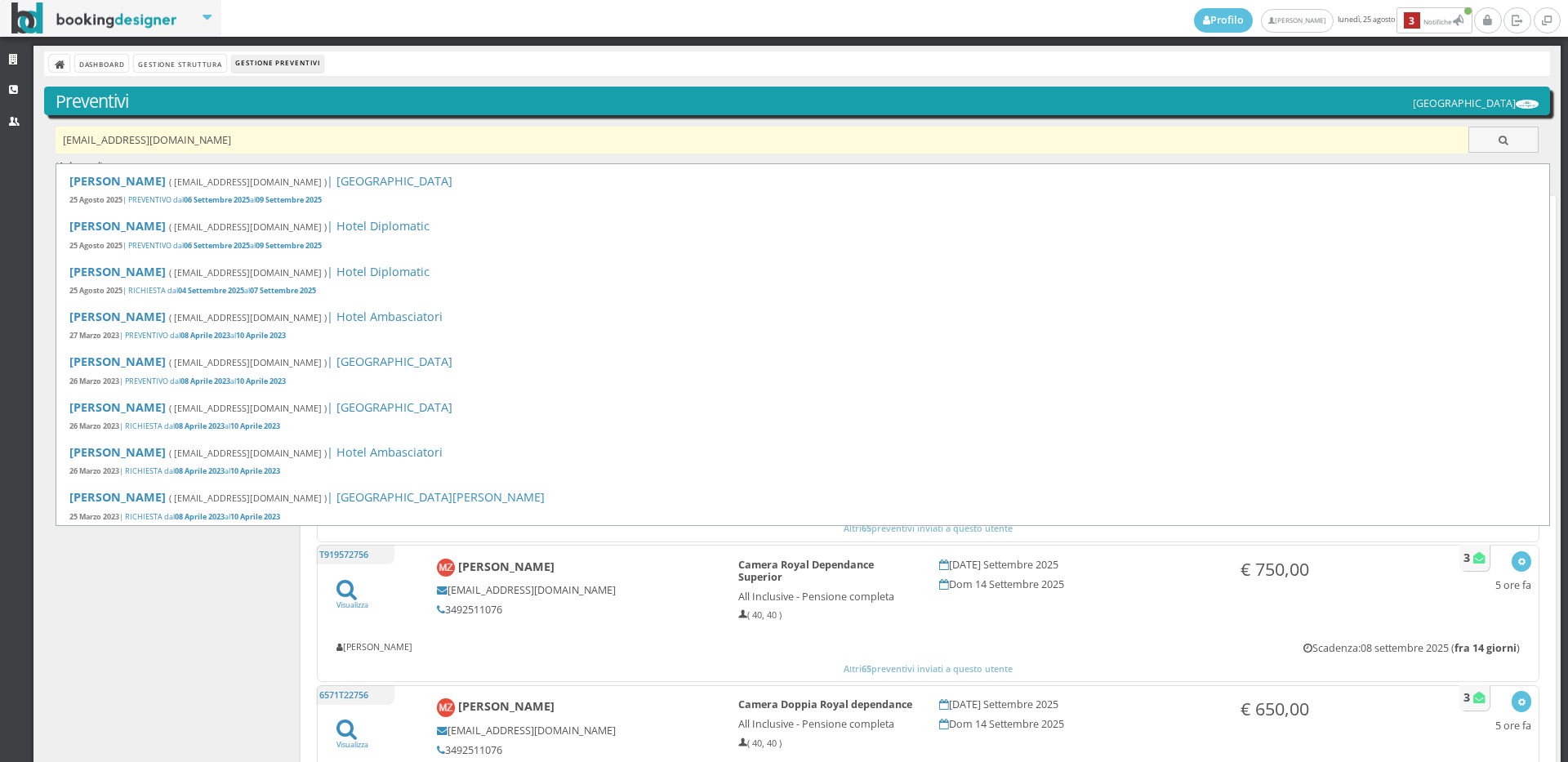
type input "gabettir@gmail.com"
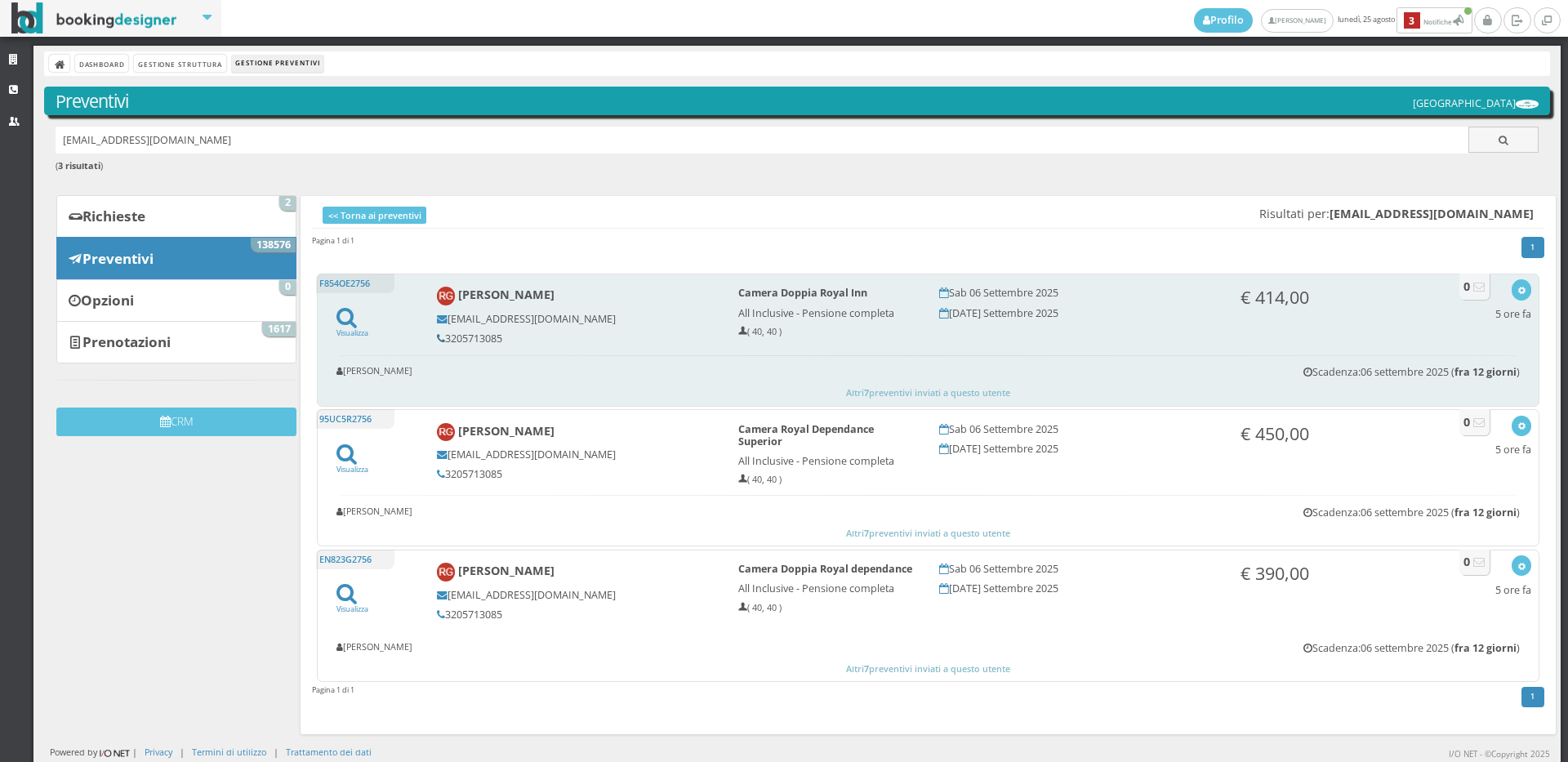
drag, startPoint x: 507, startPoint y: 336, endPoint x: 441, endPoint y: 335, distance: 66.0
click at [441, 335] on h5 "3205713085" at bounding box center [576, 338] width 279 height 12
copy h5 "3205713085"
click at [1517, 286] on icon "button" at bounding box center [1522, 291] width 9 height 9
click at [1434, 370] on link "Visualizza sul sito" at bounding box center [1468, 368] width 128 height 19
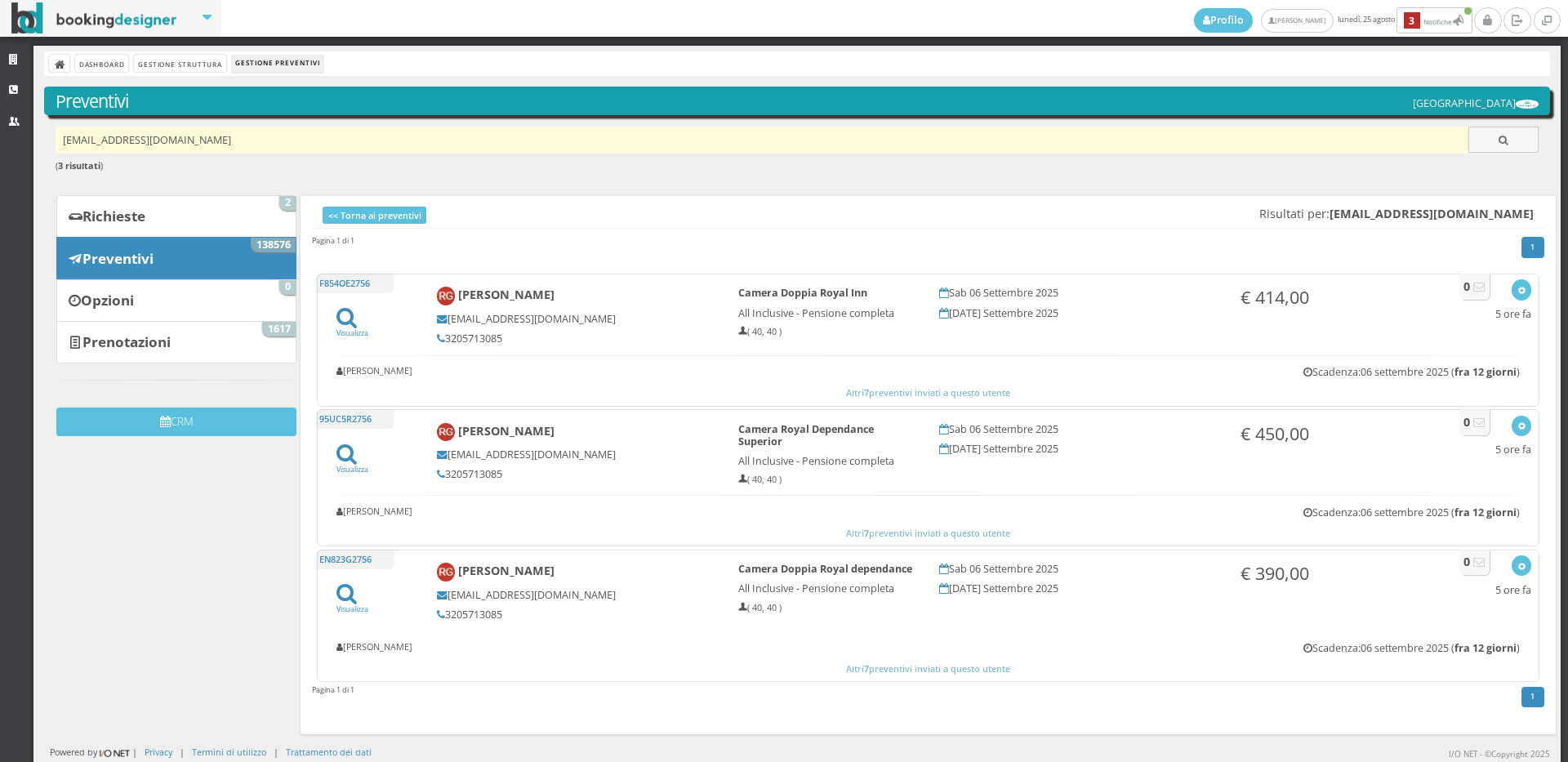
click at [192, 140] on input "gabettir@gmail.com" at bounding box center [762, 140] width 1414 height 27
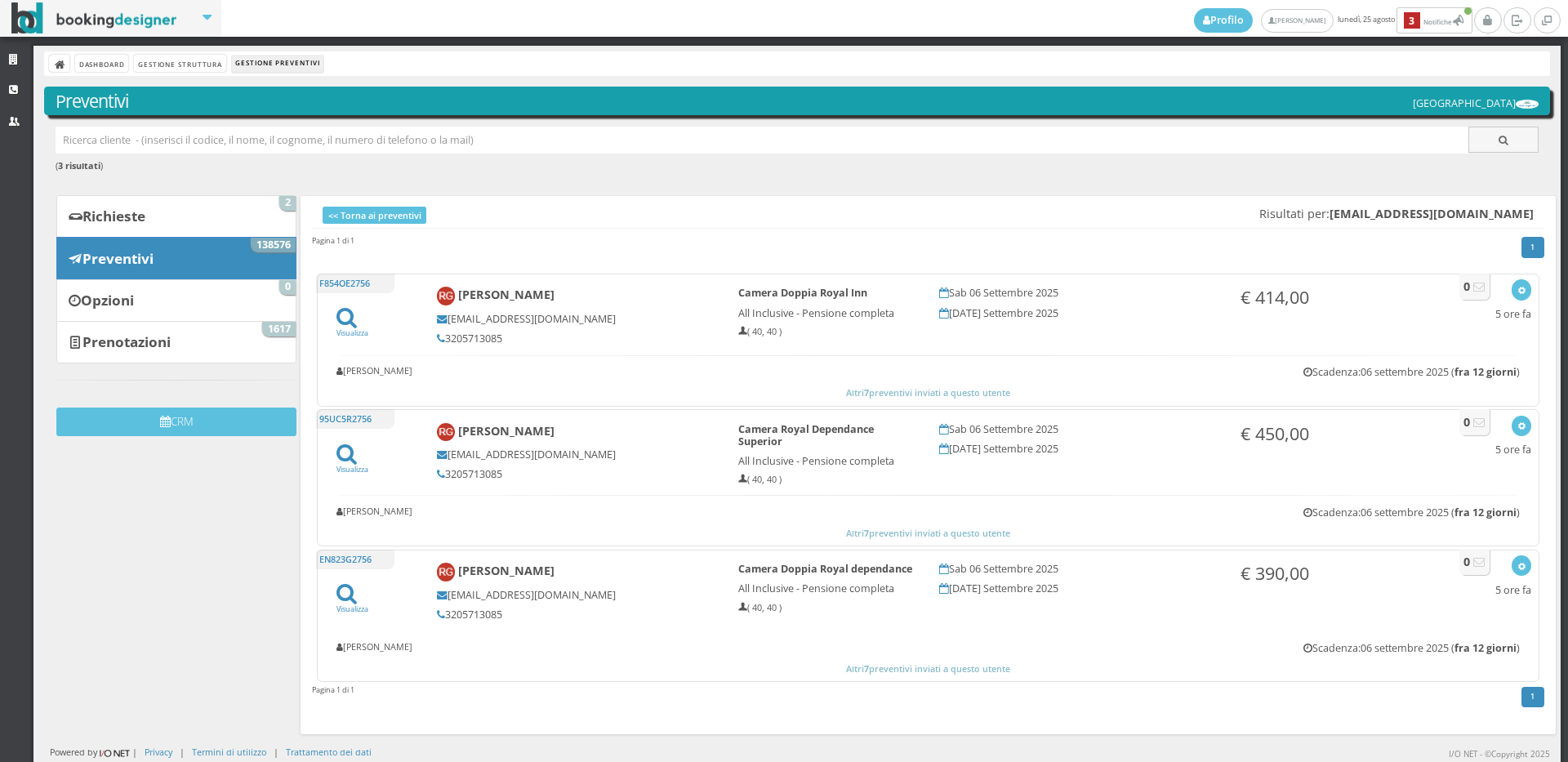
paste input "susannakvasnovska@yahoo.it"
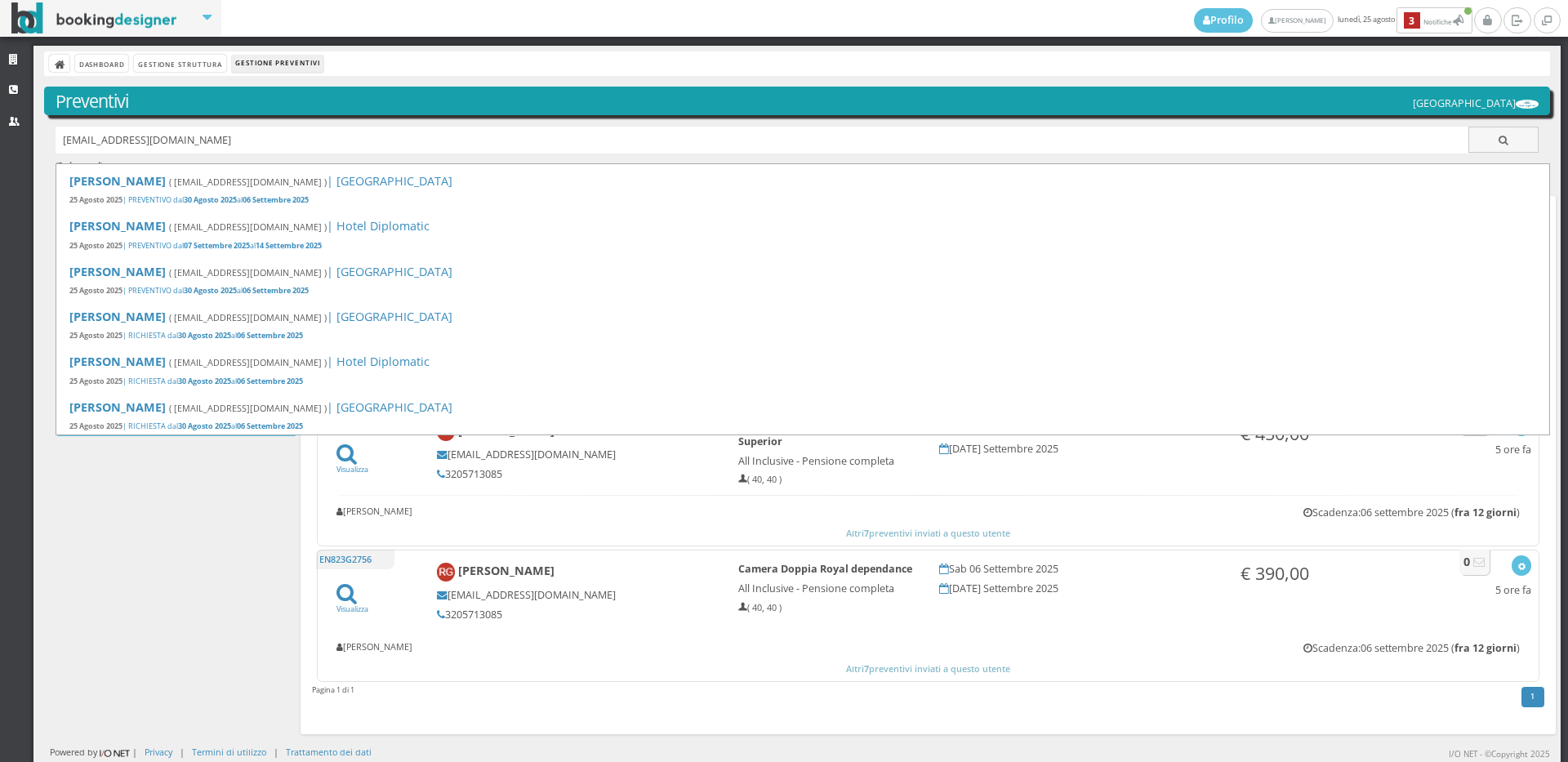
type input "susannakvasnovska@yahoo.it"
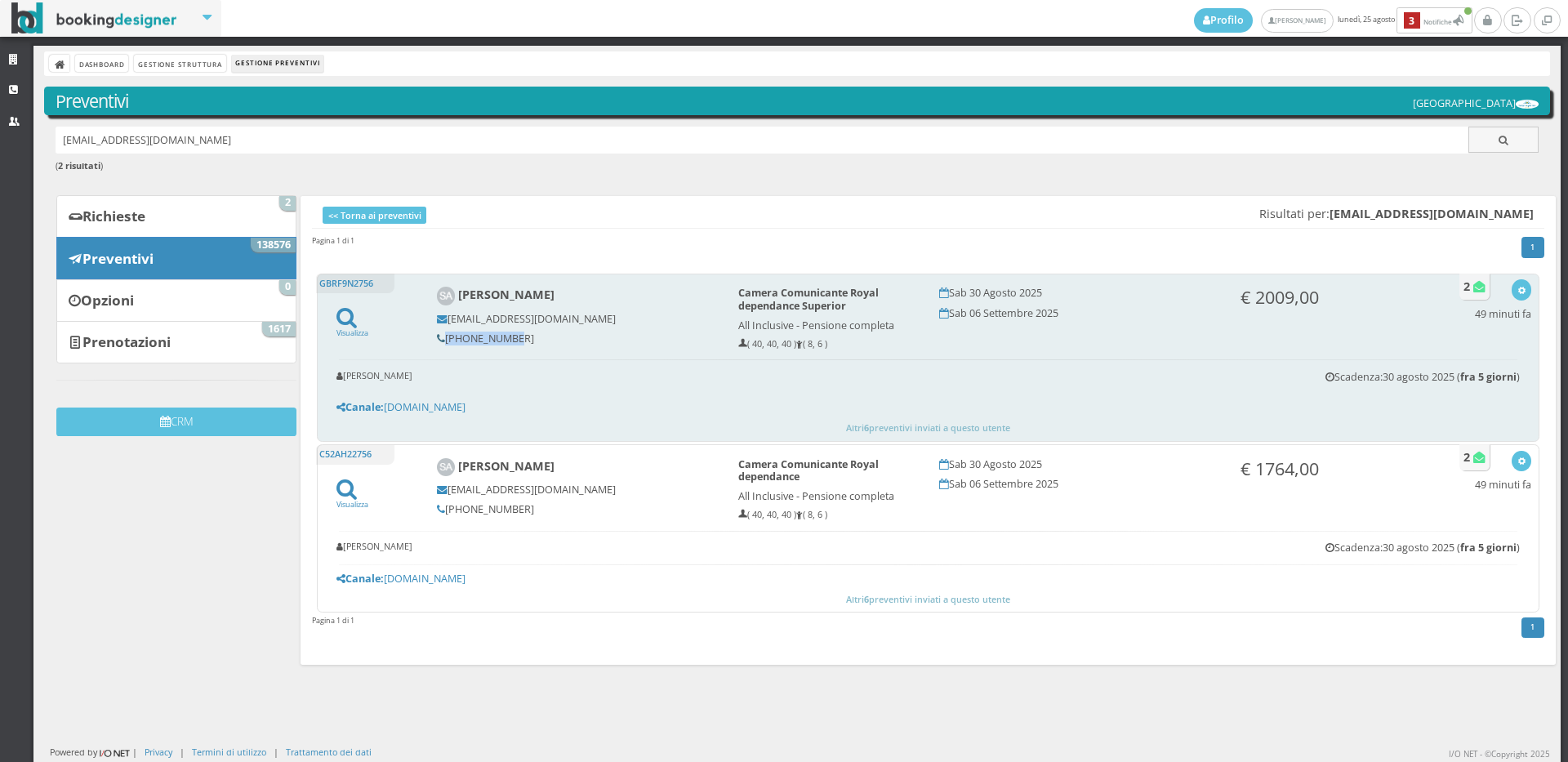
drag, startPoint x: 505, startPoint y: 339, endPoint x: 435, endPoint y: 337, distance: 70.0
click at [437, 337] on h5 "348 9168766" at bounding box center [576, 338] width 279 height 12
copy h5 "348 9168766"
click at [1517, 288] on icon "button" at bounding box center [1522, 291] width 9 height 9
click at [1476, 369] on link "Visualizza sul sito" at bounding box center [1468, 368] width 128 height 19
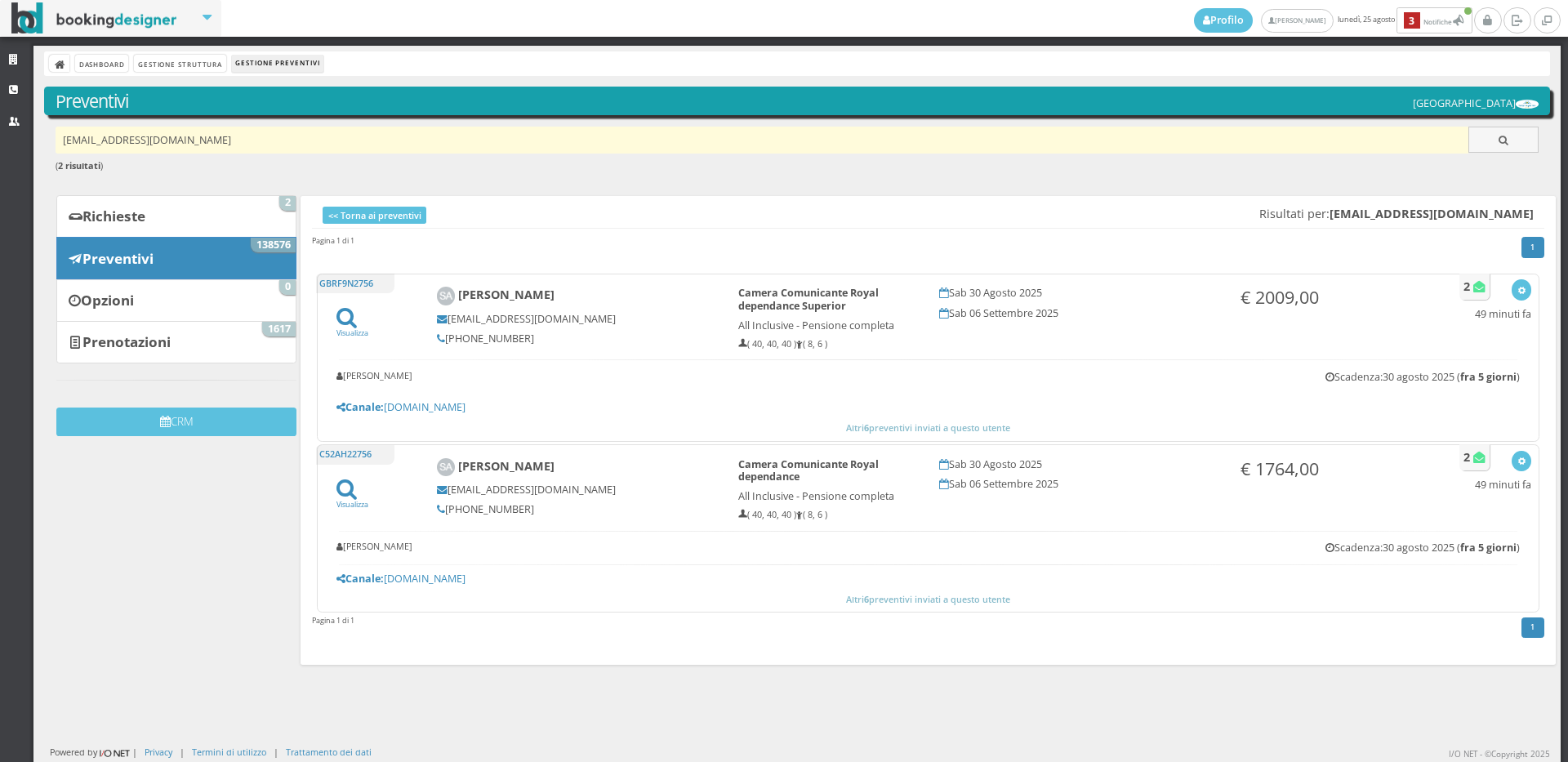
click at [221, 144] on input "susannakvasnovska@yahoo.it" at bounding box center [762, 140] width 1414 height 27
click at [324, 150] on input "susannakvasnovska@yahoo.it" at bounding box center [762, 140] width 1414 height 27
click at [260, 139] on input "susannakvasnovska@yahoo.it" at bounding box center [762, 140] width 1414 height 27
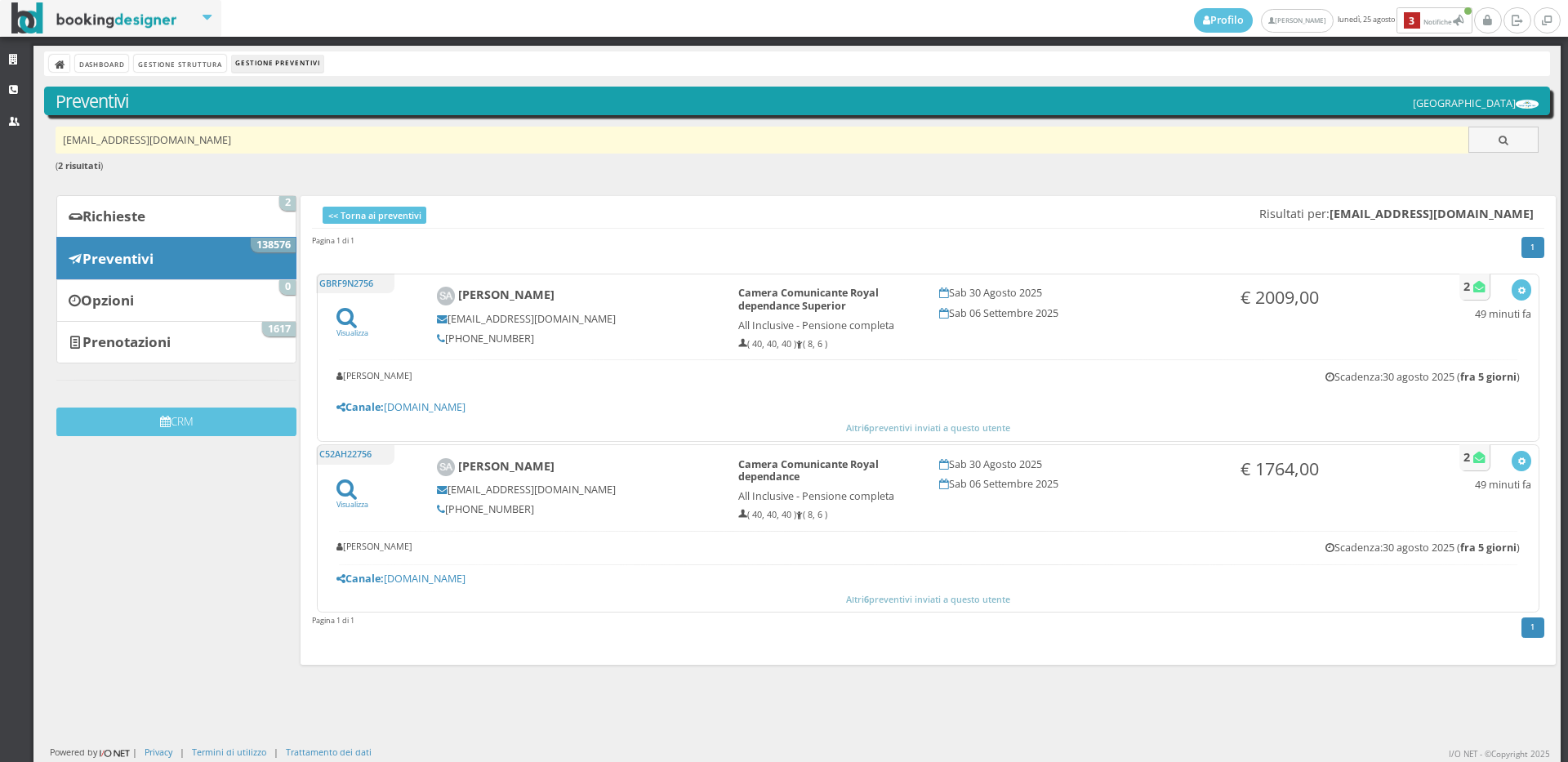
click at [260, 139] on input "susannakvasnovska@yahoo.it" at bounding box center [762, 140] width 1414 height 27
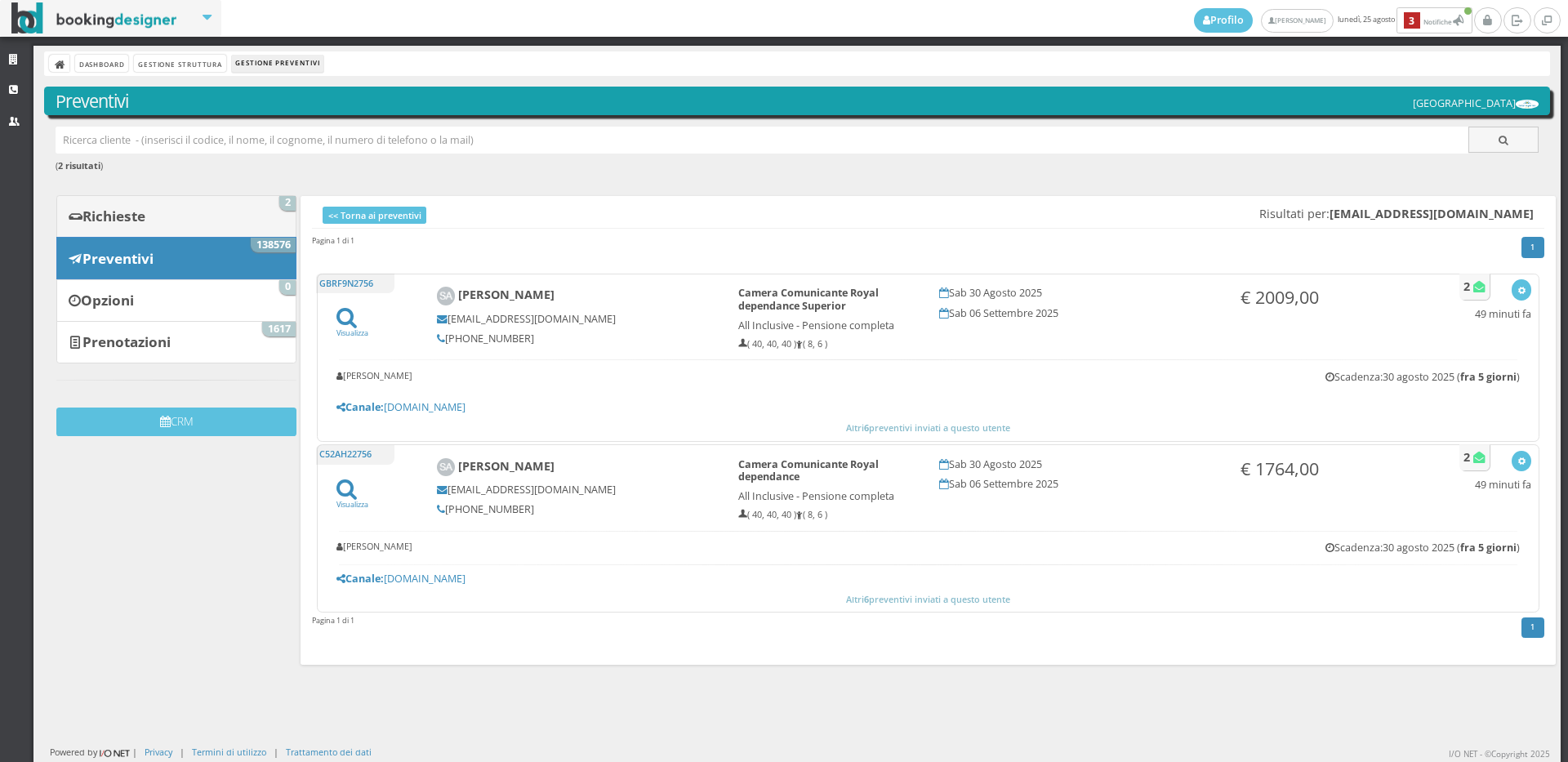
paste input "royalinn@bianchihotels.com"
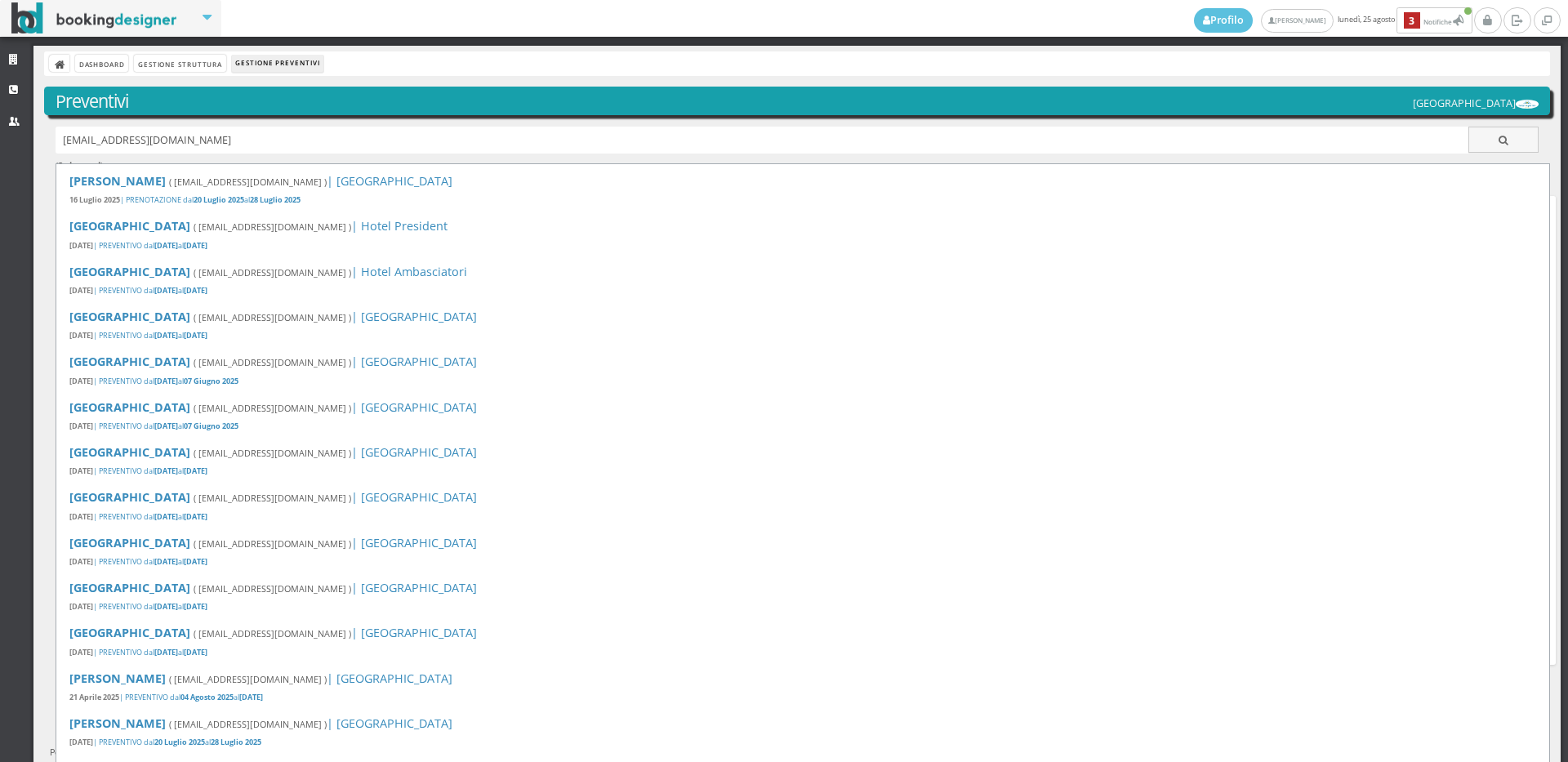
type input "royalinn@bianchihotels.com"
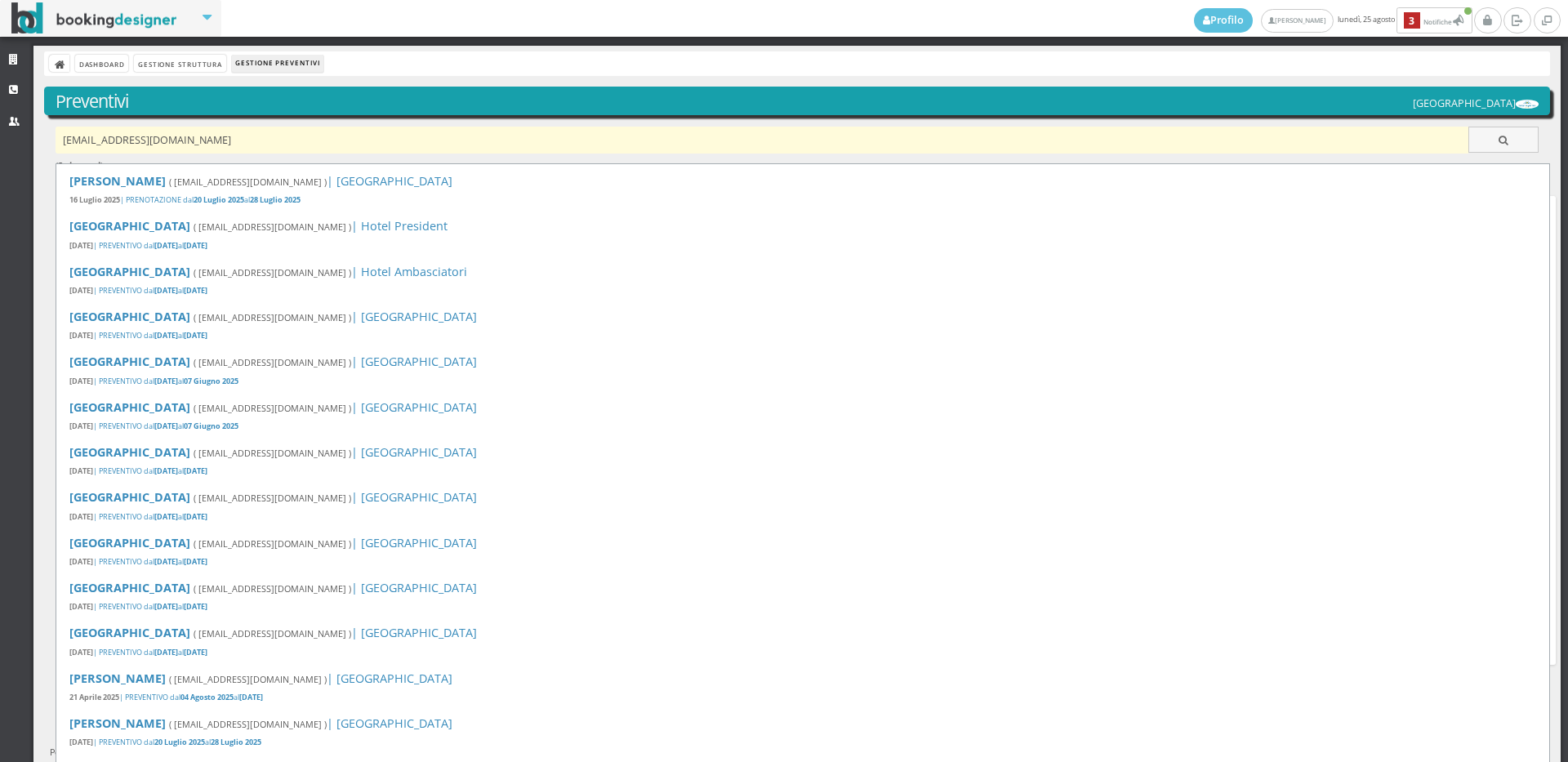
click at [219, 144] on input "royalinn@bianchihotels.com" at bounding box center [762, 140] width 1414 height 27
click at [218, 144] on input "royalinn@bianchihotels.com" at bounding box center [762, 140] width 1414 height 27
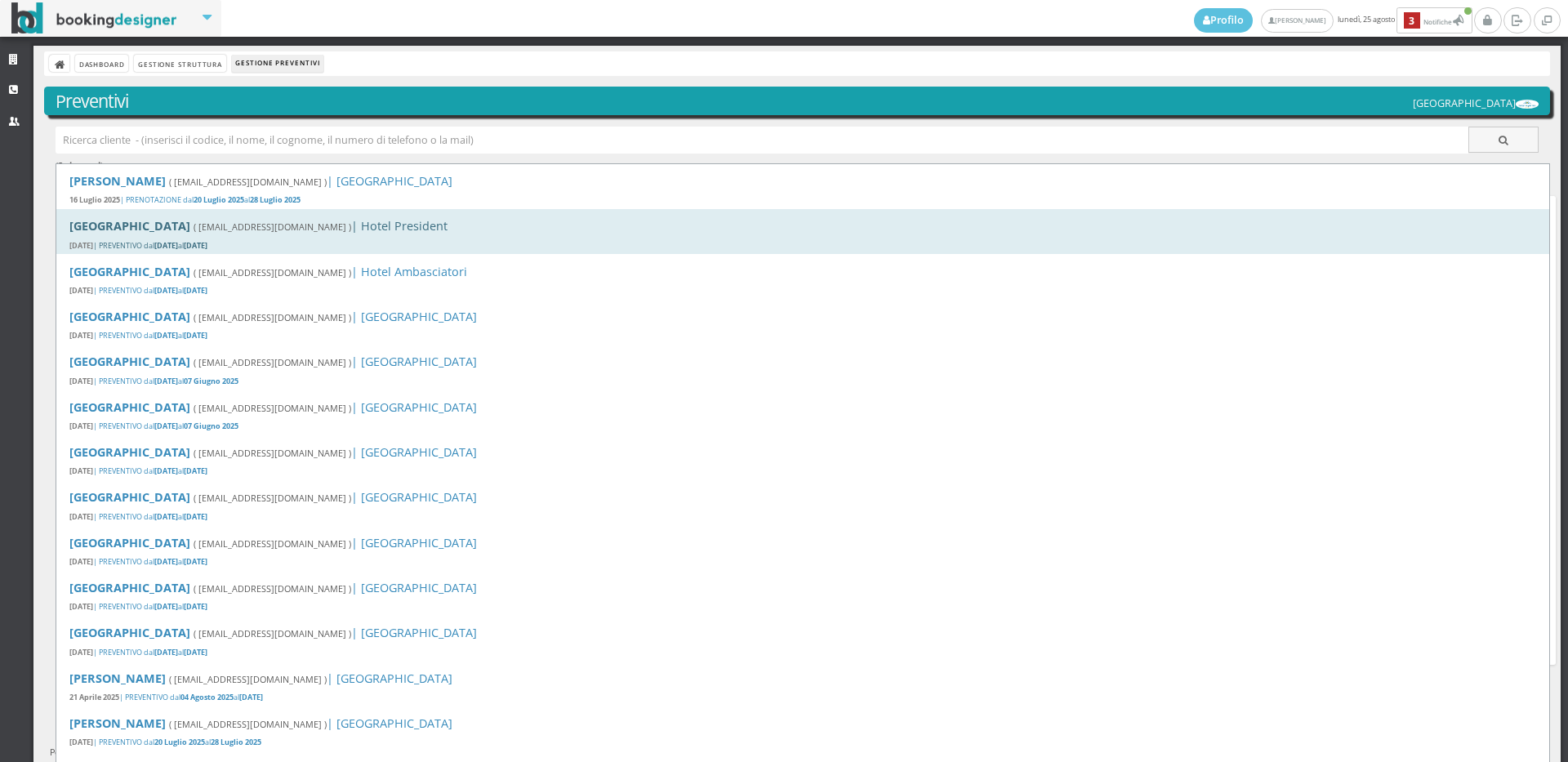
paste input "marcoale.md@libero.it"
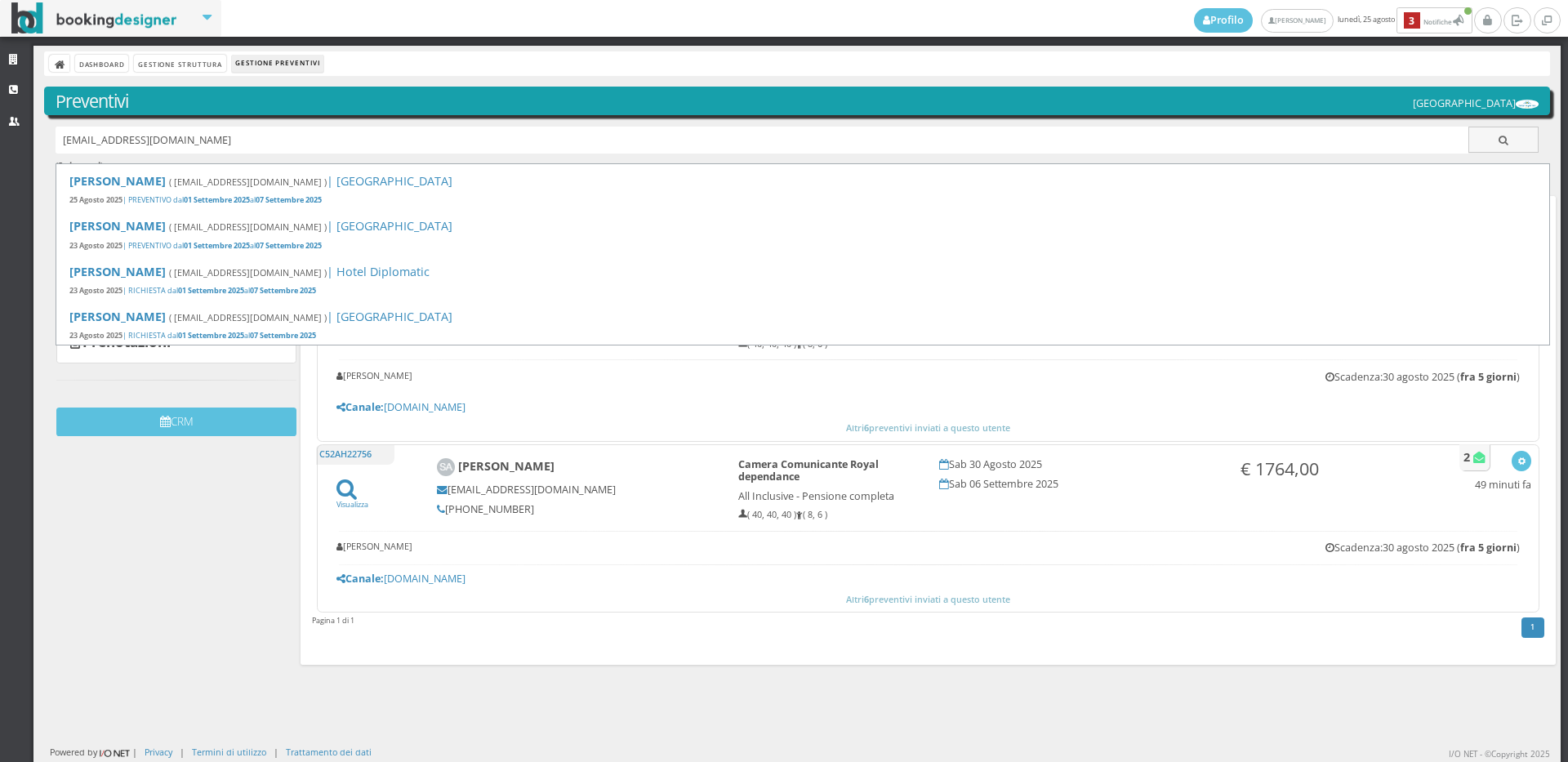
type input "marcoale.md@libero.it"
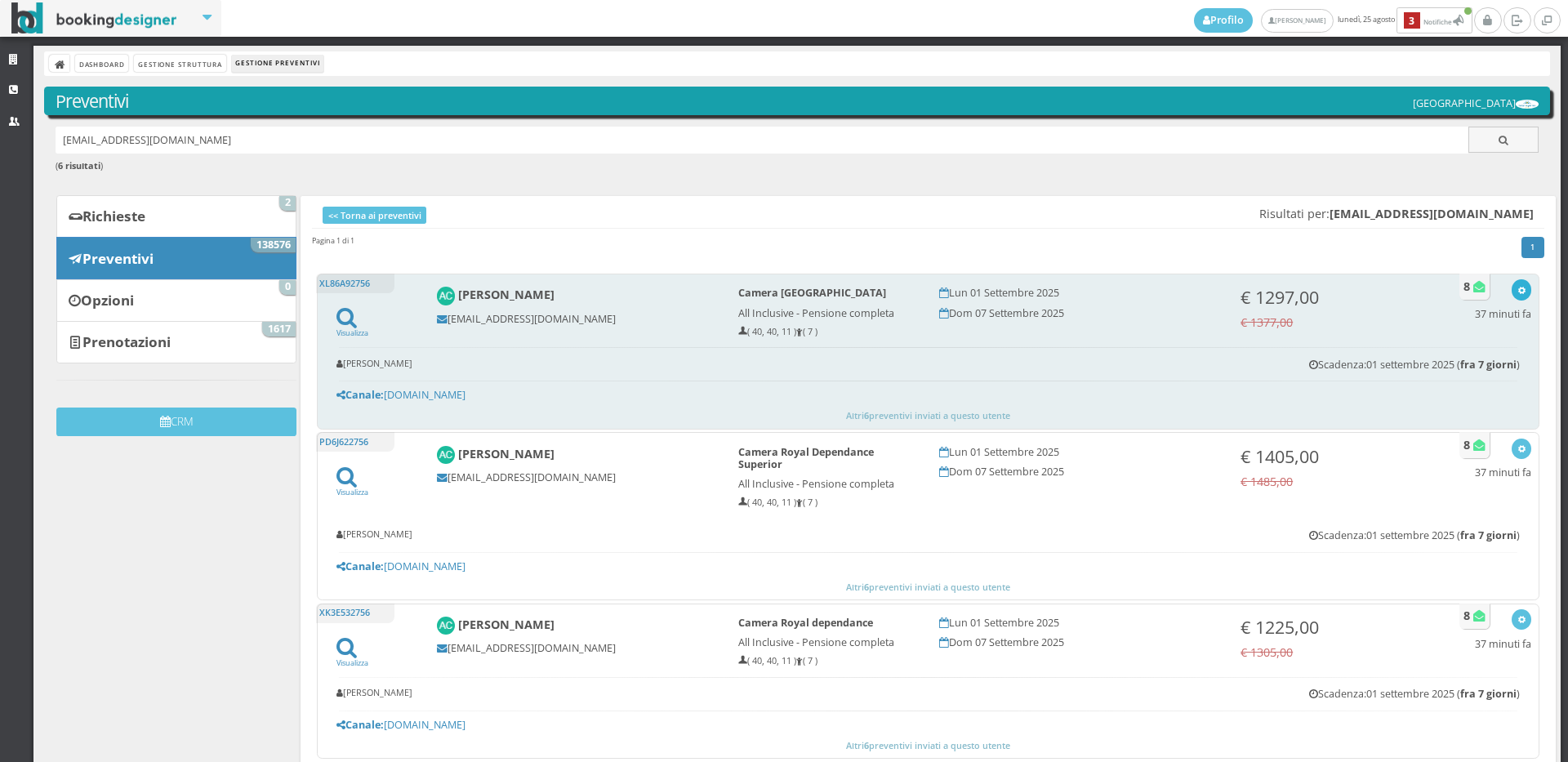
click at [1513, 289] on button "button" at bounding box center [1521, 289] width 19 height 20
click at [1450, 371] on link "Visualizza sul sito" at bounding box center [1468, 368] width 128 height 19
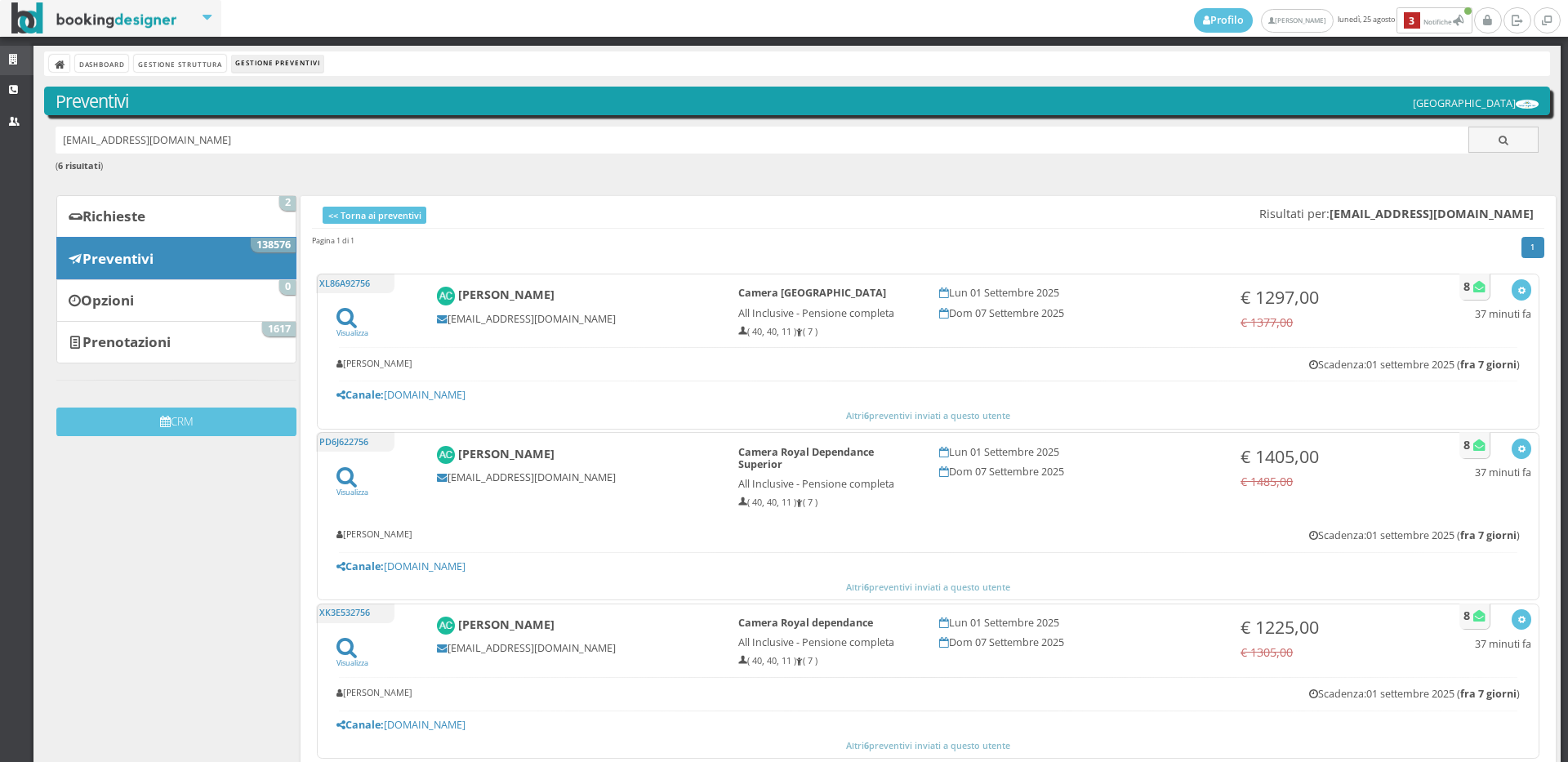
click at [11, 53] on link "Strutture" at bounding box center [17, 60] width 34 height 29
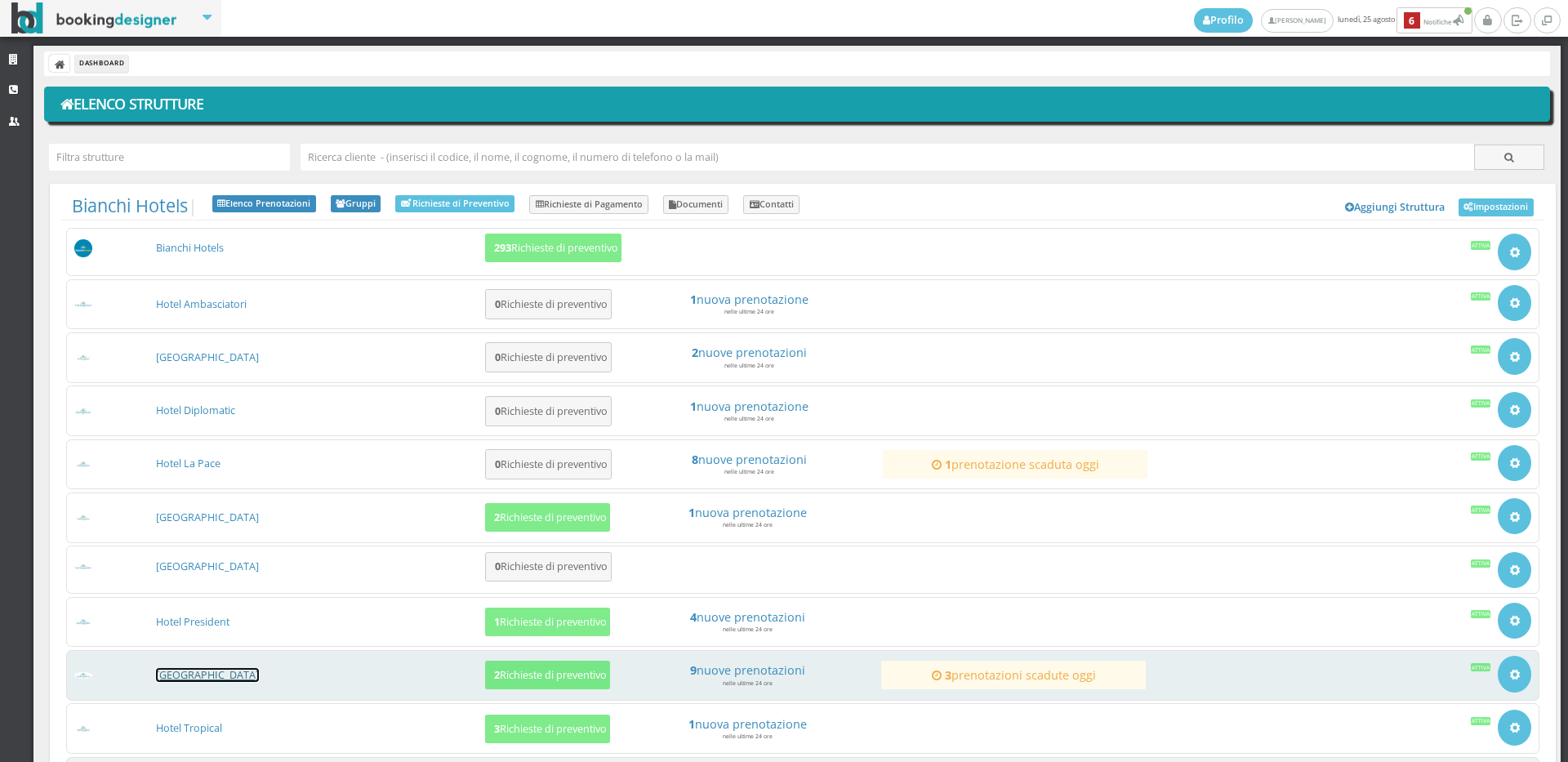
click at [207, 676] on link "[GEOGRAPHIC_DATA]" at bounding box center [207, 675] width 103 height 14
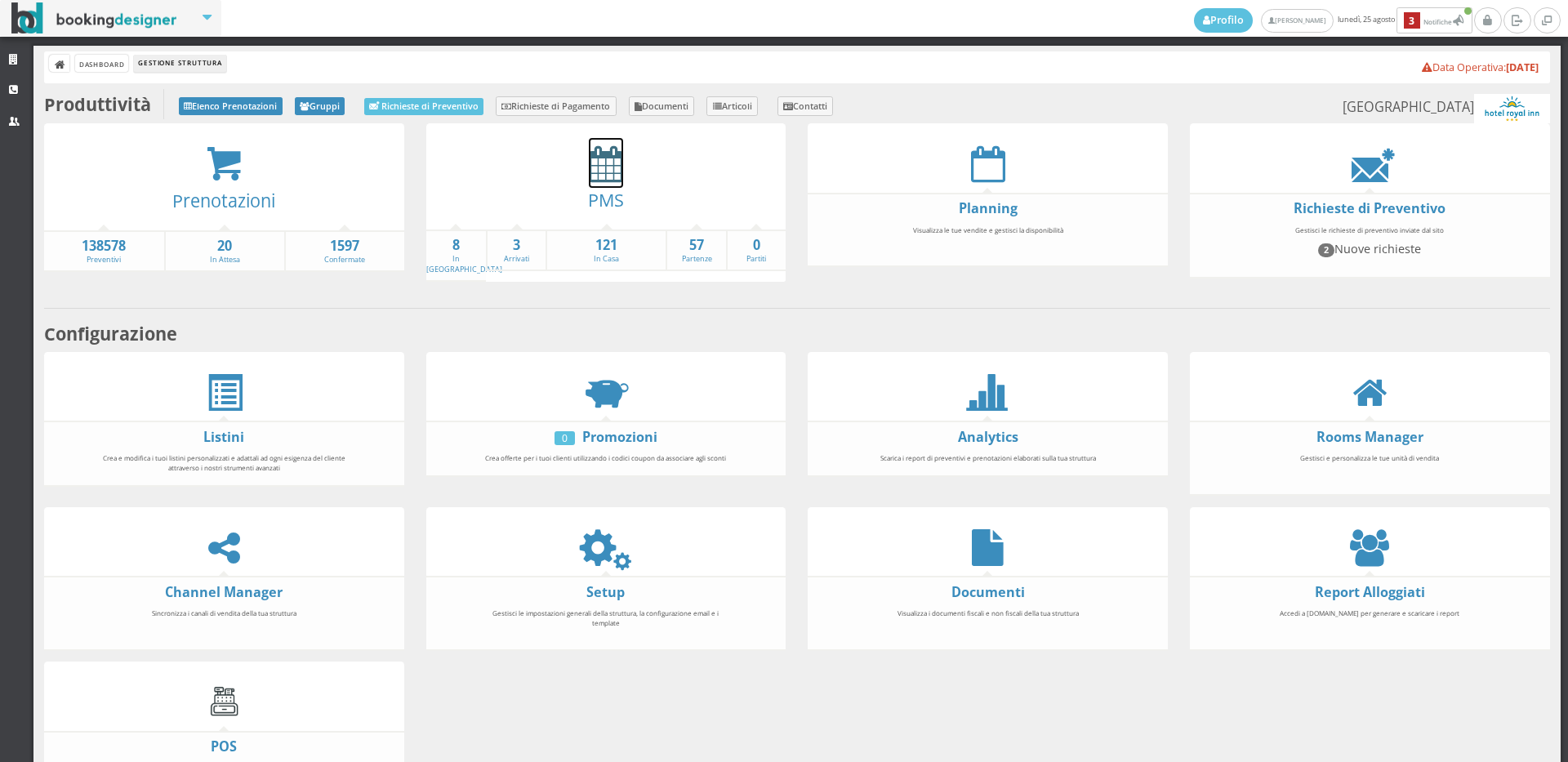
click at [608, 162] on icon at bounding box center [605, 163] width 35 height 36
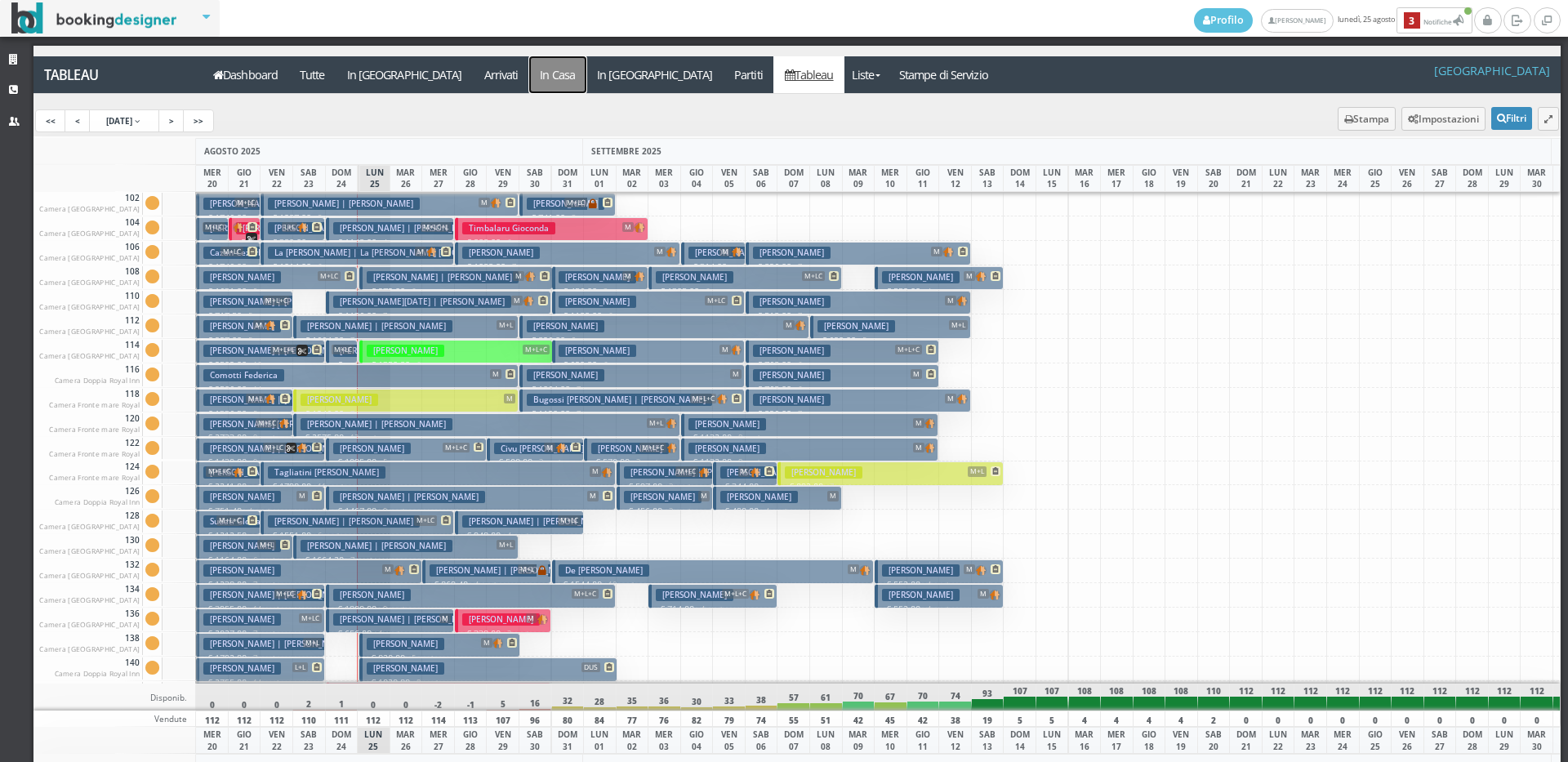
click at [529, 82] on a=pms-instay-reservations"] "In Casa" at bounding box center [558, 74] width 58 height 36
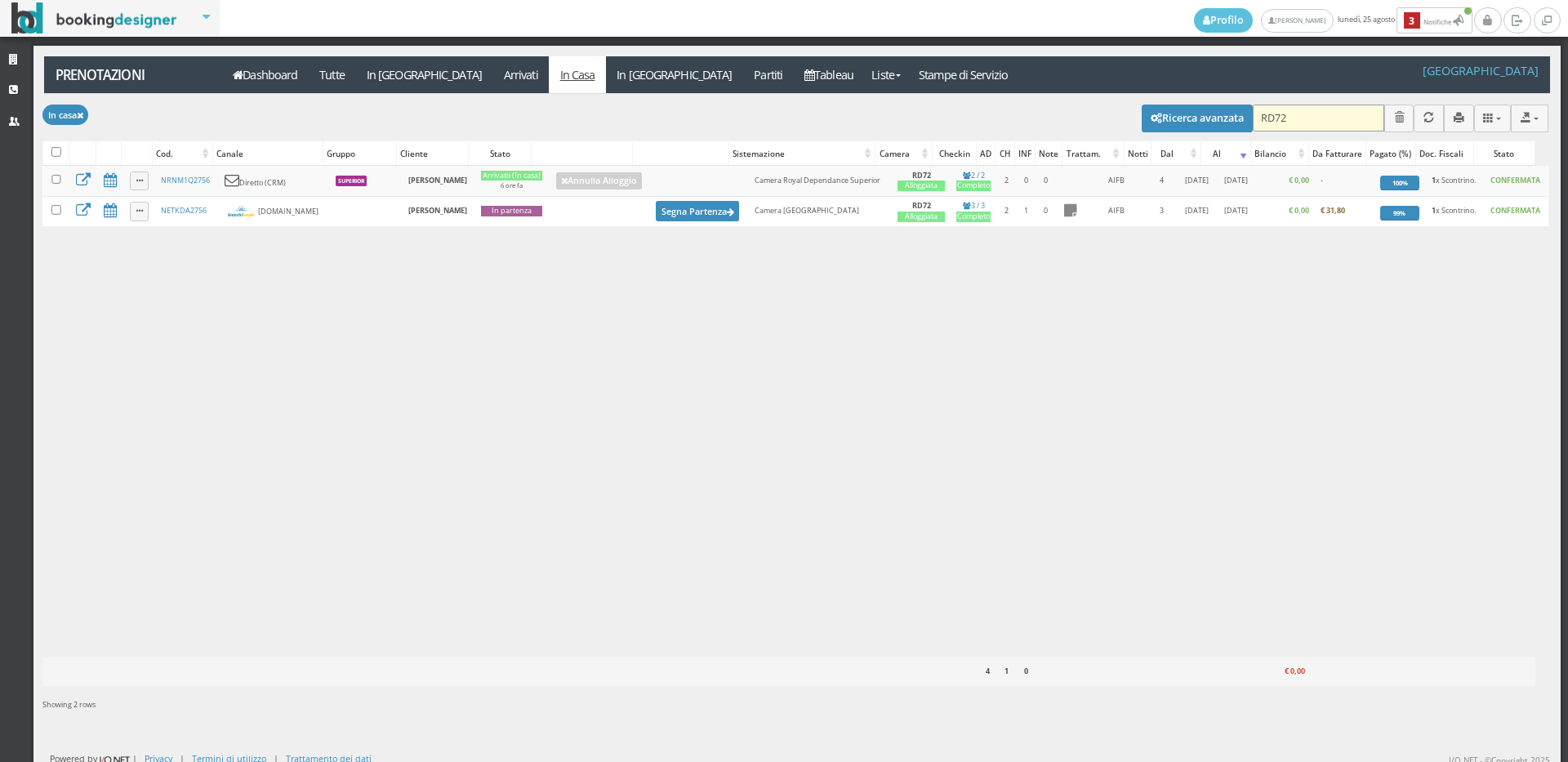
click at [1275, 115] on input "RD72" at bounding box center [1318, 118] width 131 height 27
click at [1274, 115] on input "RD72" at bounding box center [1318, 118] width 131 height 27
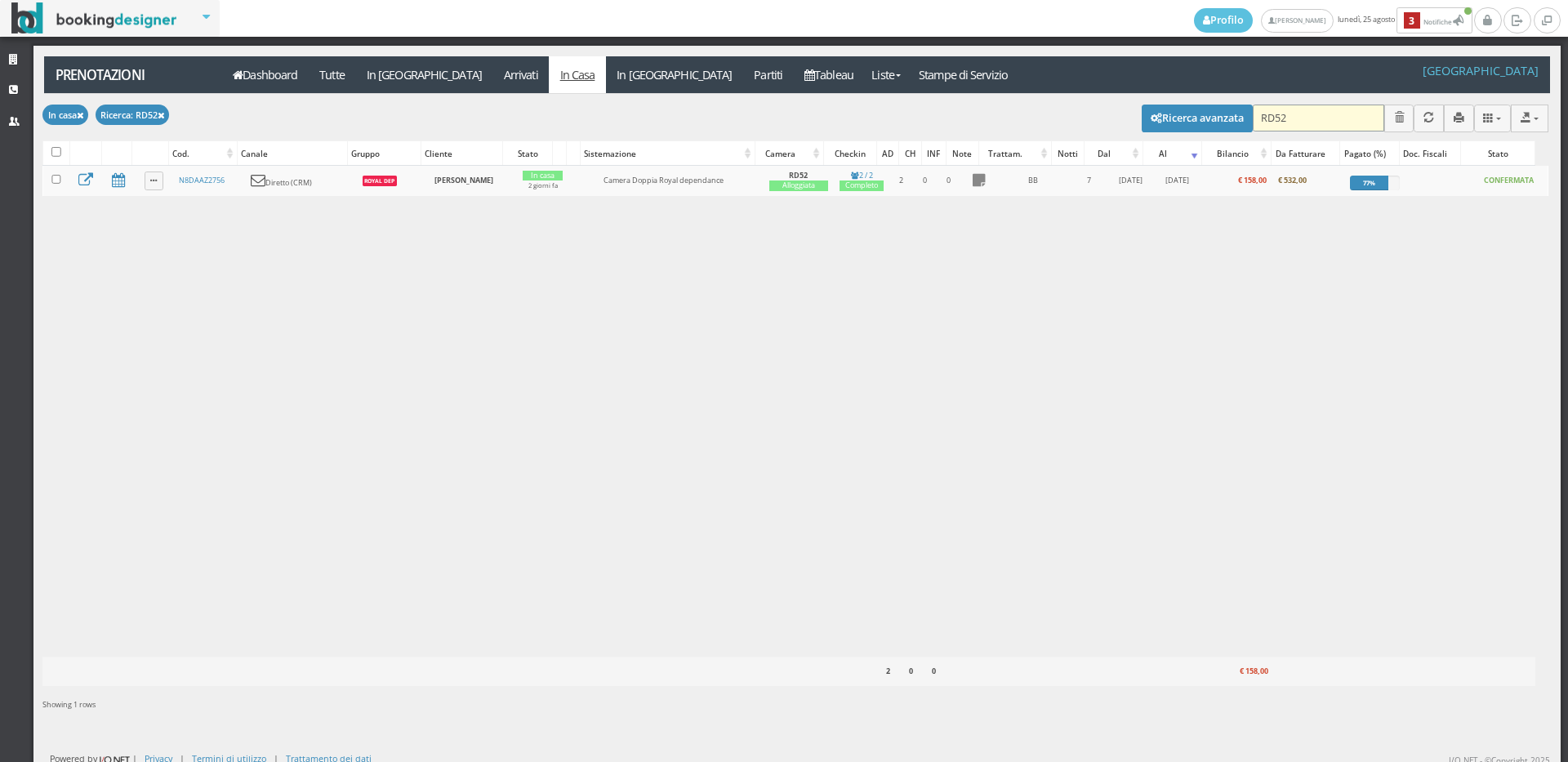
type input "RD52"
